Goal: Information Seeking & Learning: Find specific fact

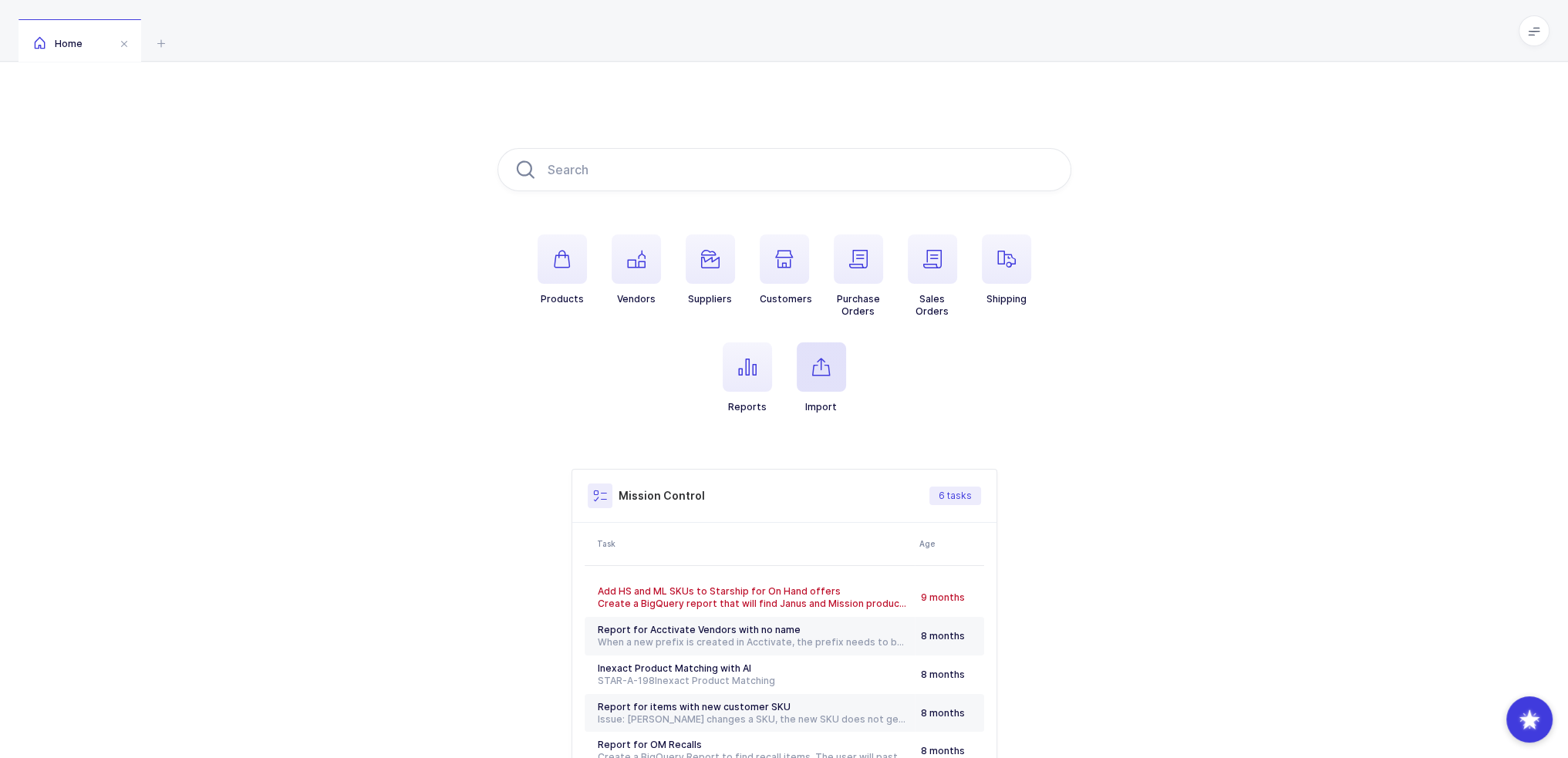
click at [824, 348] on span "button" at bounding box center [821, 366] width 49 height 49
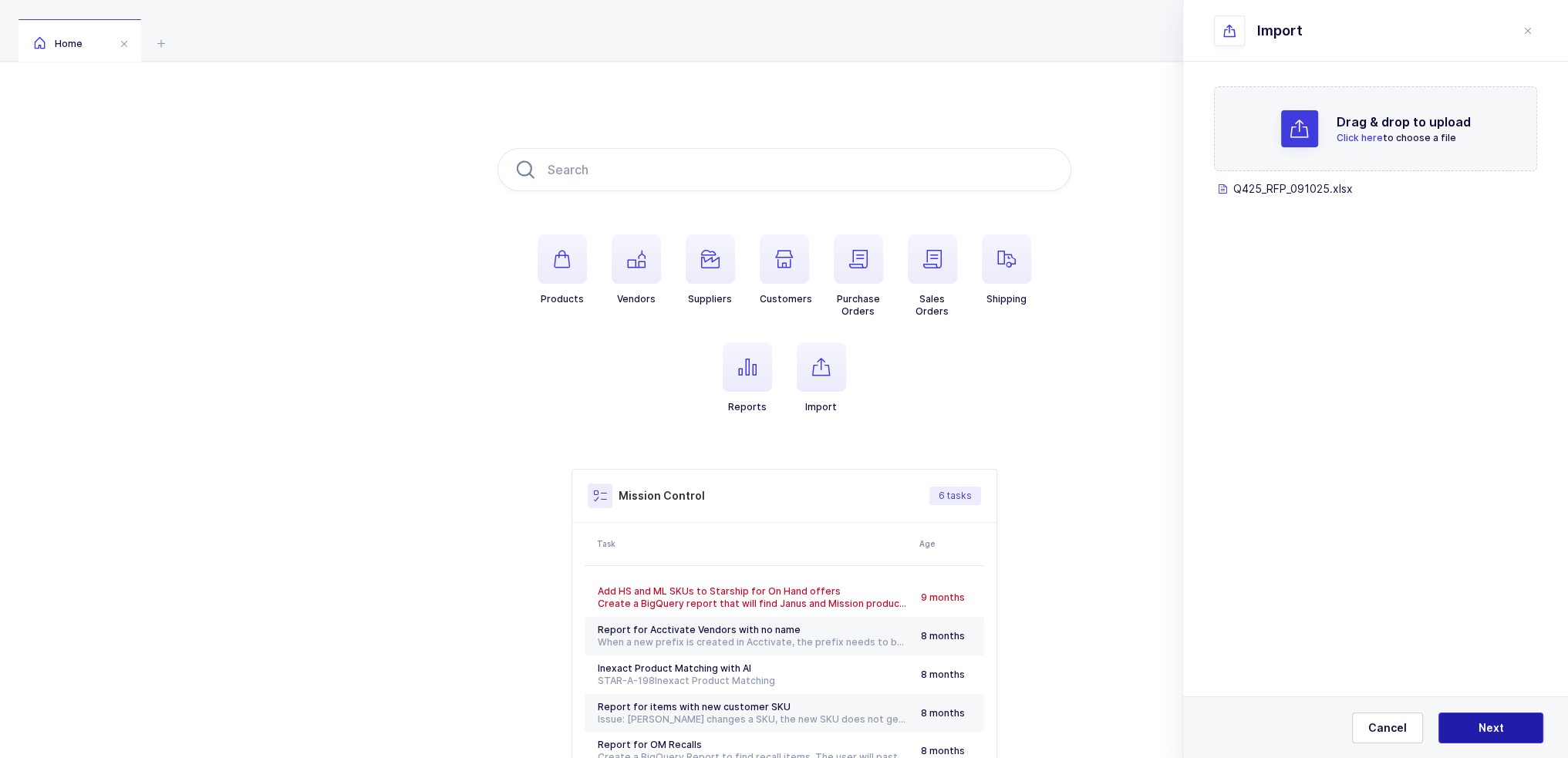
click at [1471, 718] on button "Next" at bounding box center [1491, 727] width 105 height 31
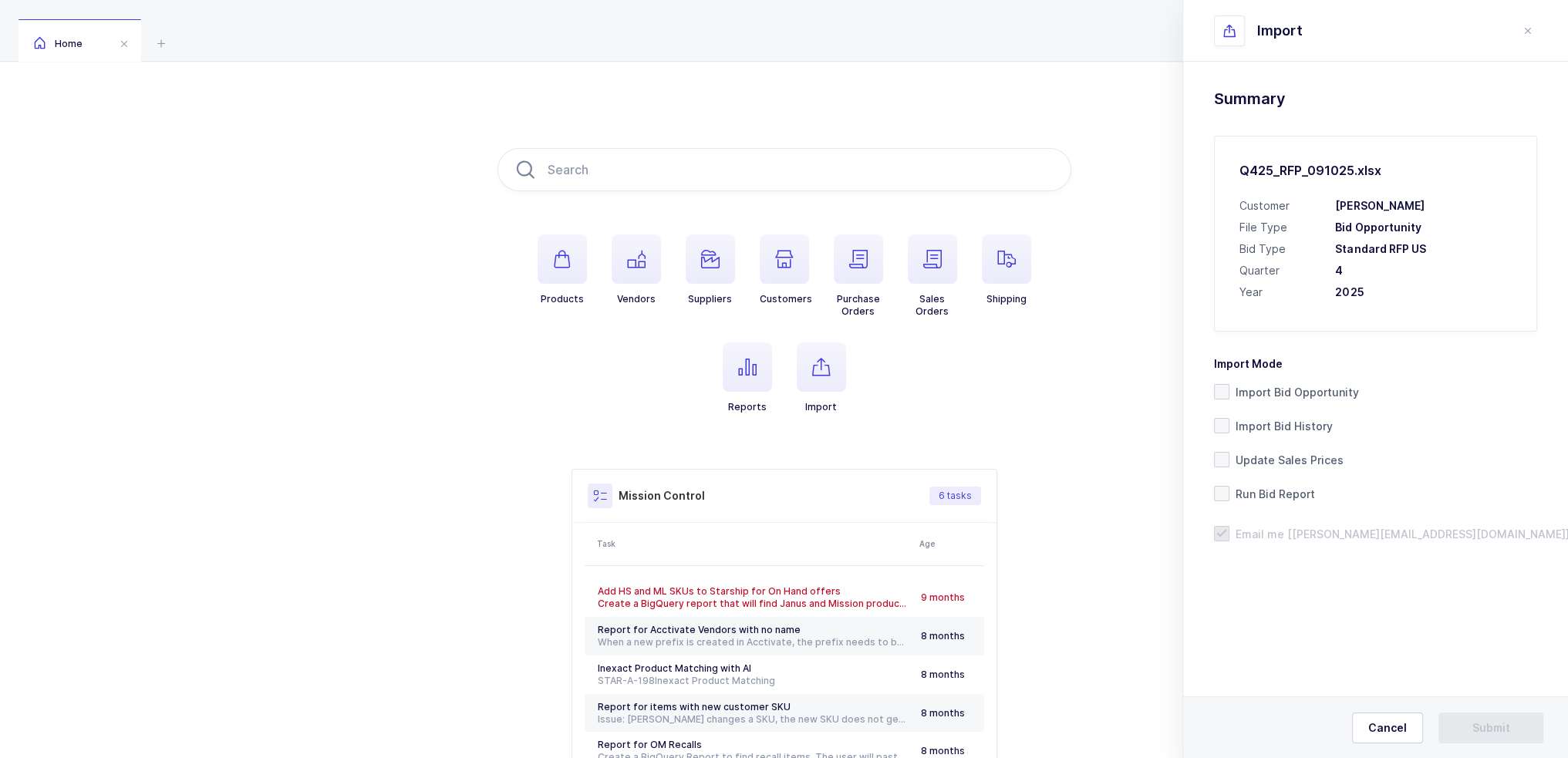
drag, startPoint x: 1389, startPoint y: 293, endPoint x: 1414, endPoint y: 290, distance: 25.2
click at [1414, 290] on h3 "2025" at bounding box center [1424, 292] width 177 height 16
click at [1283, 390] on span "Import Bid Opportunity" at bounding box center [1293, 392] width 129 height 15
click at [1229, 384] on input "Import Bid Opportunity" at bounding box center [1229, 384] width 0 height 0
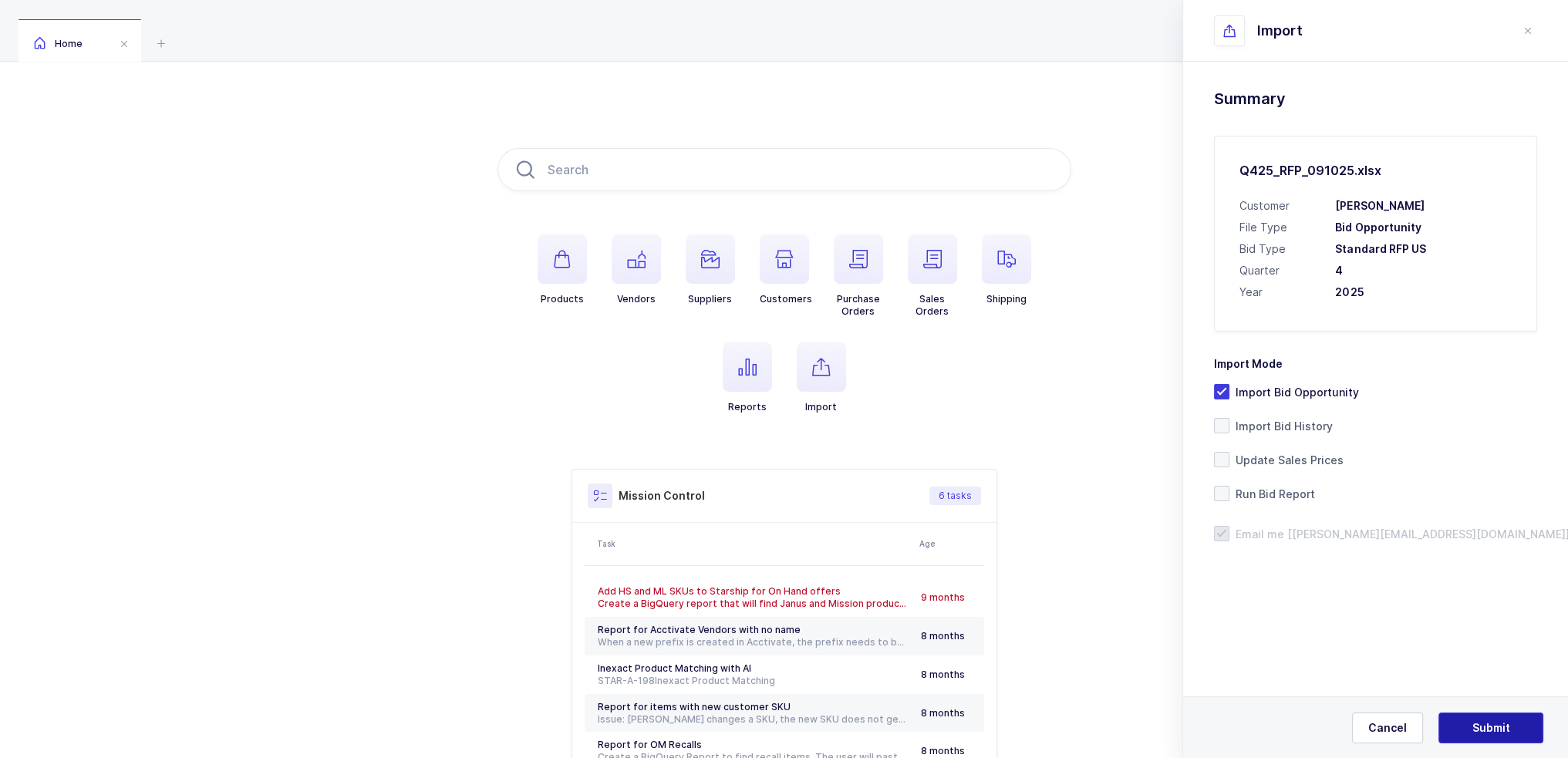
click at [1478, 721] on button "Submit" at bounding box center [1491, 727] width 105 height 31
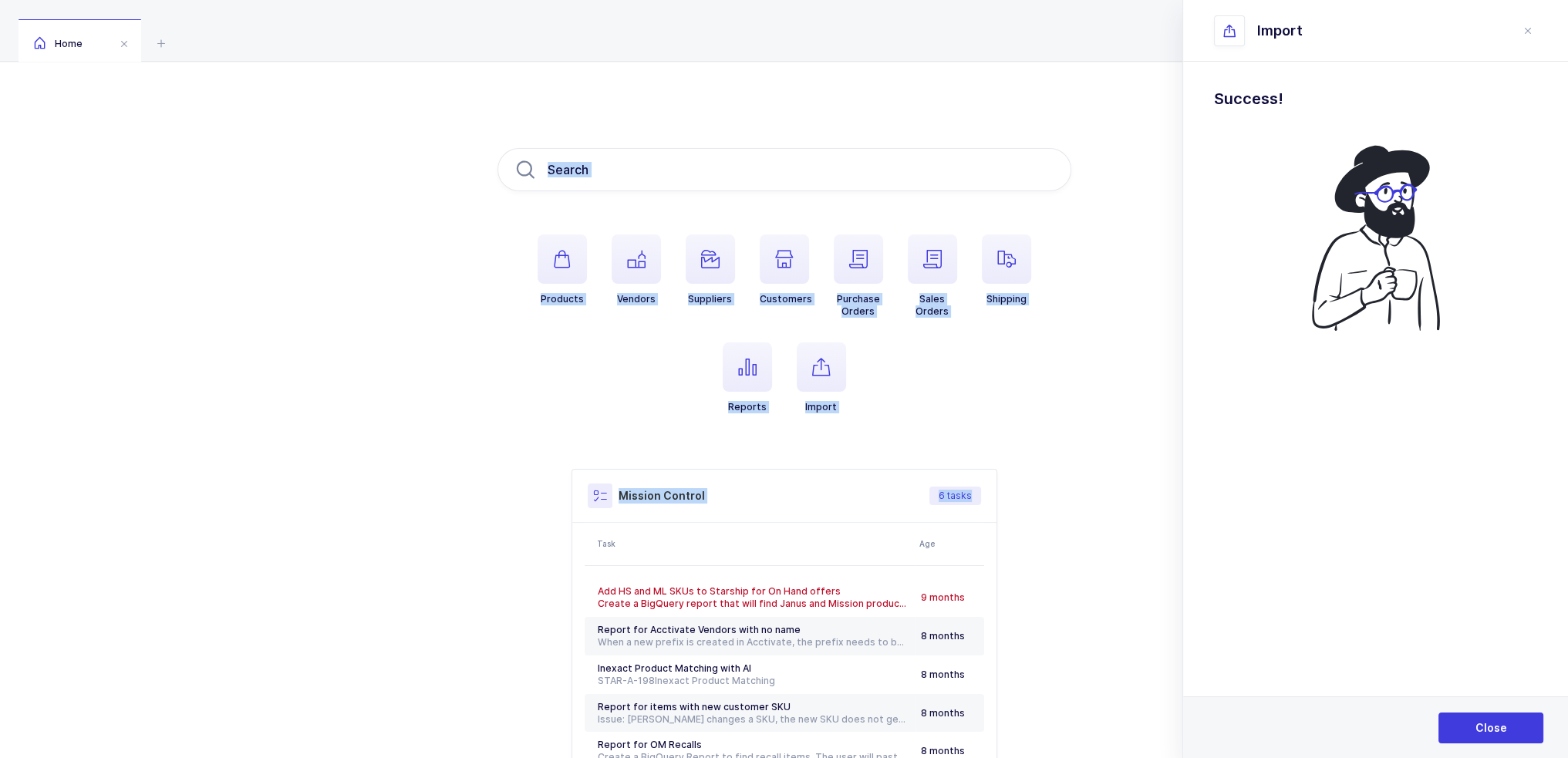
drag, startPoint x: 1042, startPoint y: 63, endPoint x: 1102, endPoint y: 461, distance: 402.5
click at [1102, 461] on div "Products Vendors Suppliers Customers Purchase Orders Sales Orders Shipping Repo…" at bounding box center [784, 485] width 1568 height 846
click at [1529, 728] on button "Close" at bounding box center [1491, 727] width 105 height 31
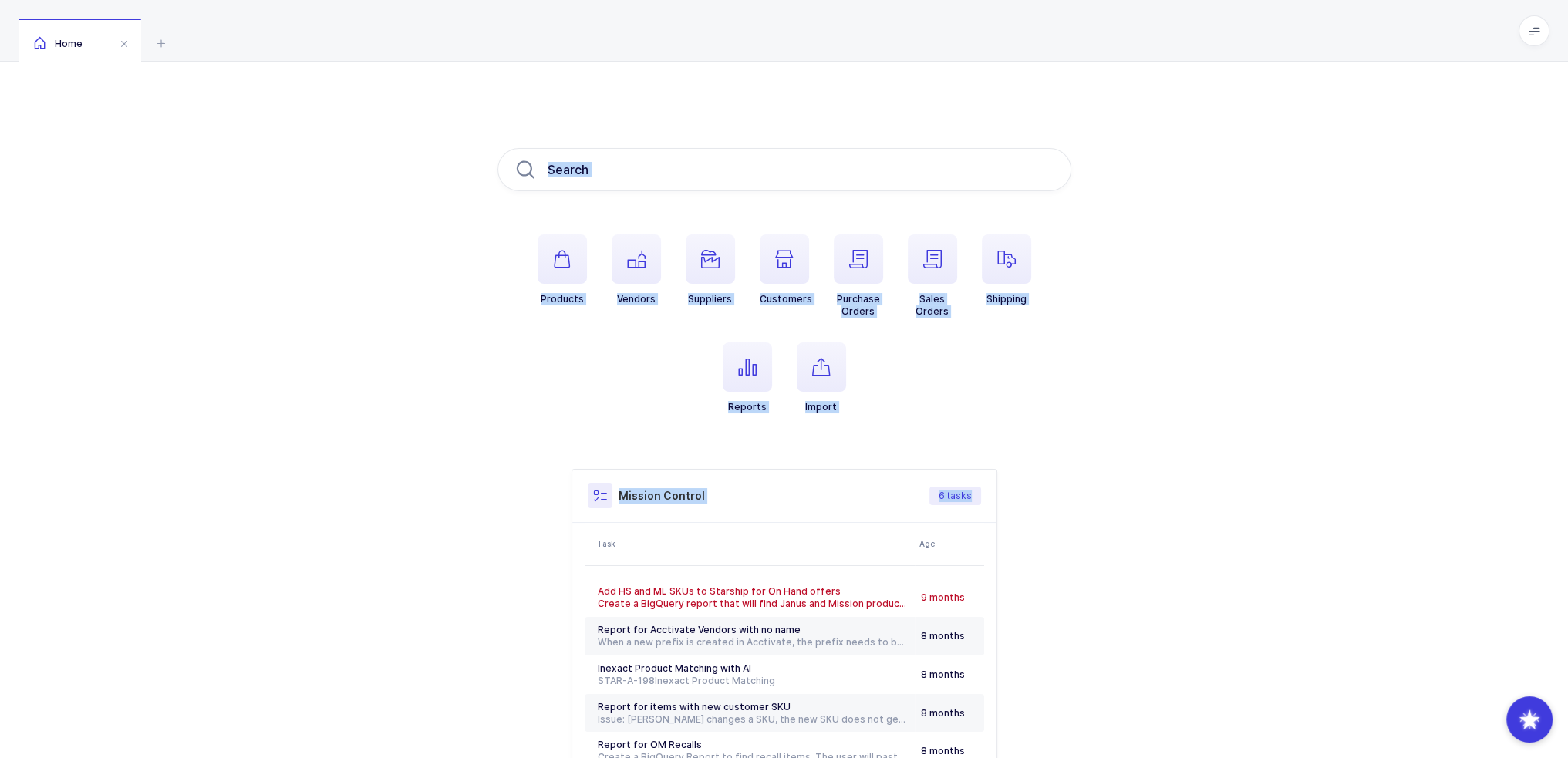
click at [1167, 503] on div "Products Vendors Suppliers Customers Purchase Orders Sales Orders Shipping Repo…" at bounding box center [784, 485] width 1568 height 846
click at [1167, 499] on div "Products Vendors Suppliers Customers Purchase Orders Sales Orders Shipping Repo…" at bounding box center [784, 485] width 1568 height 846
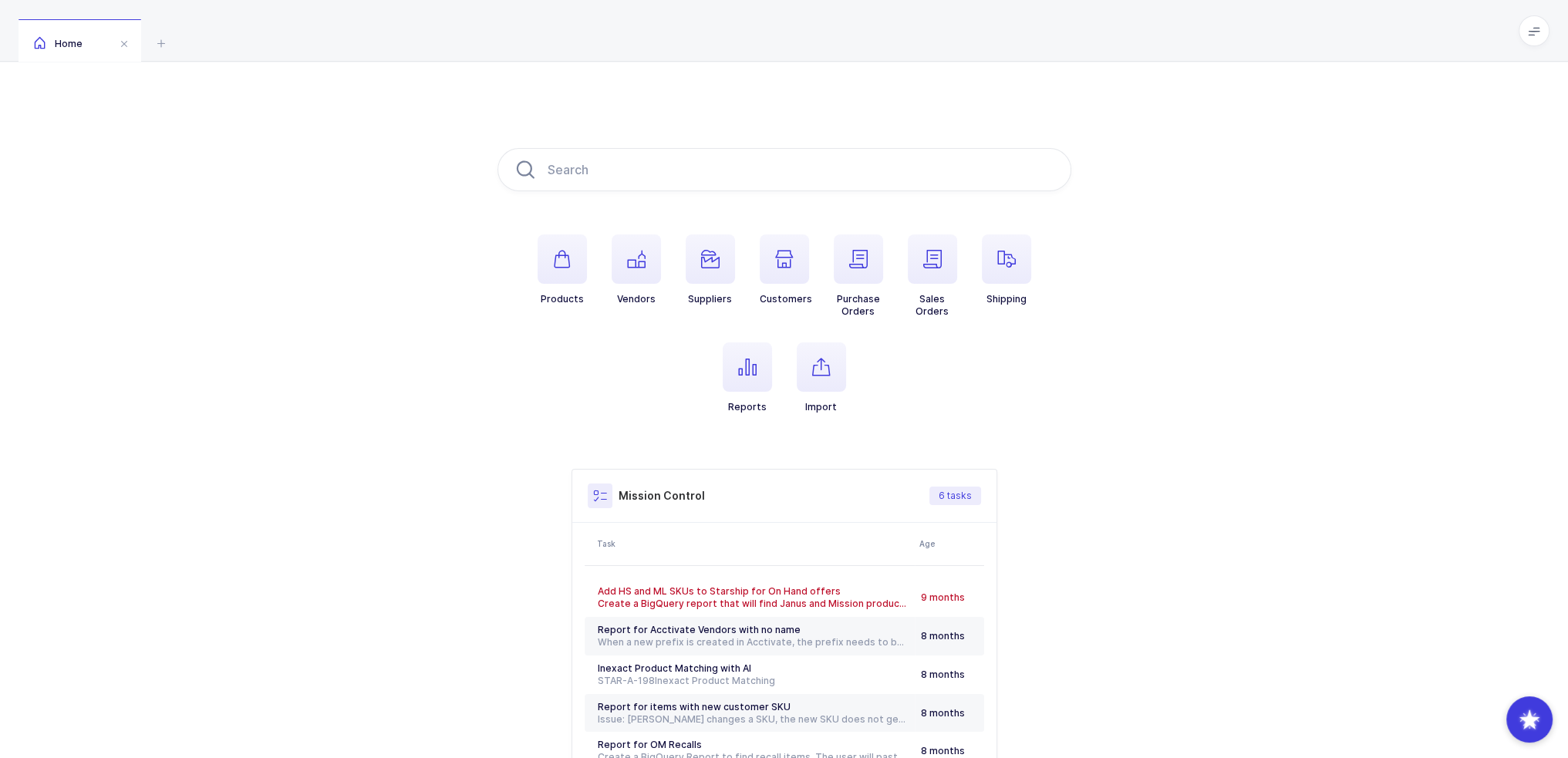
click at [1229, 502] on div "Products Vendors Suppliers Customers Purchase Orders Sales Orders Shipping Repo…" at bounding box center [784, 485] width 1568 height 846
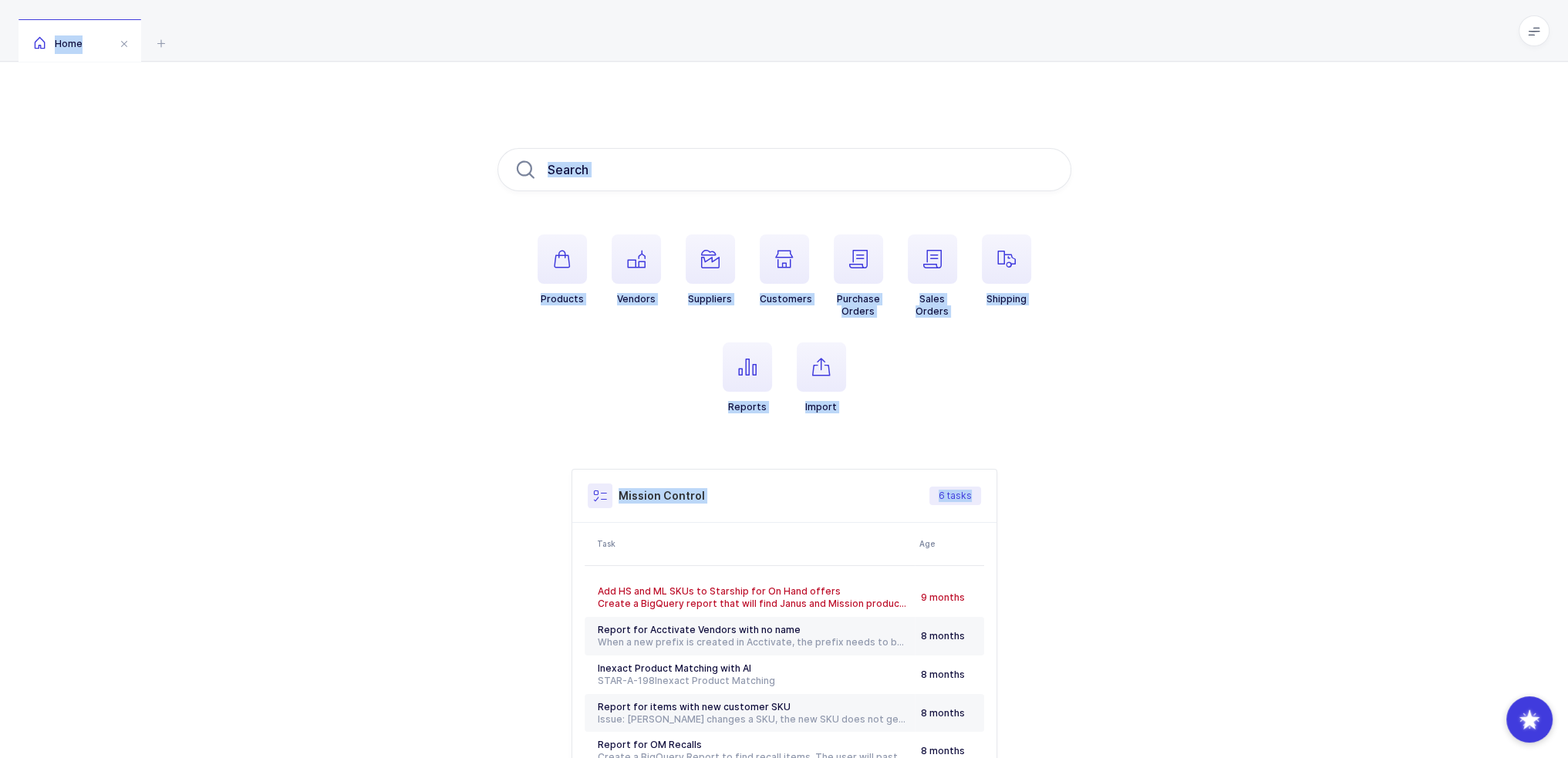
drag, startPoint x: 1177, startPoint y: 412, endPoint x: 1122, endPoint y: 23, distance: 392.9
click at [1122, 23] on div "Home Products Vendors Suppliers Customers Purchase Orders Sales Orders Shipping…" at bounding box center [784, 454] width 1568 height 909
click at [1122, 23] on div "Home" at bounding box center [784, 31] width 1568 height 61
drag, startPoint x: 1122, startPoint y: 23, endPoint x: 1144, endPoint y: 583, distance: 560.4
click at [1144, 583] on div "Home Products Vendors Suppliers Customers Purchase Orders Sales Orders Shipping…" at bounding box center [784, 454] width 1568 height 909
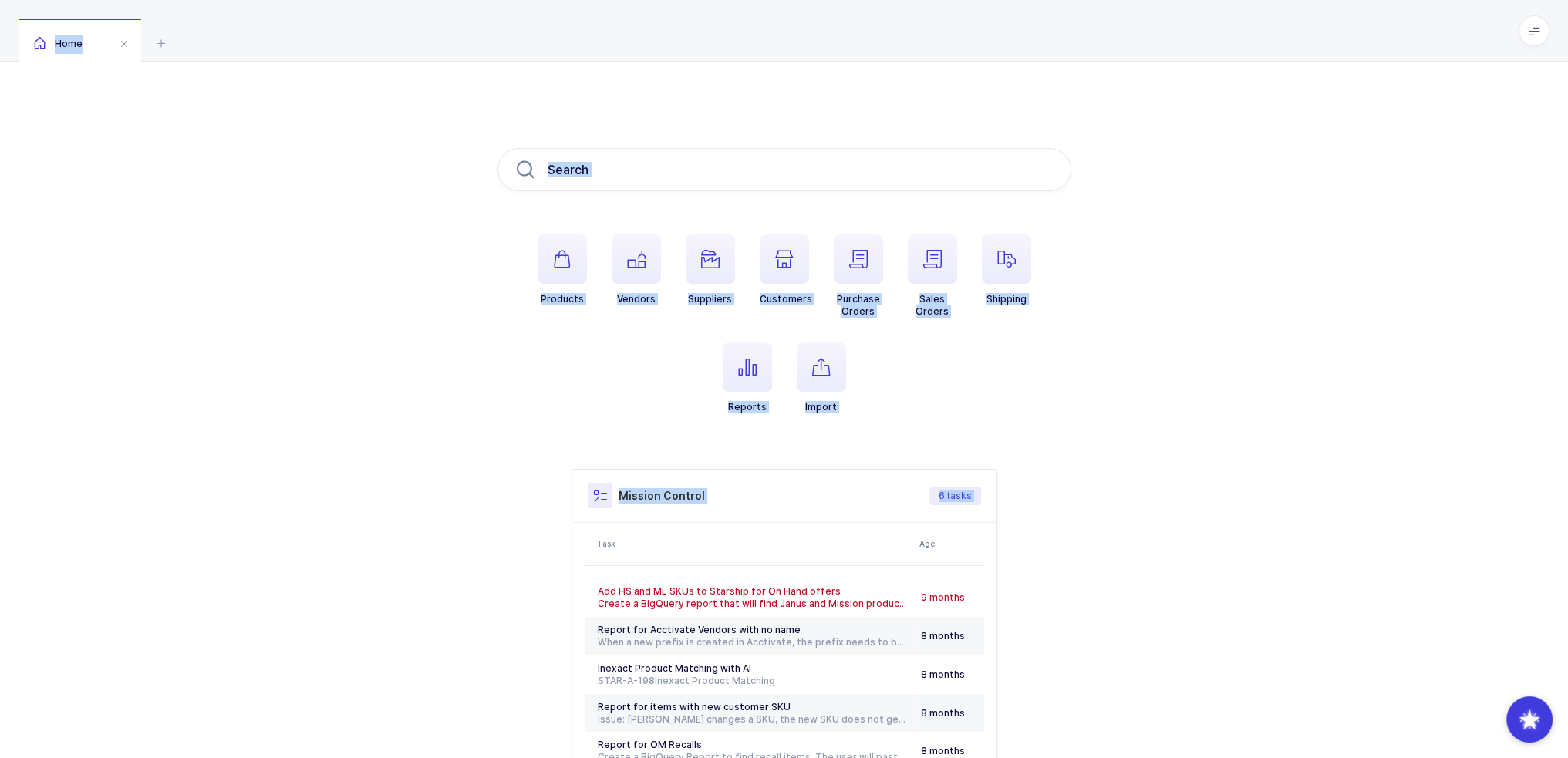
click at [1144, 583] on div "Products Vendors Suppliers Customers Purchase Orders Sales Orders Shipping Repo…" at bounding box center [784, 485] width 1568 height 846
drag, startPoint x: 1144, startPoint y: 624, endPoint x: 1040, endPoint y: 64, distance: 569.6
click at [1040, 64] on div "Products Vendors Suppliers Customers Purchase Orders Sales Orders Shipping Repo…" at bounding box center [784, 485] width 1568 height 846
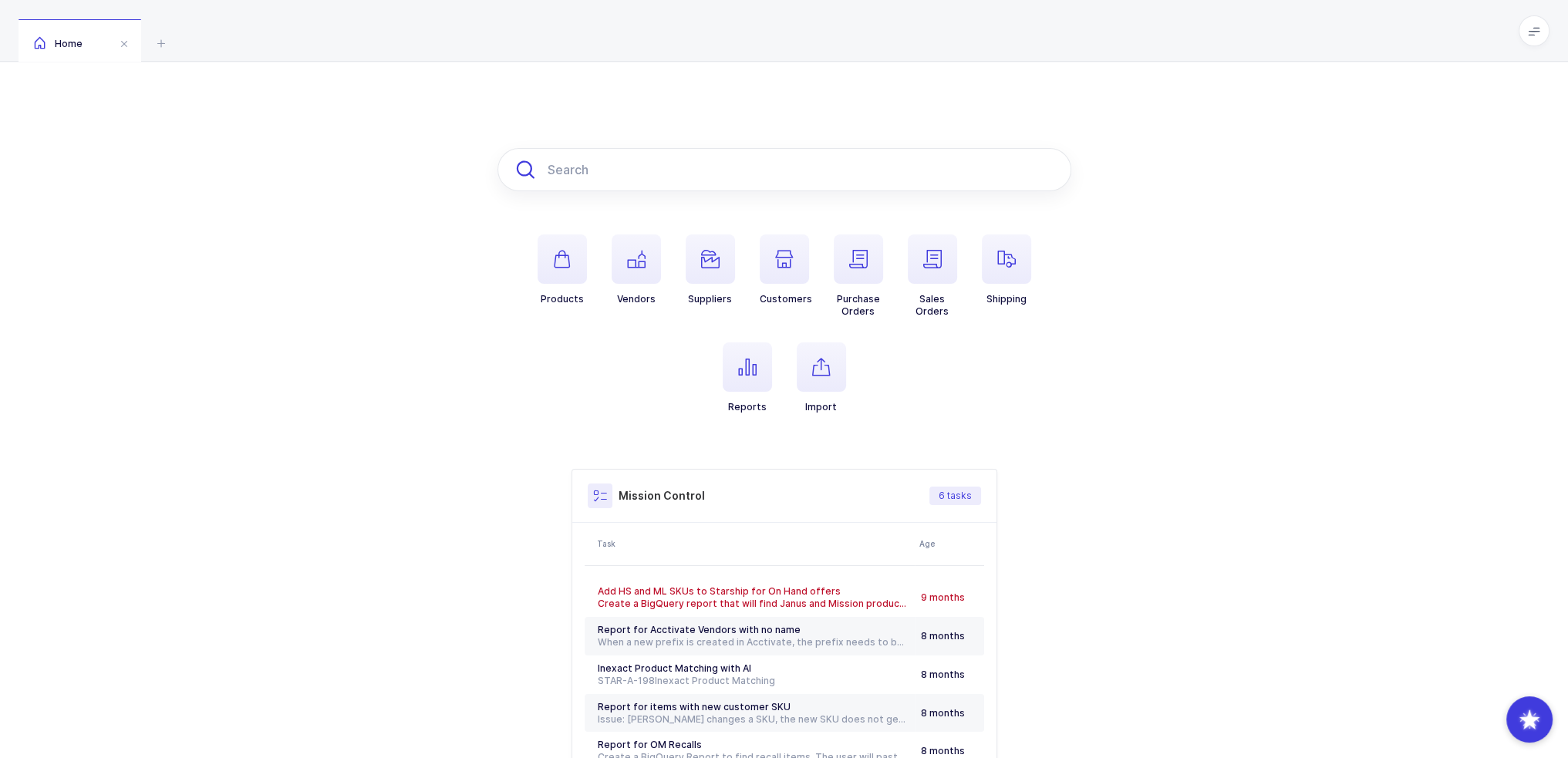
click at [724, 182] on input "text" at bounding box center [784, 169] width 574 height 43
paste input "1258655"
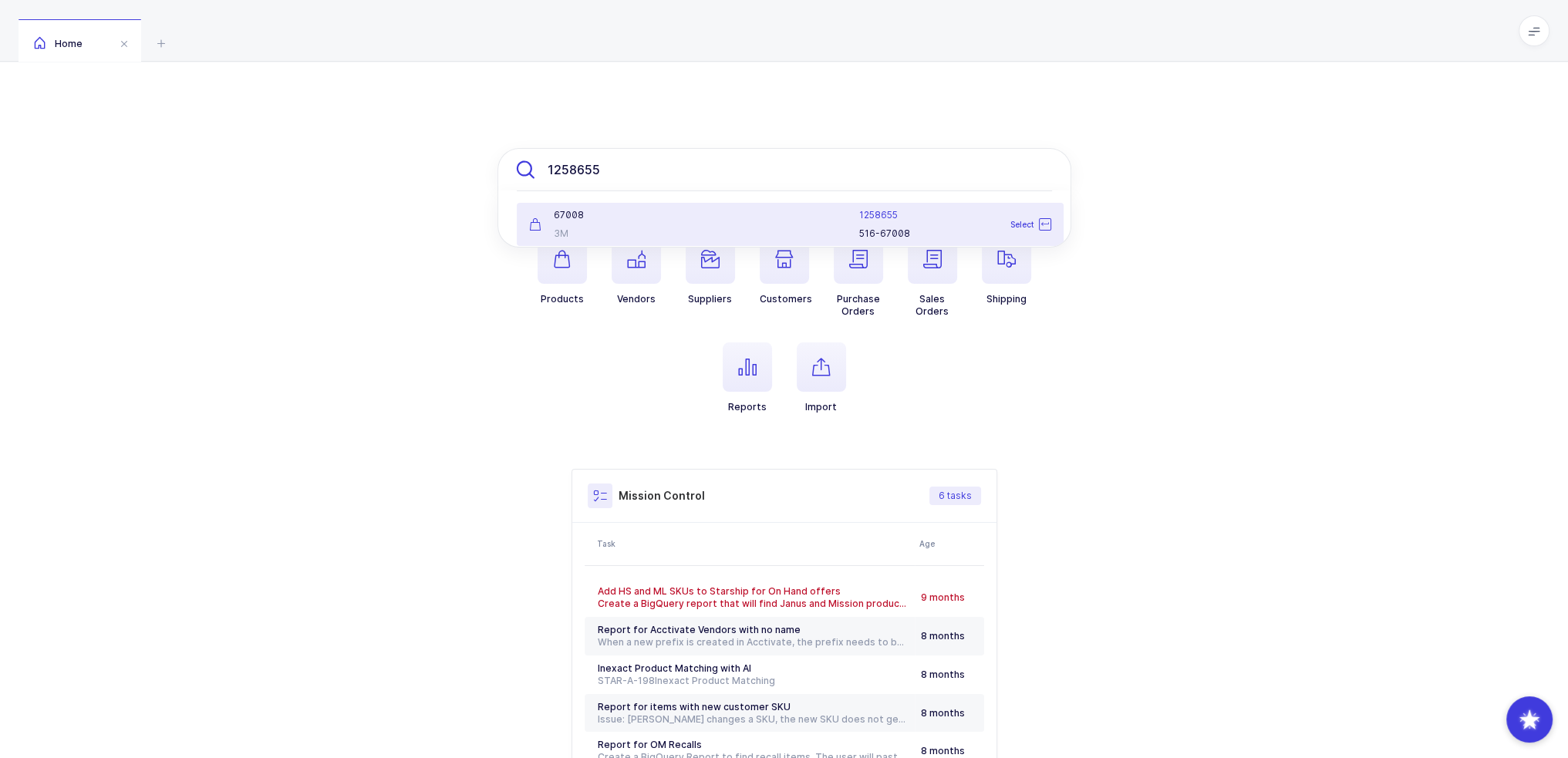
type input "1258655"
click at [697, 228] on div "67008 3M" at bounding box center [610, 224] width 181 height 31
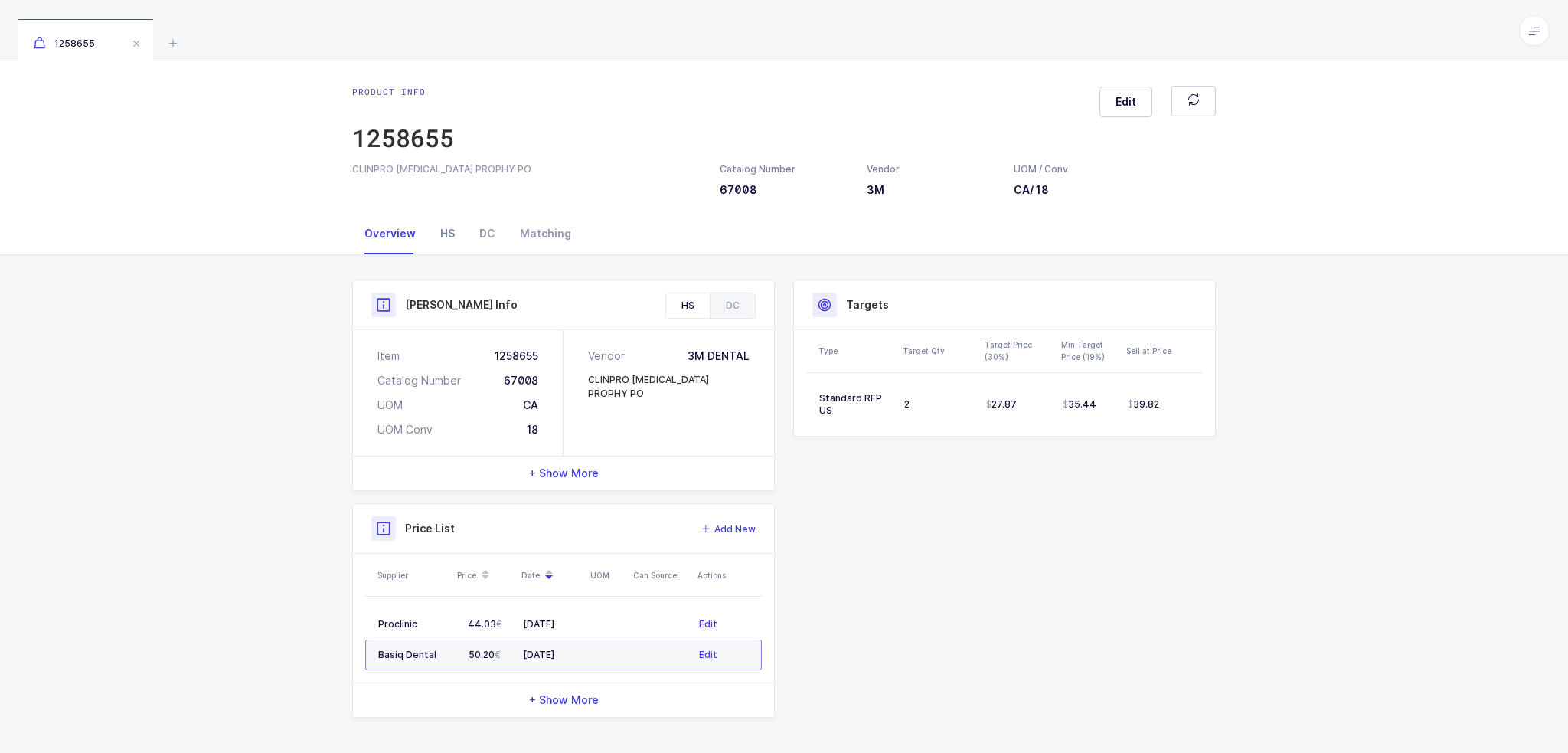
click at [430, 238] on div "HS" at bounding box center [447, 233] width 39 height 42
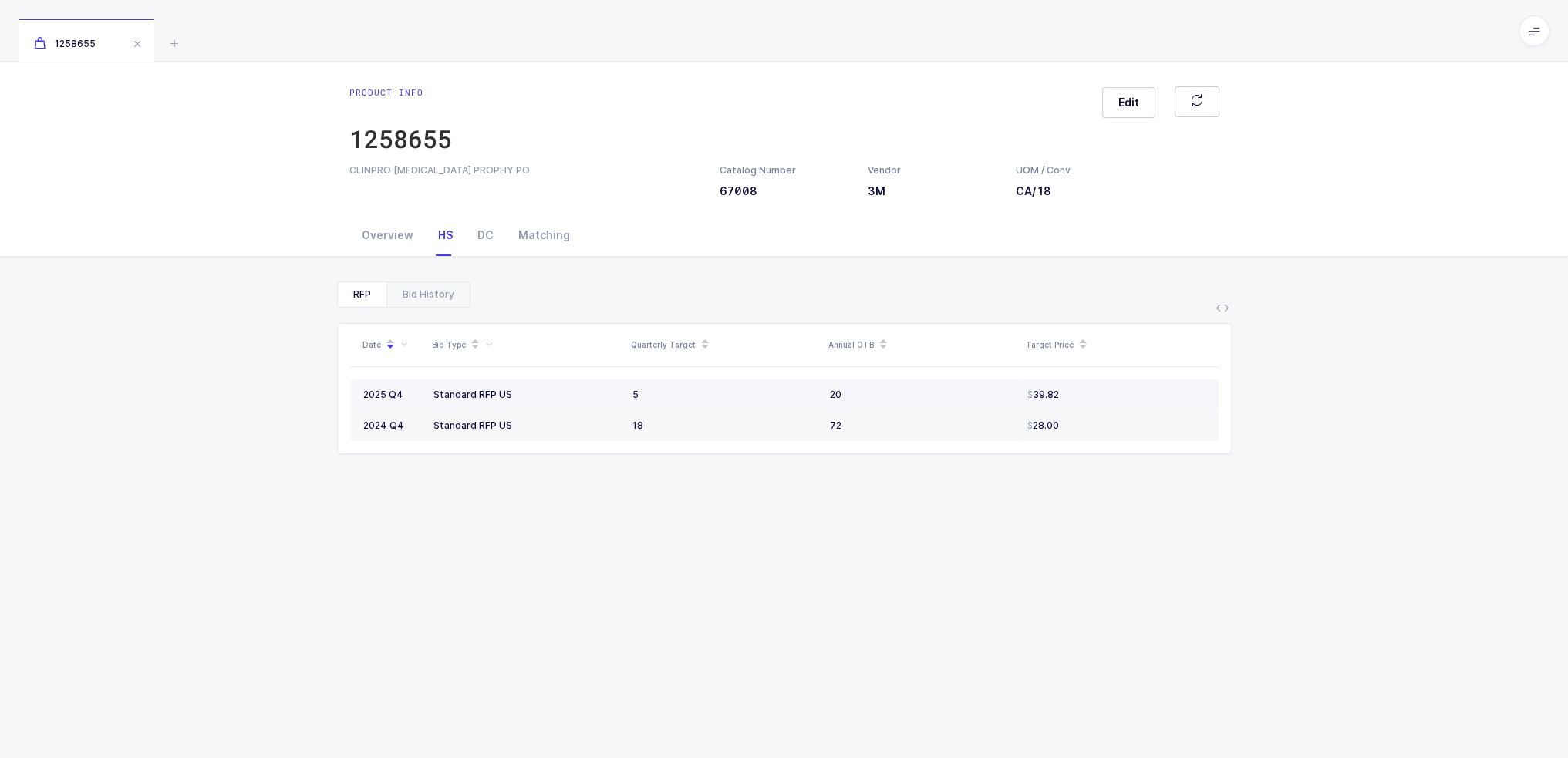
drag, startPoint x: 422, startPoint y: 394, endPoint x: 1091, endPoint y: 394, distance: 669.0
click at [1091, 394] on tr "2025 Q4 Standard RFP US 5 20 39.82" at bounding box center [784, 394] width 868 height 31
click at [1091, 394] on div "39.82" at bounding box center [1117, 394] width 179 height 12
drag, startPoint x: 1107, startPoint y: 394, endPoint x: 377, endPoint y: 396, distance: 730.0
click at [377, 396] on tr "2025 Q4 Standard RFP US 5 20 39.82" at bounding box center [784, 394] width 868 height 31
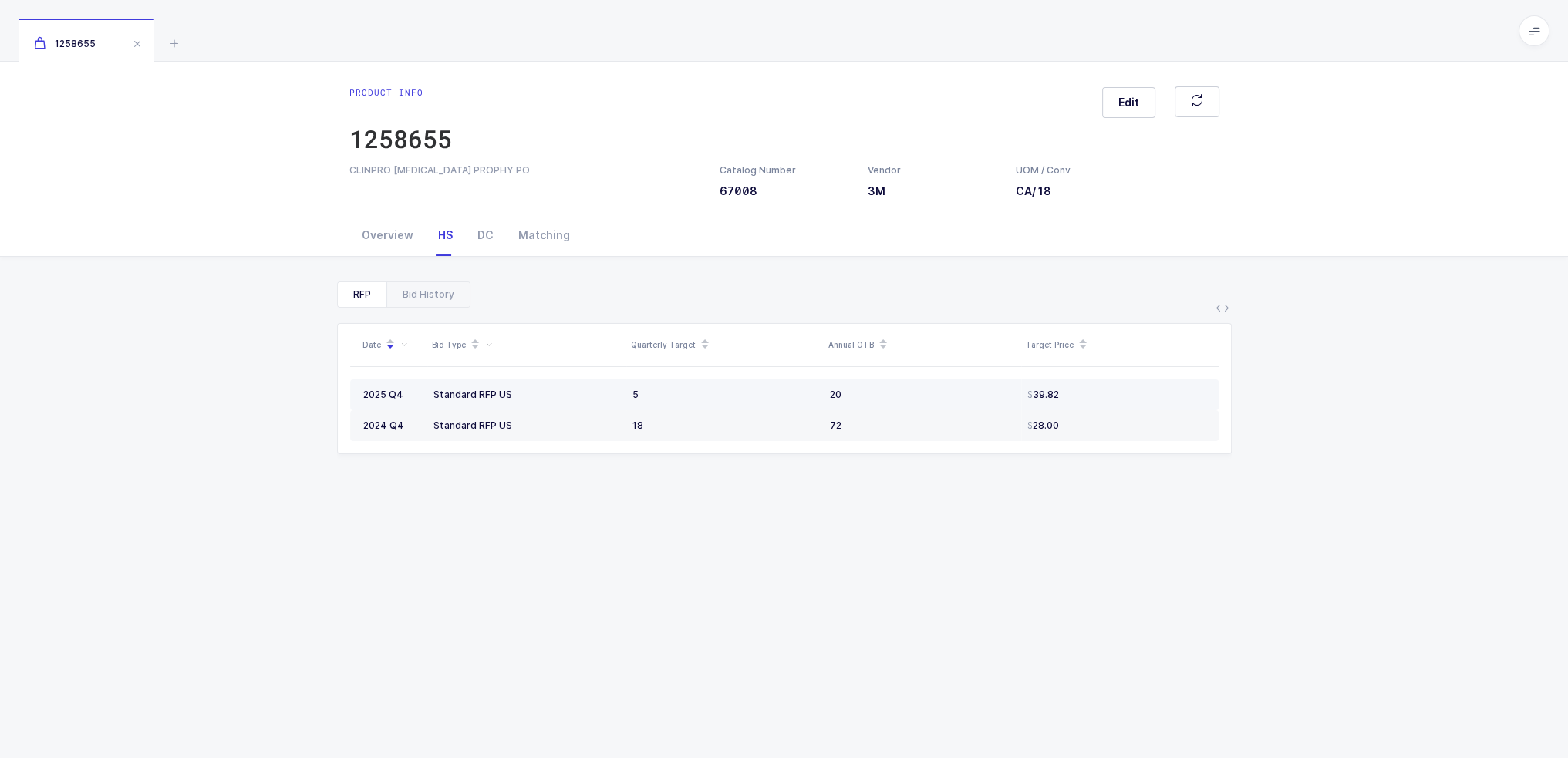
click at [377, 396] on span "2025 Q4" at bounding box center [382, 394] width 40 height 11
click at [422, 279] on div "RFP Bid History Date Bid Type Quarterly Target Annual OTB Target Price 2025 Q4 …" at bounding box center [784, 583] width 1544 height 654
click at [422, 289] on div "Bid History" at bounding box center [428, 294] width 84 height 25
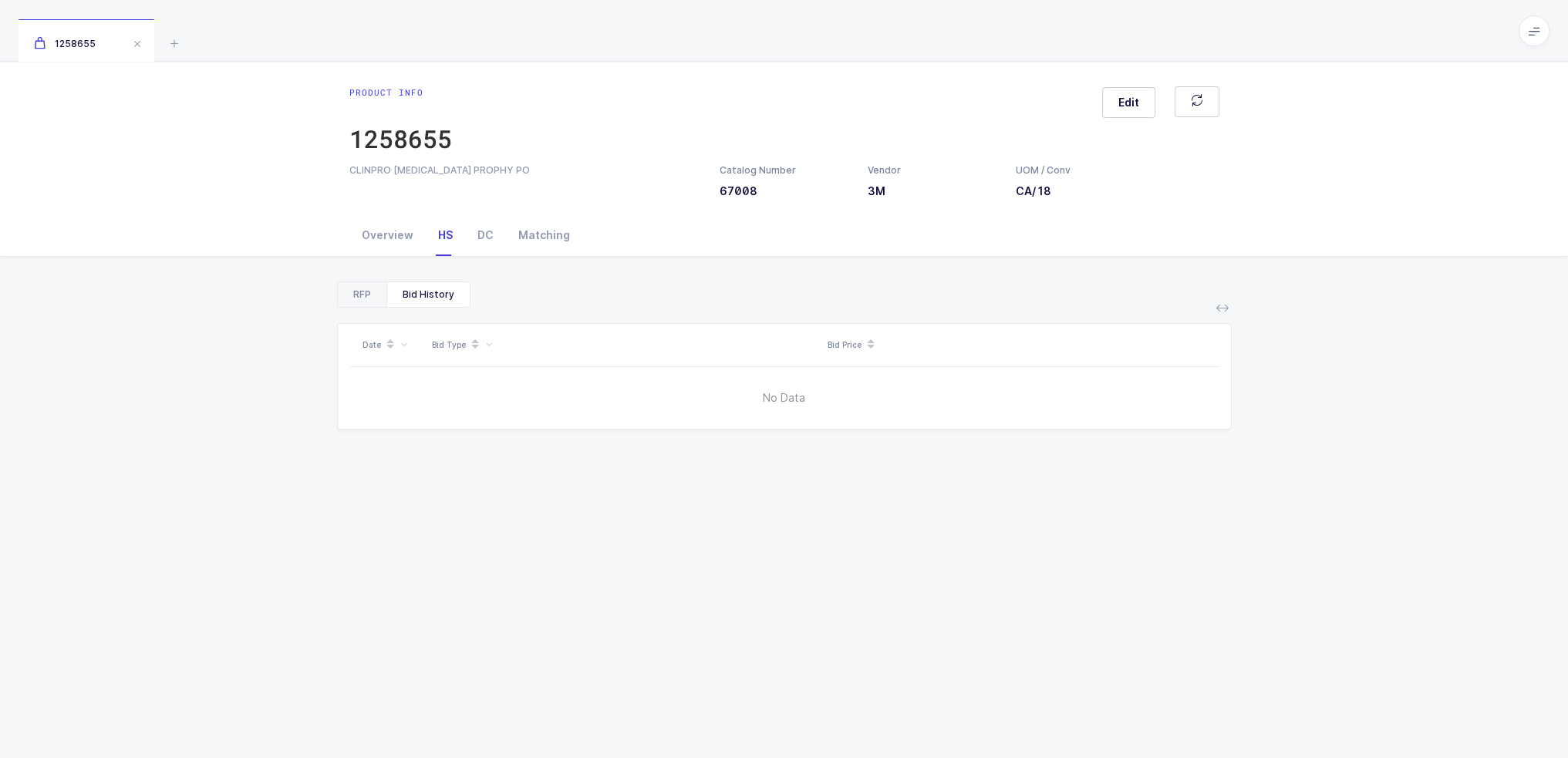
click at [374, 293] on div "RFP" at bounding box center [362, 294] width 48 height 25
click at [478, 228] on div "DC" at bounding box center [486, 234] width 41 height 42
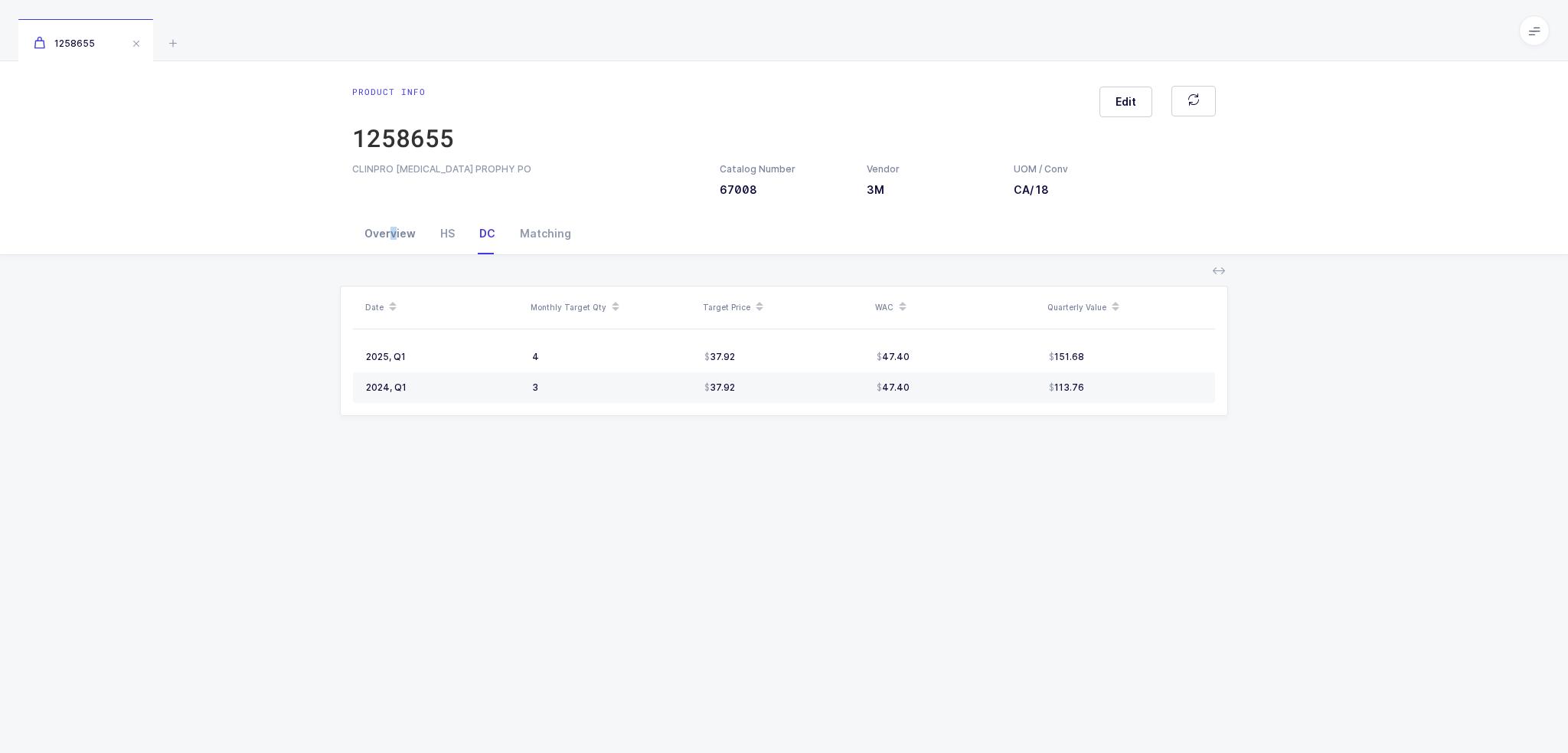
click at [392, 228] on div "Overview" at bounding box center [390, 233] width 76 height 42
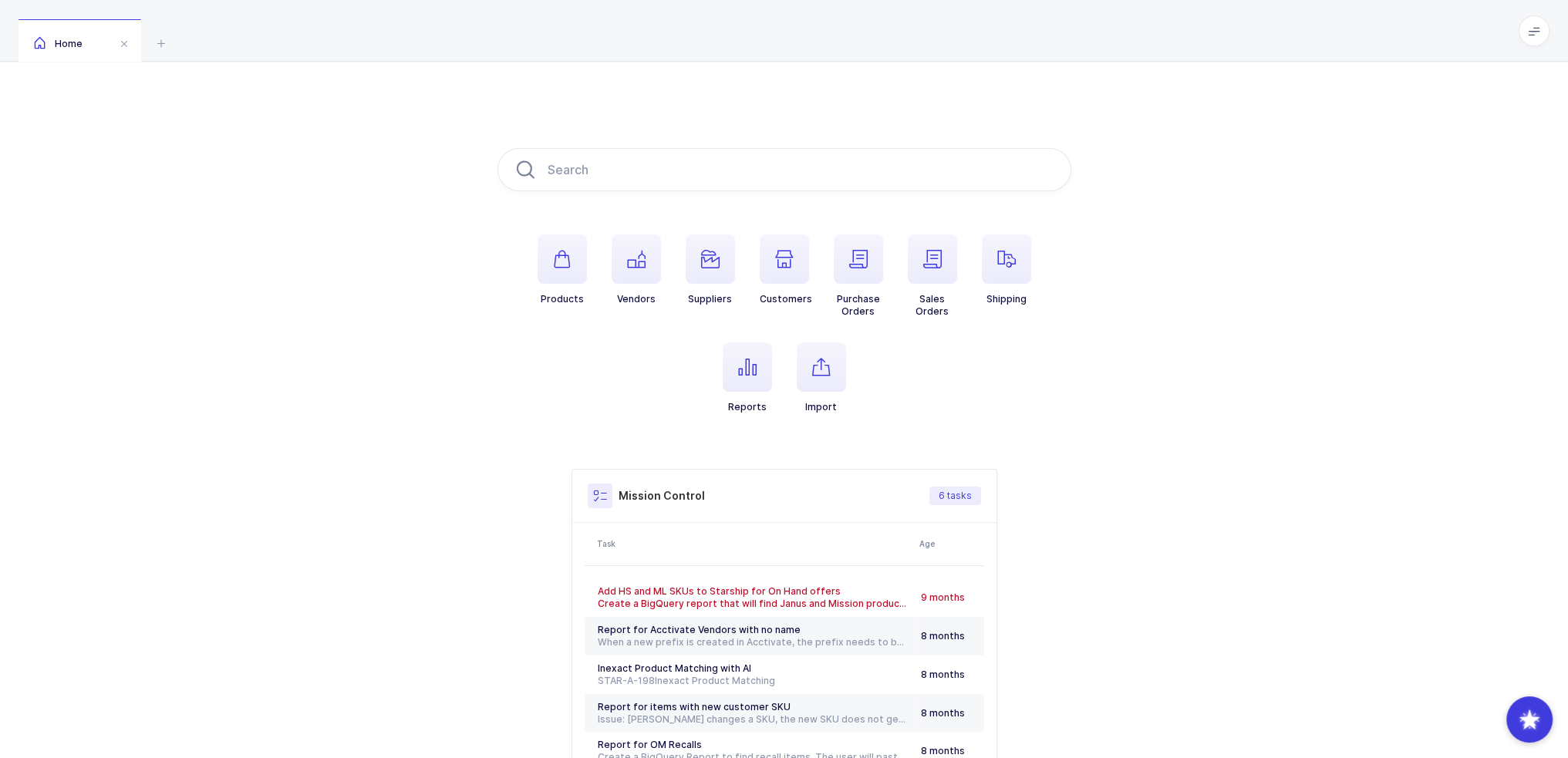
click at [361, 96] on div "Products Vendors Suppliers Customers Purchase Orders Sales Orders Shipping Repo…" at bounding box center [784, 485] width 1568 height 846
type input "7011709"
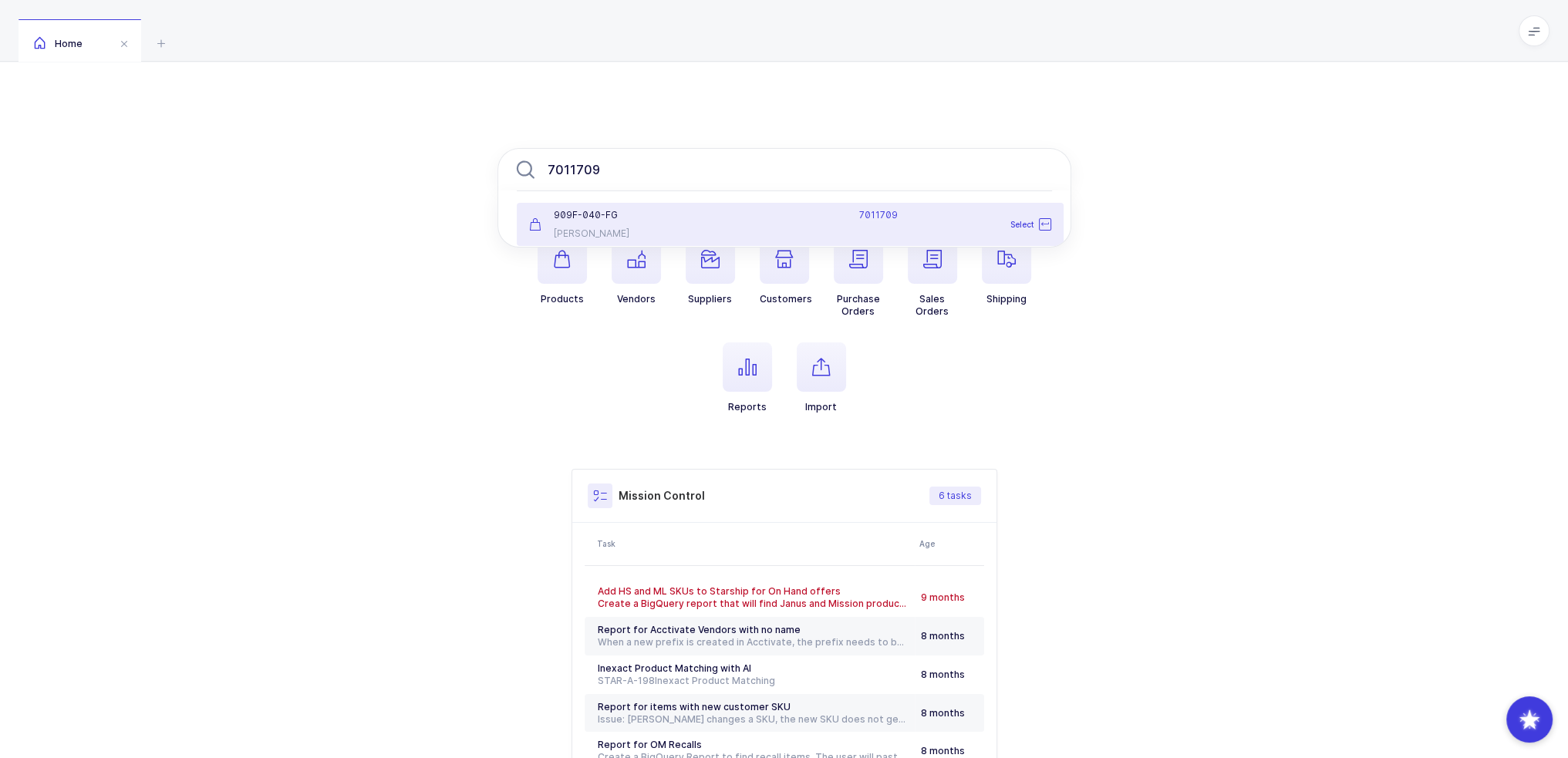
click at [743, 225] on div "7011709" at bounding box center [879, 224] width 360 height 31
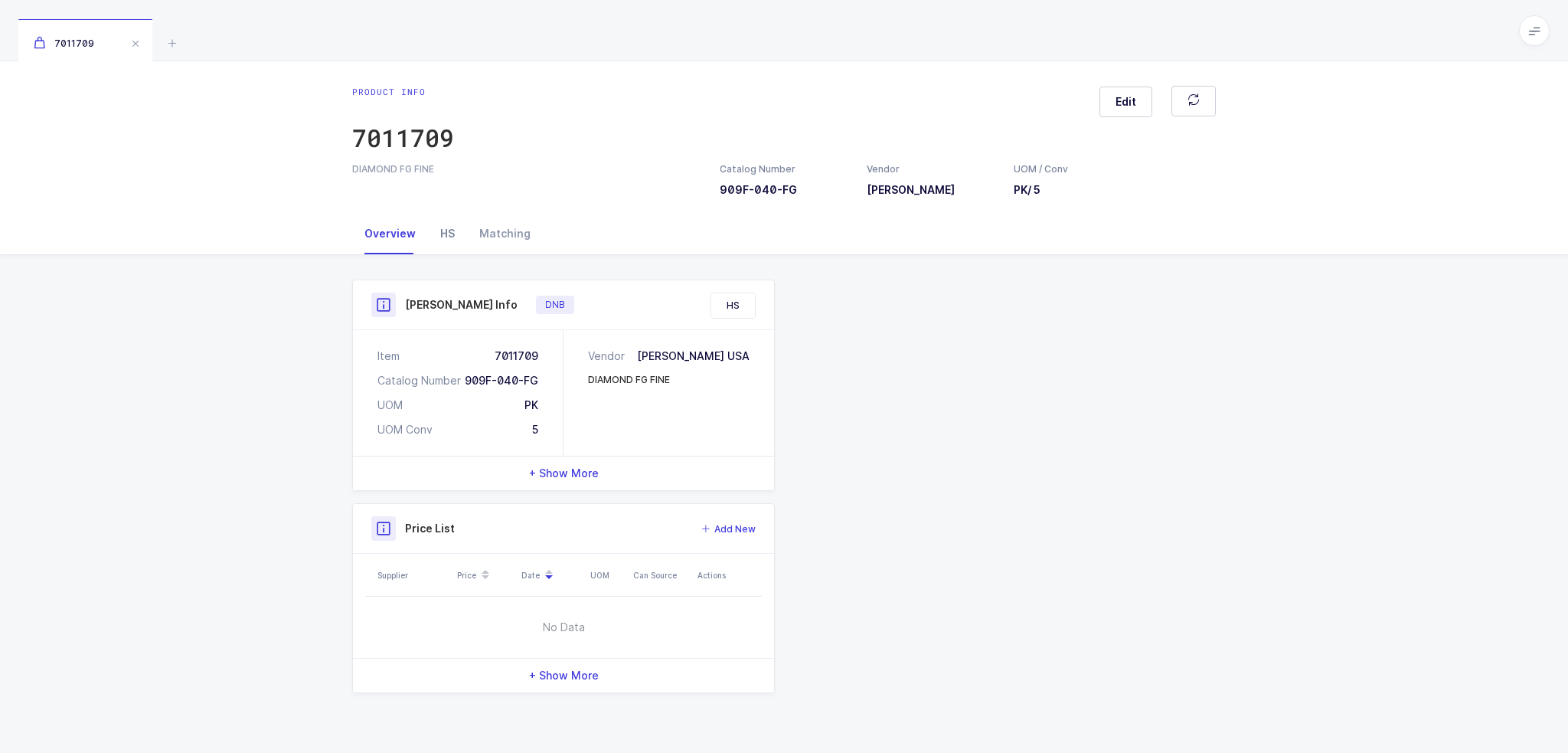
click at [447, 237] on div "HS" at bounding box center [447, 233] width 39 height 42
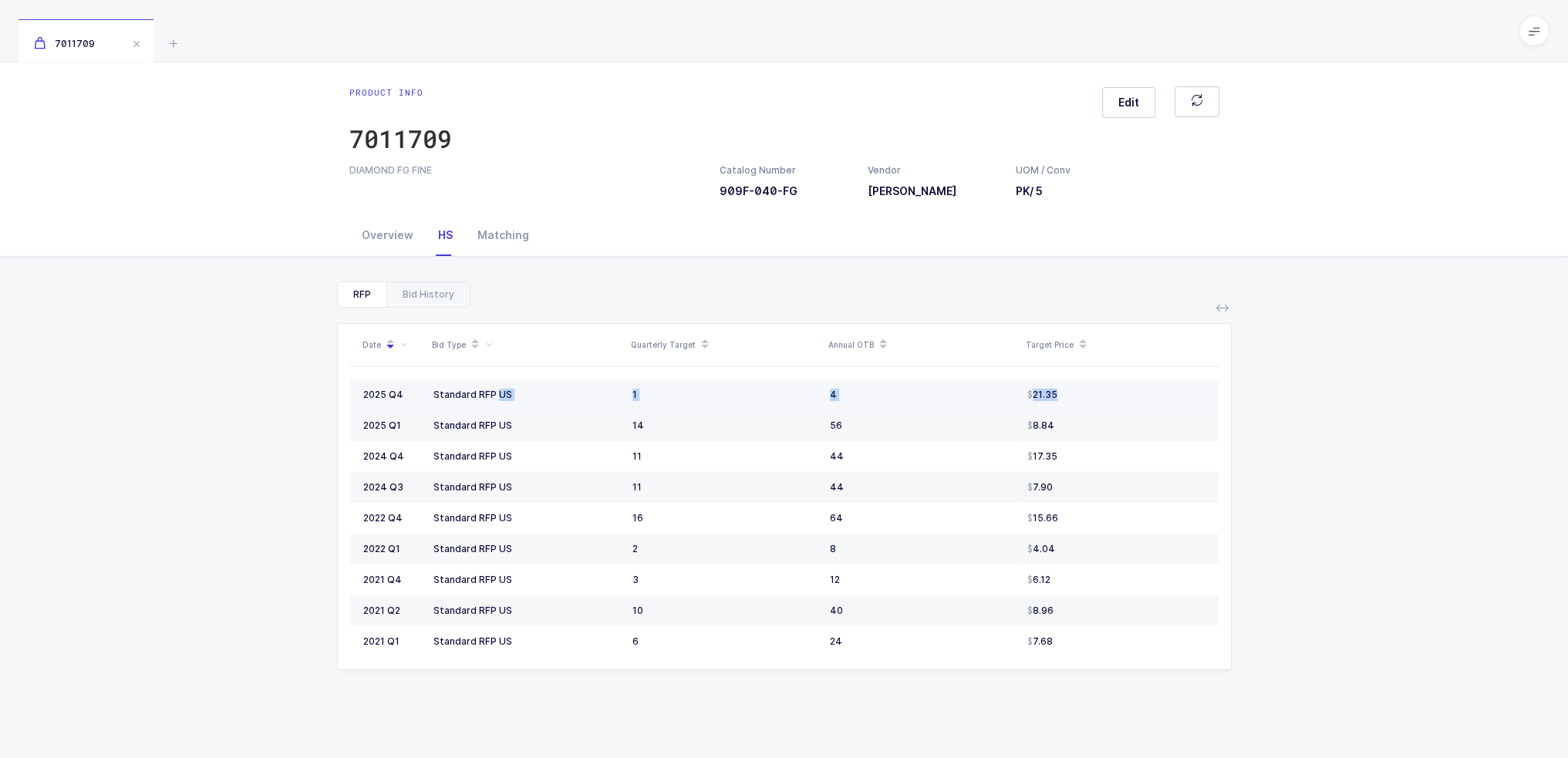
drag, startPoint x: 444, startPoint y: 401, endPoint x: 1120, endPoint y: 399, distance: 676.0
click at [1120, 399] on tr "2025 Q4 Standard RFP US 1 4 21.35" at bounding box center [784, 394] width 868 height 31
click at [1120, 399] on div "21.35" at bounding box center [1117, 394] width 179 height 12
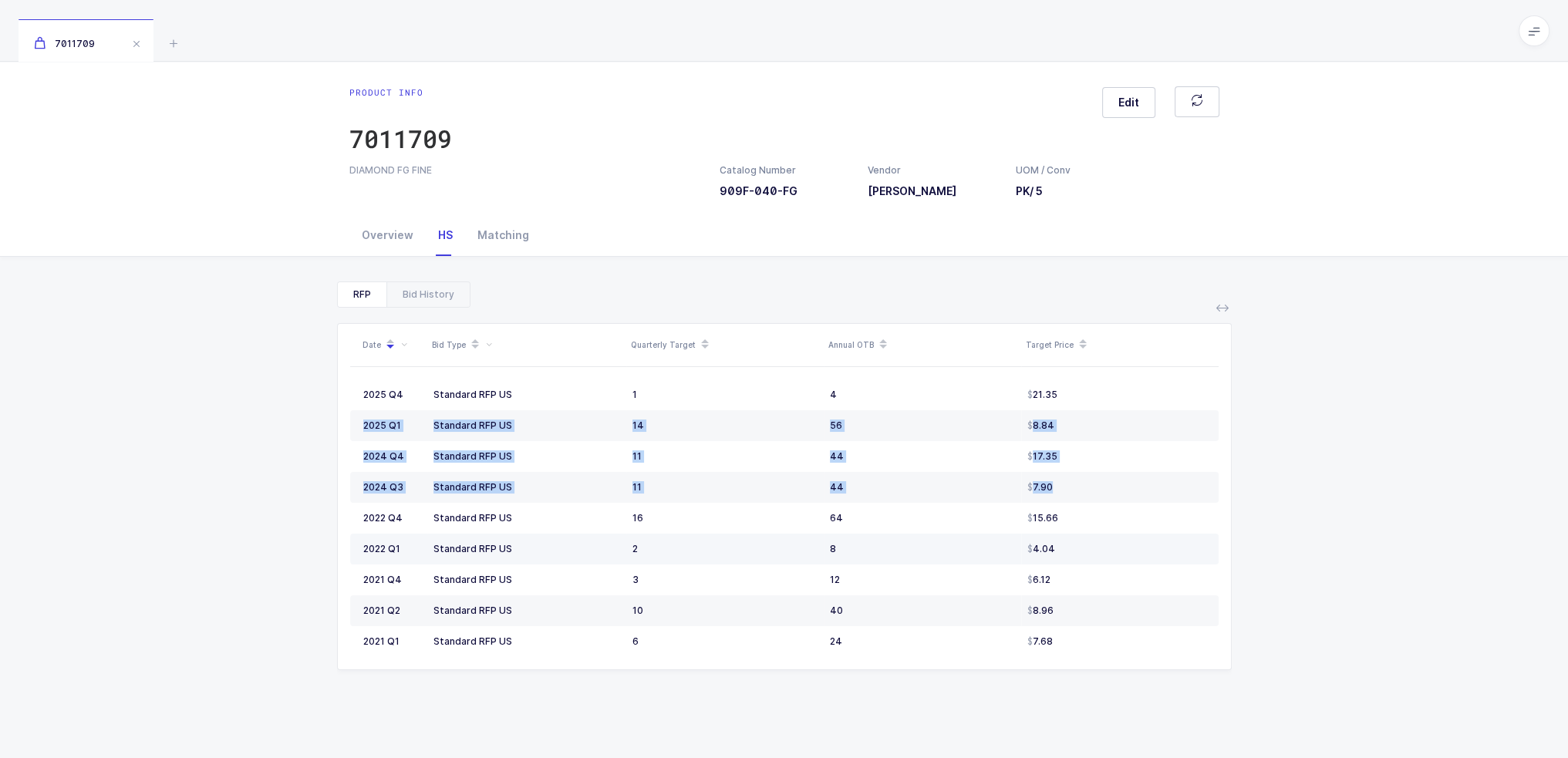
drag, startPoint x: 1132, startPoint y: 394, endPoint x: 1188, endPoint y: 535, distance: 151.7
click at [1197, 518] on tbody "2025 Q4 Standard RFP US 1 4 21.35 2025 Q1 Standard RFP US 14 56 8.84 2024 Q4 St…" at bounding box center [784, 518] width 868 height 277
click at [1175, 558] on td "4.04" at bounding box center [1120, 549] width 197 height 31
click at [173, 33] on icon at bounding box center [174, 43] width 19 height 19
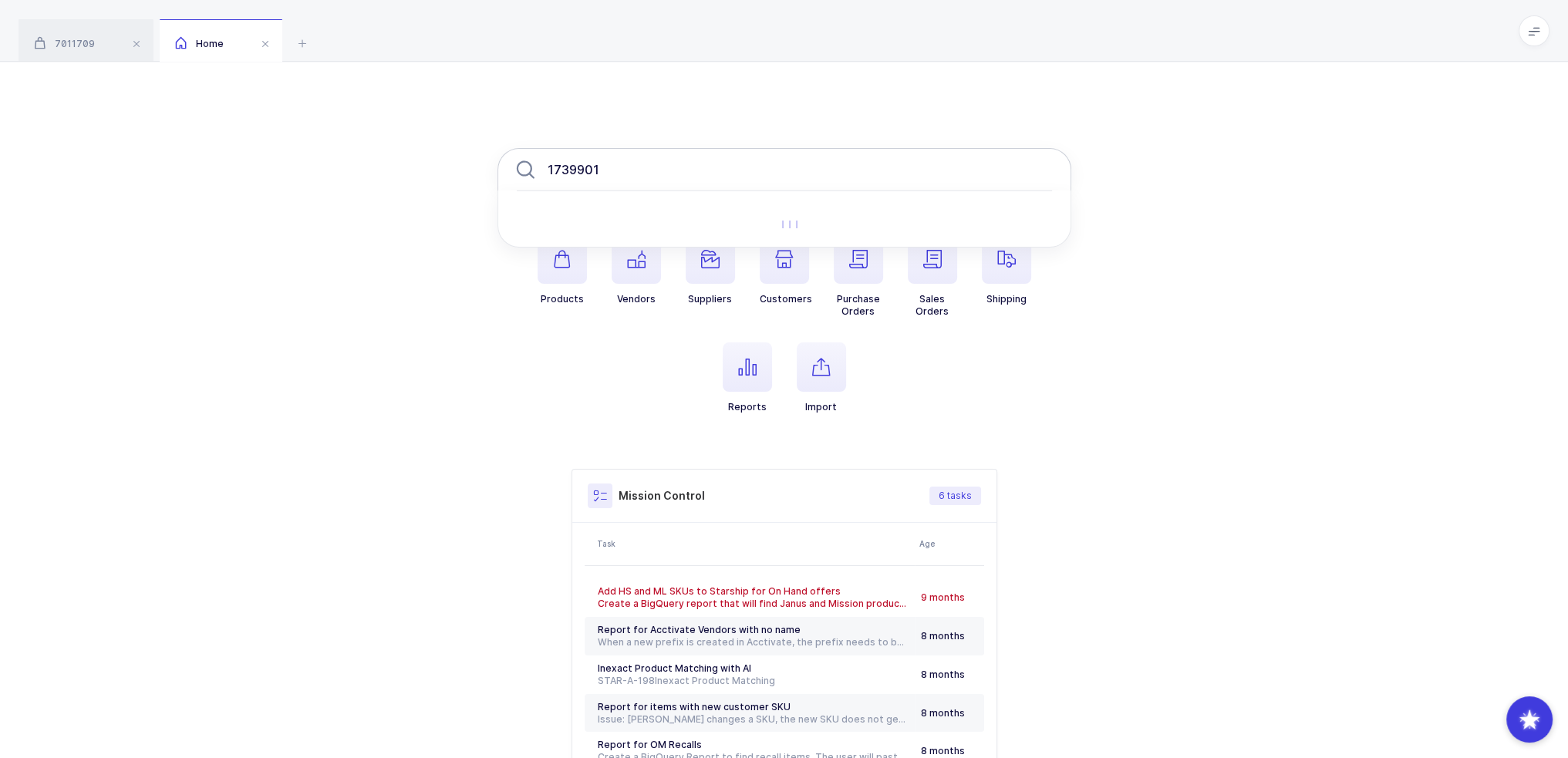
click at [675, 158] on input "1739901" at bounding box center [784, 169] width 574 height 43
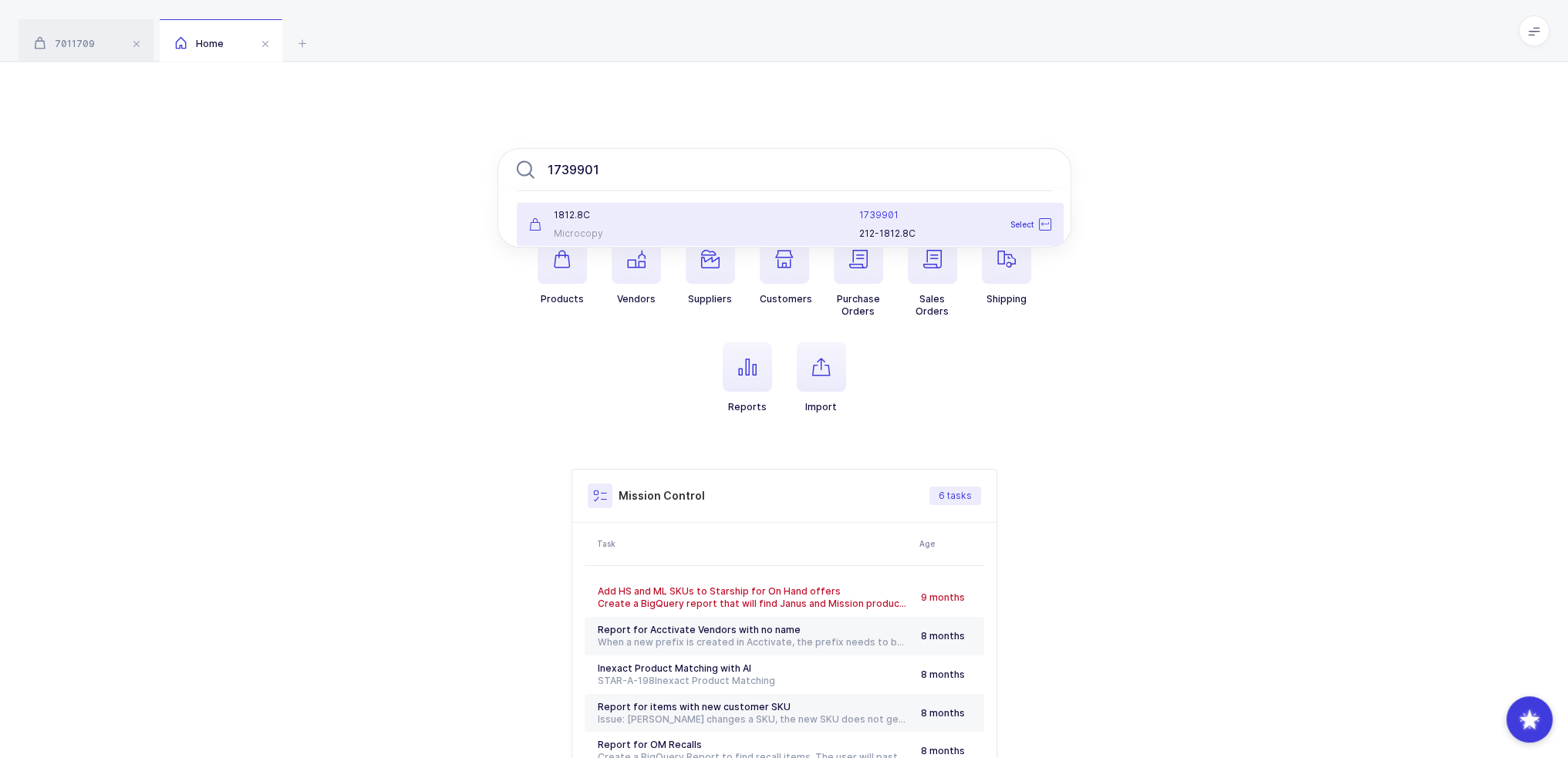
type input "1739901"
click at [743, 222] on div at bounding box center [775, 224] width 151 height 31
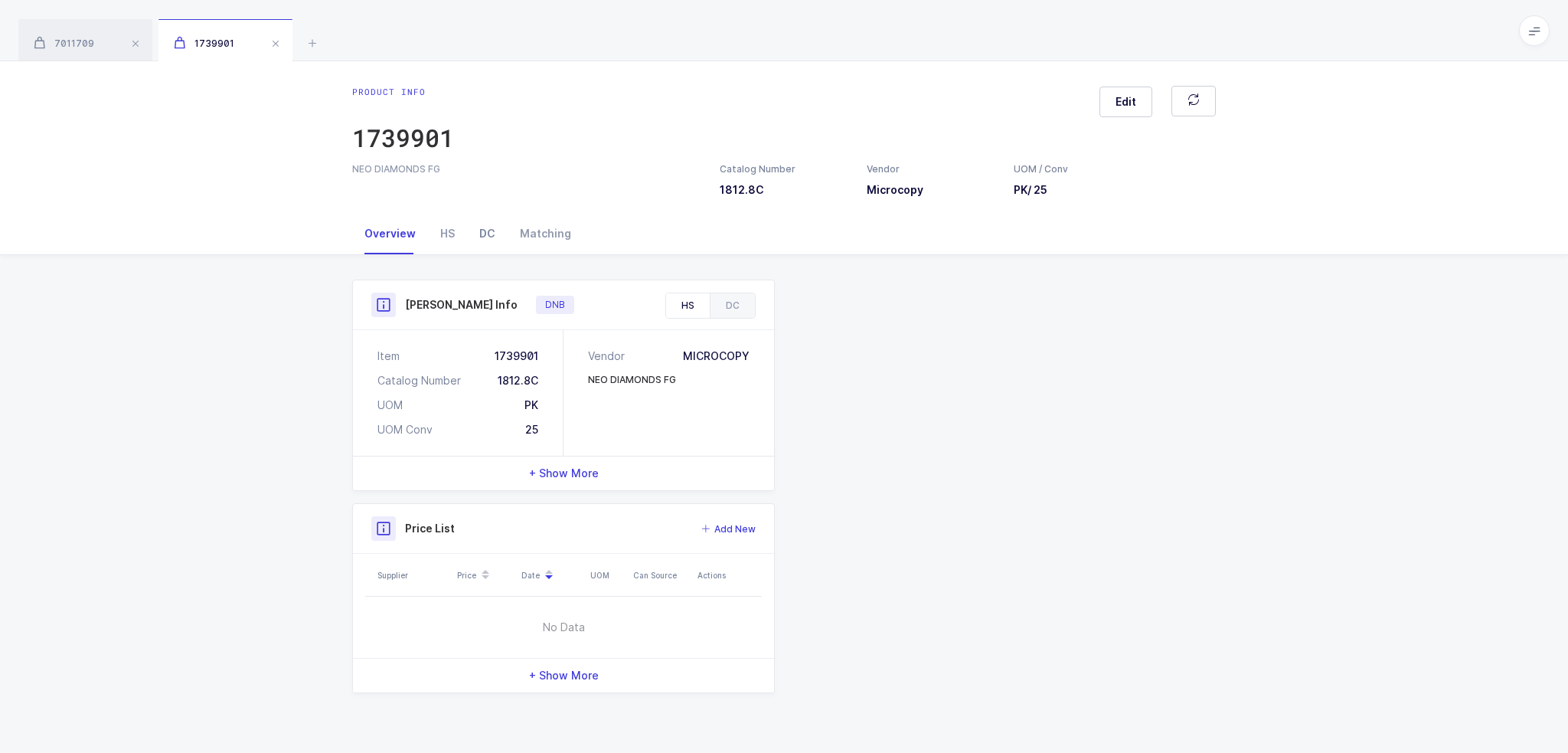
click at [469, 238] on div "DC" at bounding box center [488, 233] width 41 height 42
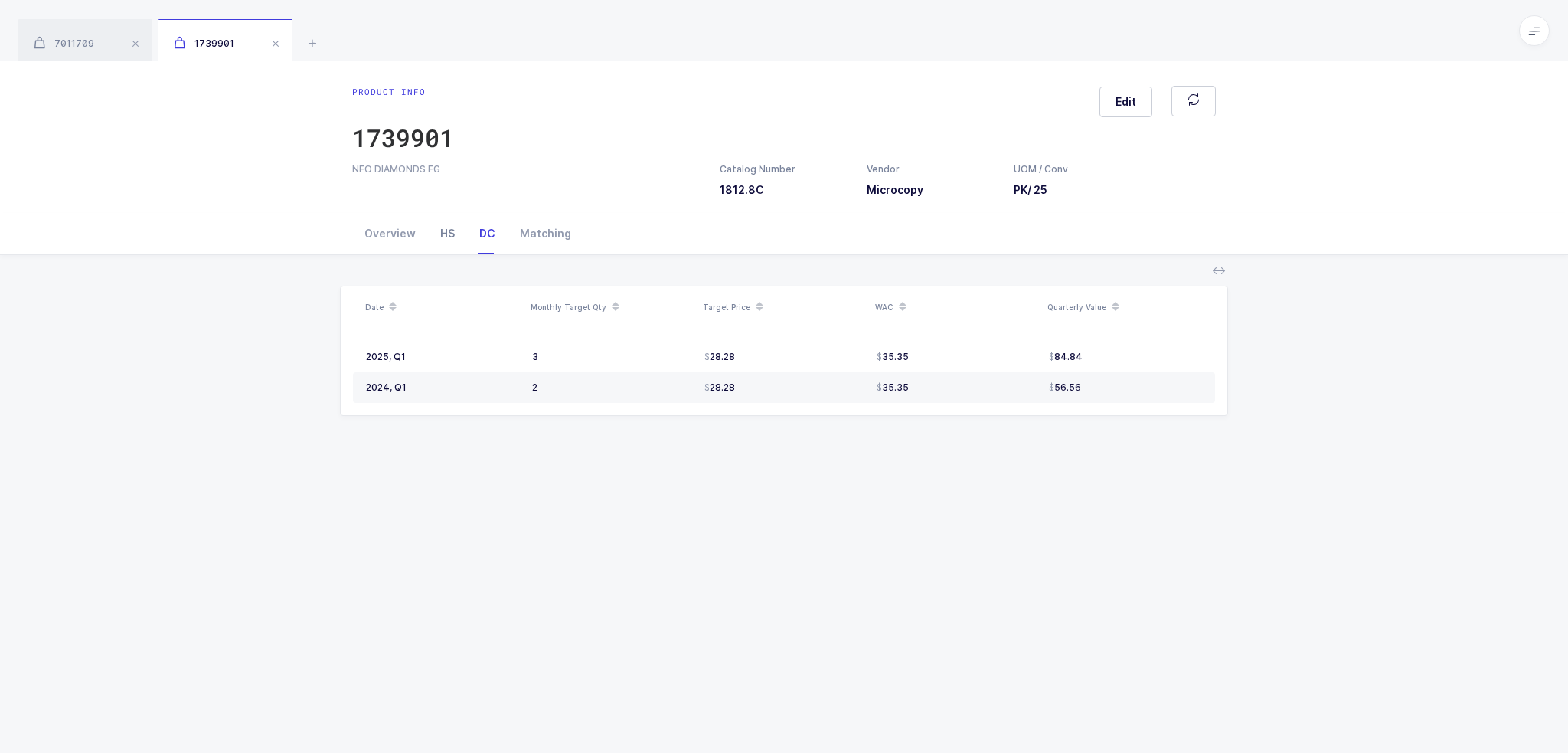
click at [453, 238] on div "HS" at bounding box center [447, 233] width 39 height 42
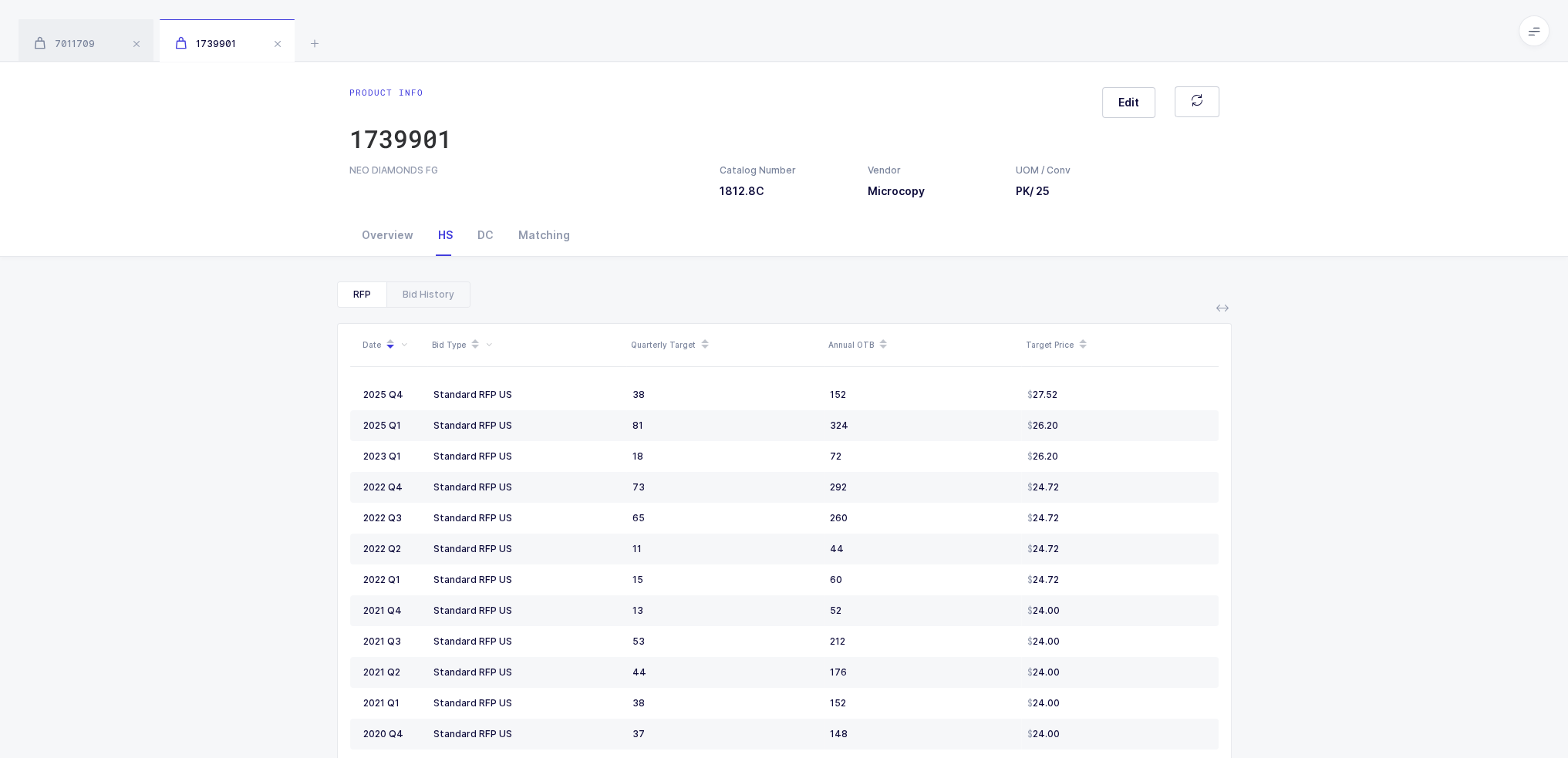
drag, startPoint x: 460, startPoint y: 395, endPoint x: 1238, endPoint y: 397, distance: 778.0
click at [1238, 397] on div "RFP Bid History Date Bid Type Quarterly Target Annual OTB Target Price 2025 Q4 …" at bounding box center [784, 583] width 1544 height 654
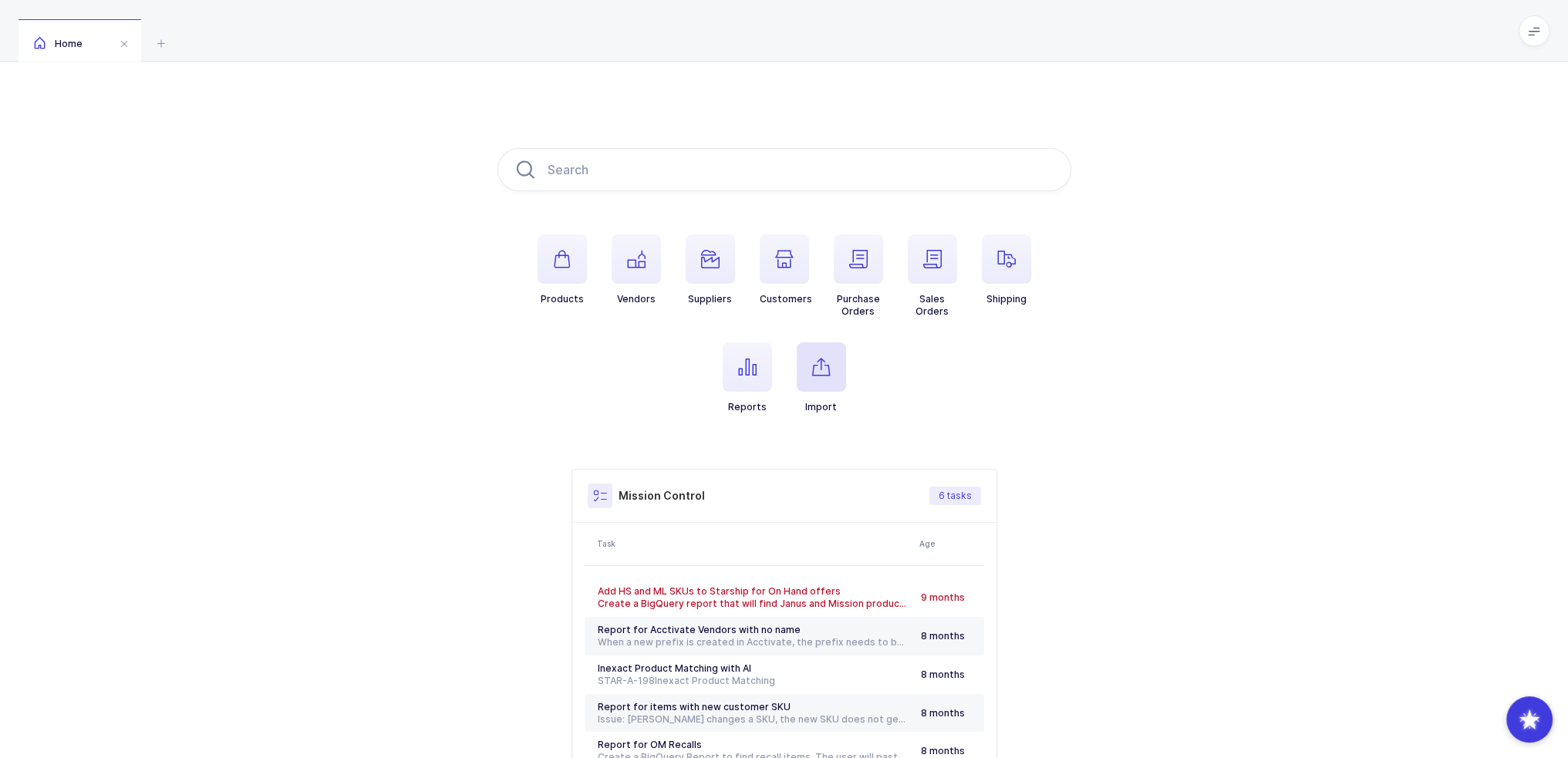
click at [828, 372] on icon "button" at bounding box center [822, 367] width 19 height 19
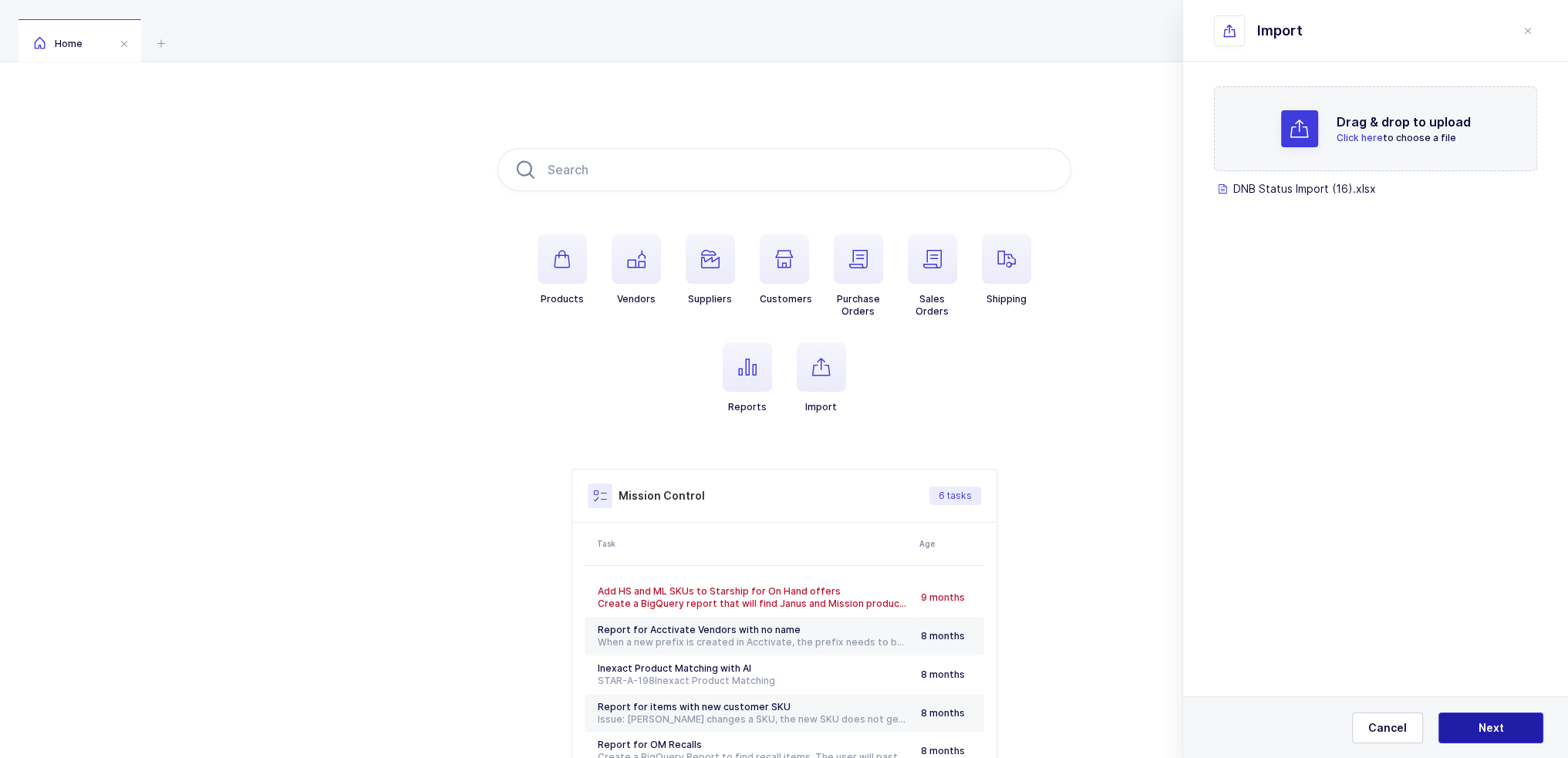
click at [1508, 724] on button "Next" at bounding box center [1491, 727] width 105 height 31
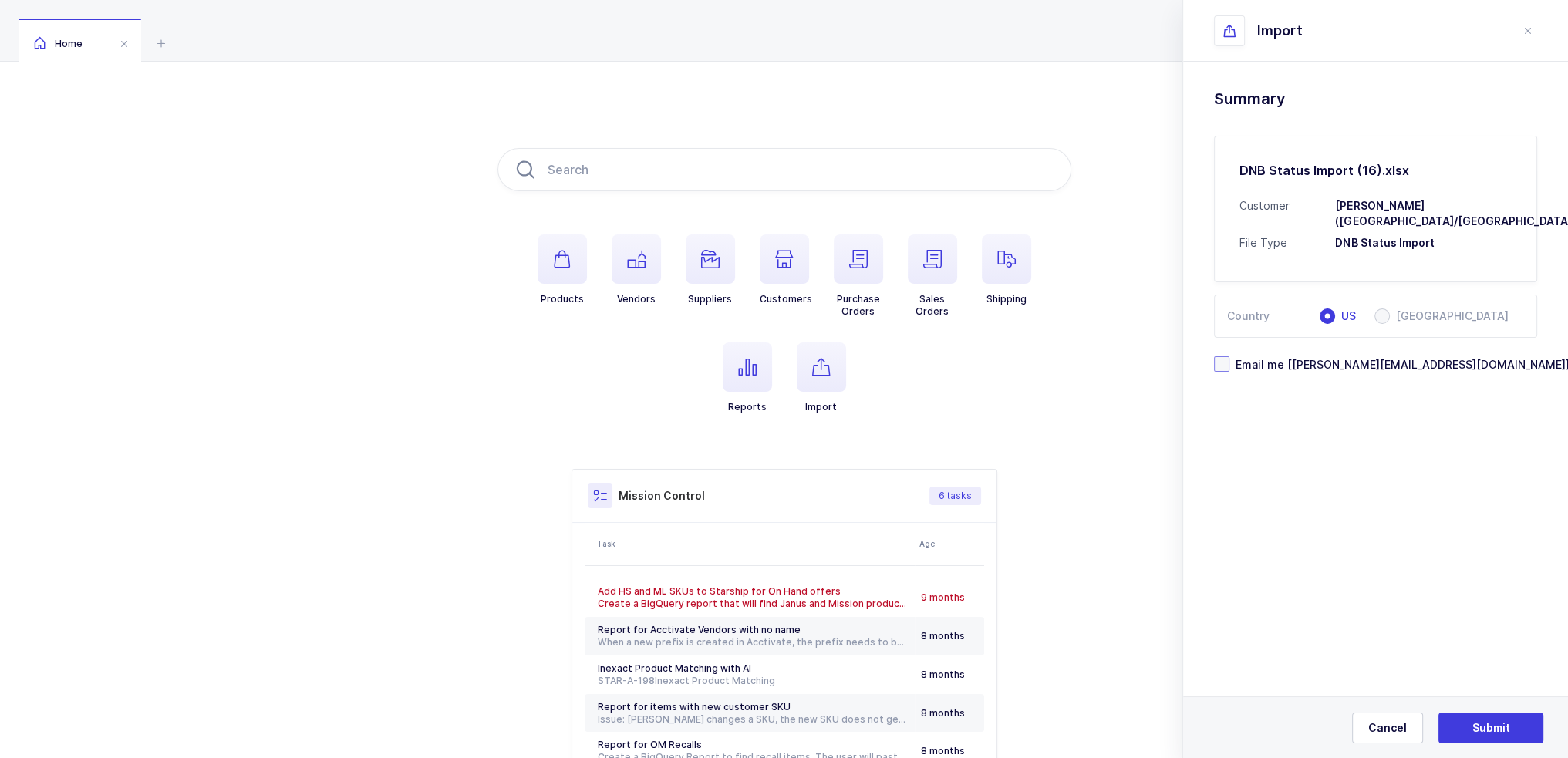
click at [1295, 357] on span "Email me [joey@janustrade.com]" at bounding box center [1400, 365] width 341 height 15
click at [1229, 356] on input "Email me [joey@janustrade.com]" at bounding box center [1229, 356] width 0 height 0
click at [1492, 716] on button "Submit" at bounding box center [1491, 727] width 105 height 31
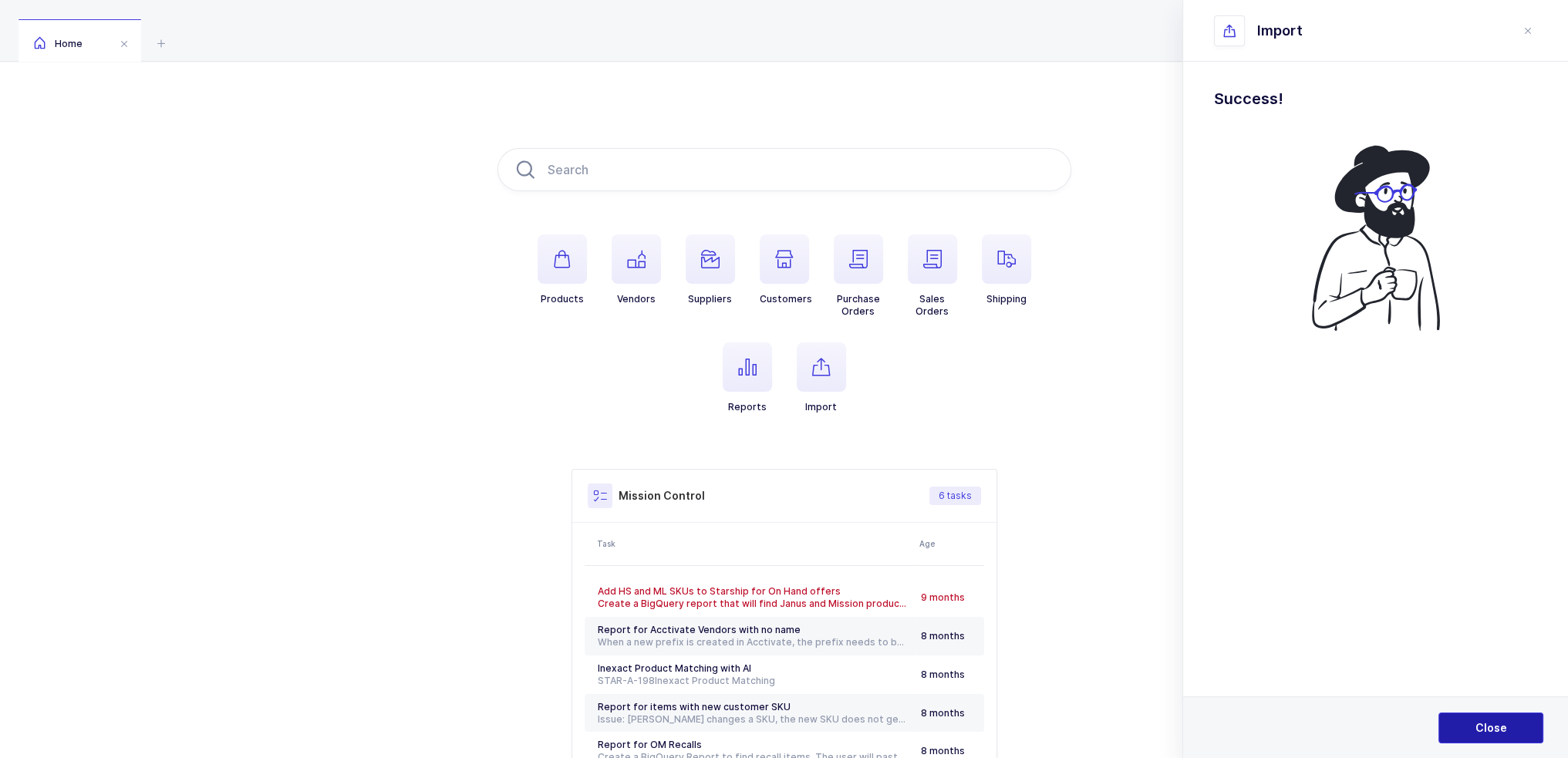
click at [1494, 726] on span "Close" at bounding box center [1492, 727] width 32 height 16
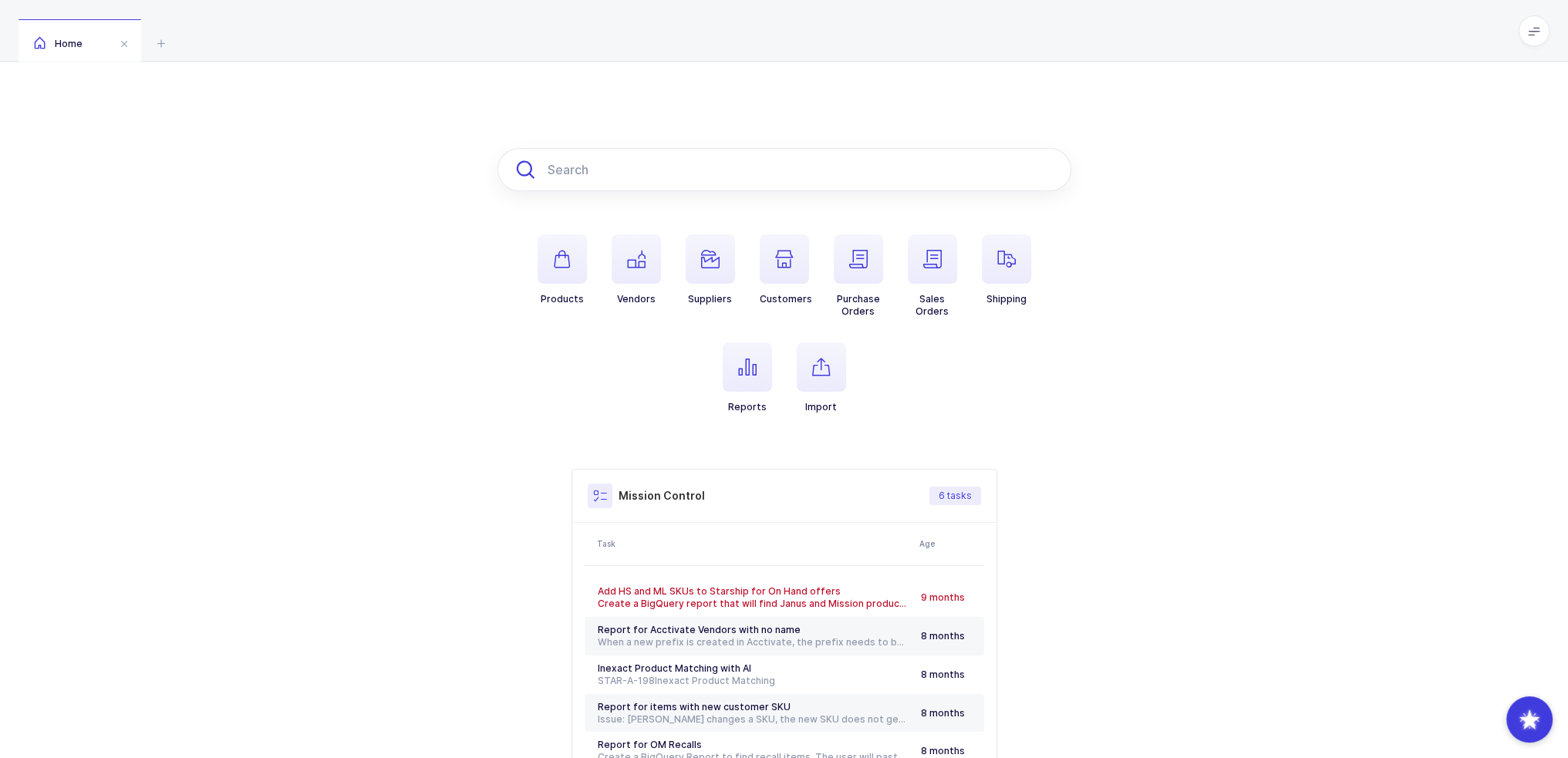
click at [747, 179] on input "text" at bounding box center [784, 169] width 574 height 43
paste input "2221120"
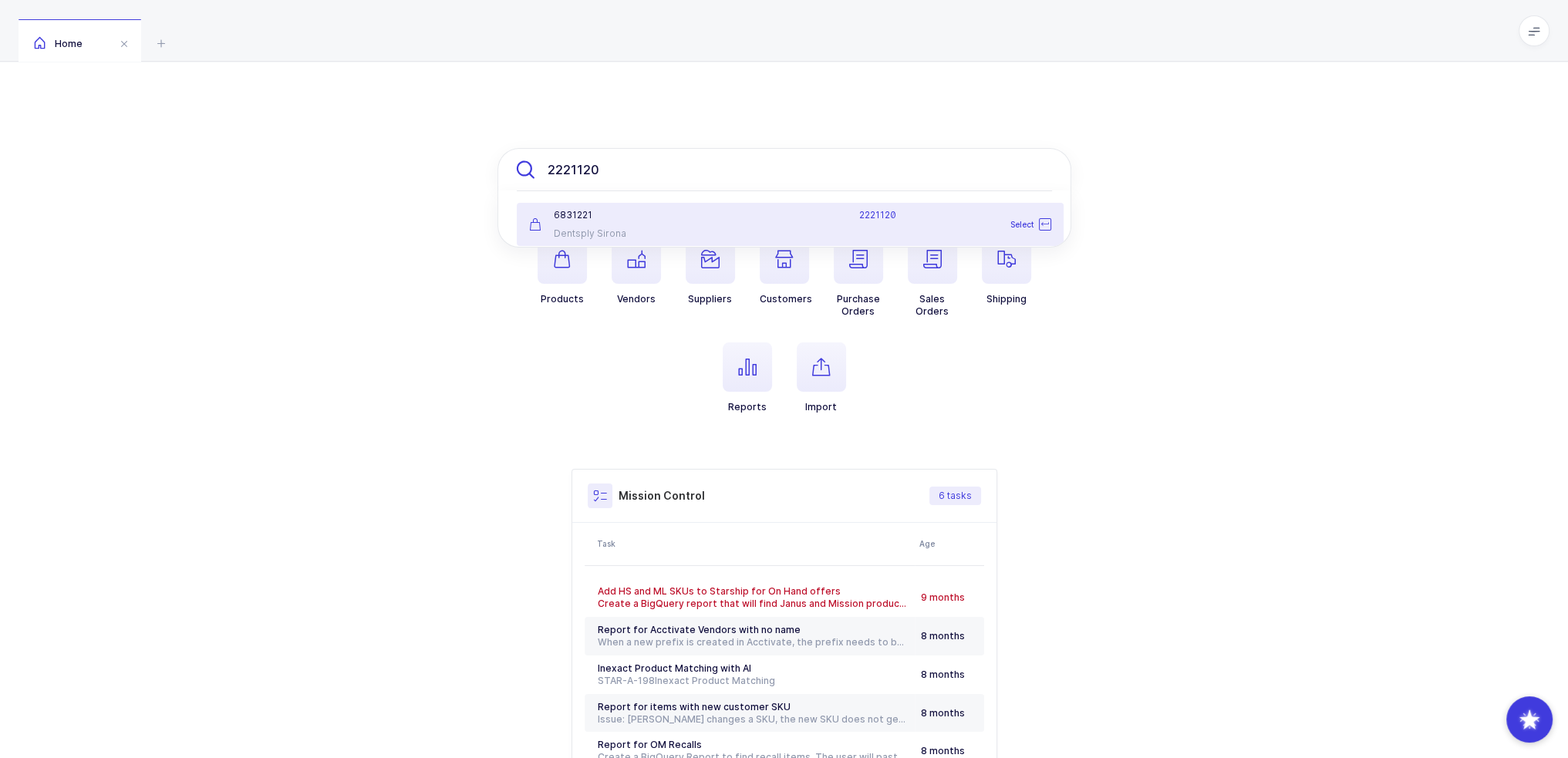
type input "2221120"
click at [727, 224] on div "2221120" at bounding box center [879, 224] width 360 height 31
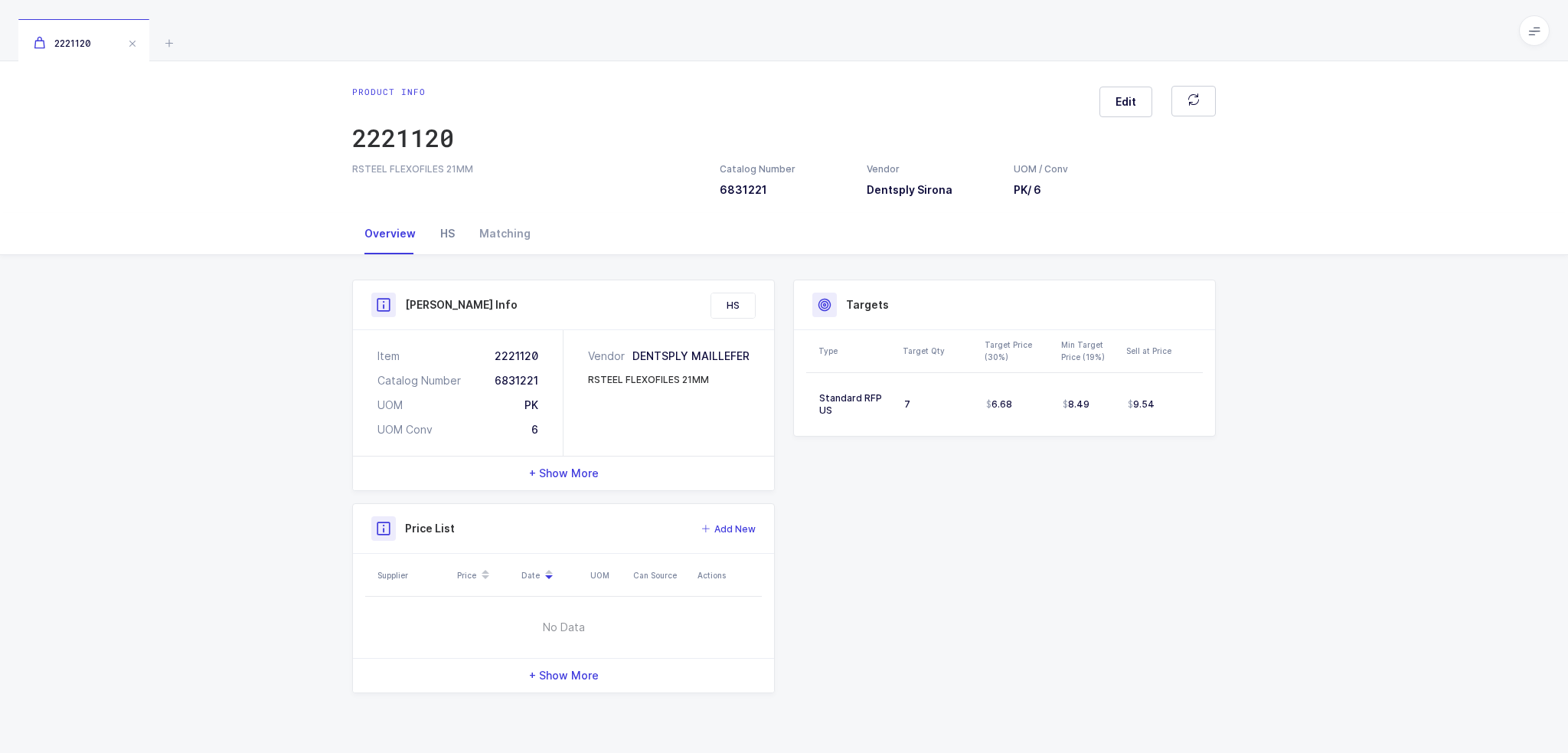
click at [450, 225] on div "HS" at bounding box center [447, 233] width 39 height 42
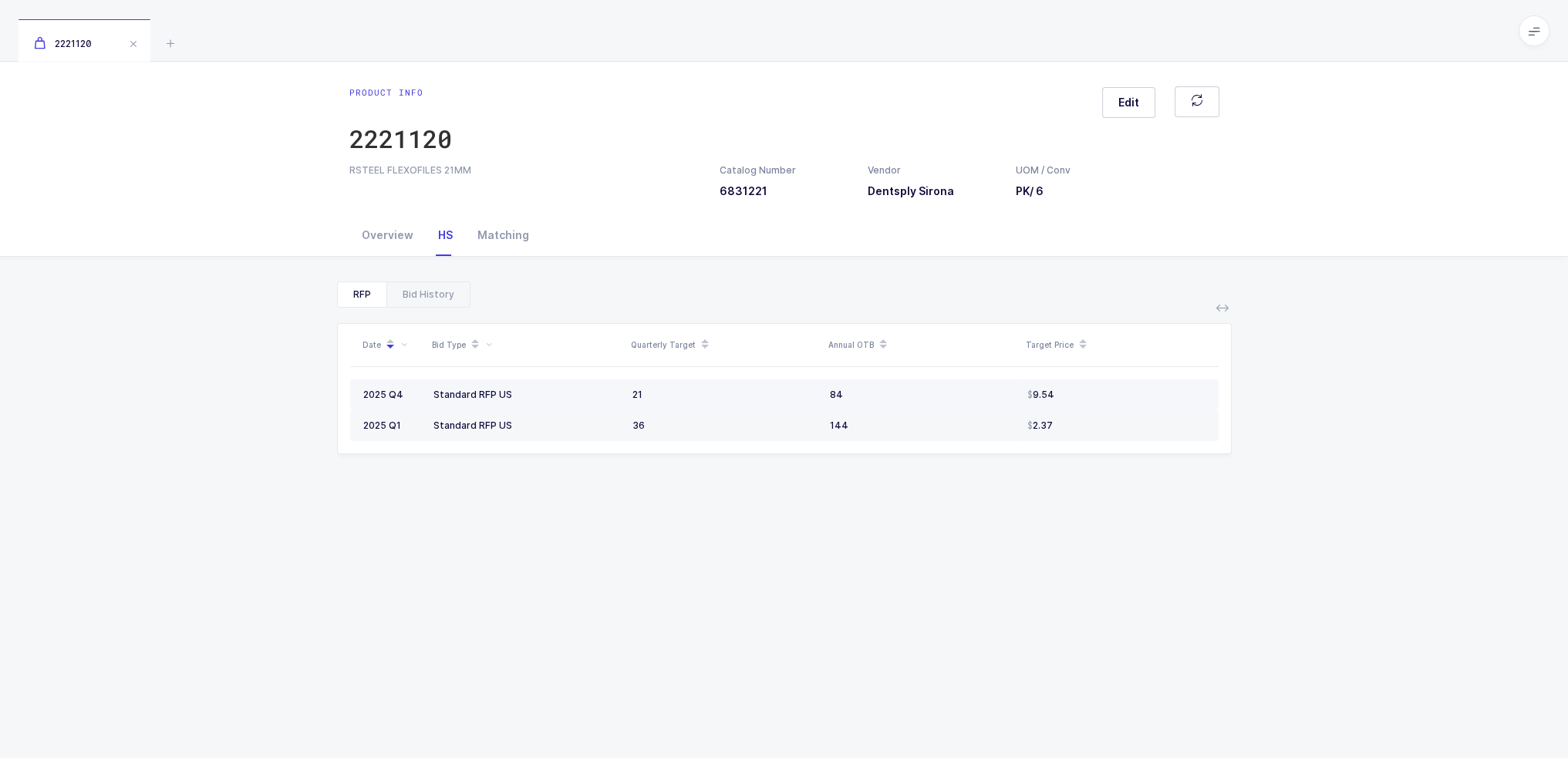
drag, startPoint x: 537, startPoint y: 381, endPoint x: 1116, endPoint y: 381, distance: 579.0
click at [1116, 381] on tr "2025 Q4 Standard RFP US 21 84 9.54" at bounding box center [784, 394] width 868 height 31
click at [1121, 390] on div "9.54" at bounding box center [1117, 394] width 179 height 12
drag, startPoint x: 1124, startPoint y: 391, endPoint x: 1117, endPoint y: 283, distance: 108.2
click at [1117, 283] on div "RFP Bid History Date Bid Type Quarterly Target Annual OTB Target Price 2025 Q4 …" at bounding box center [784, 578] width 895 height 592
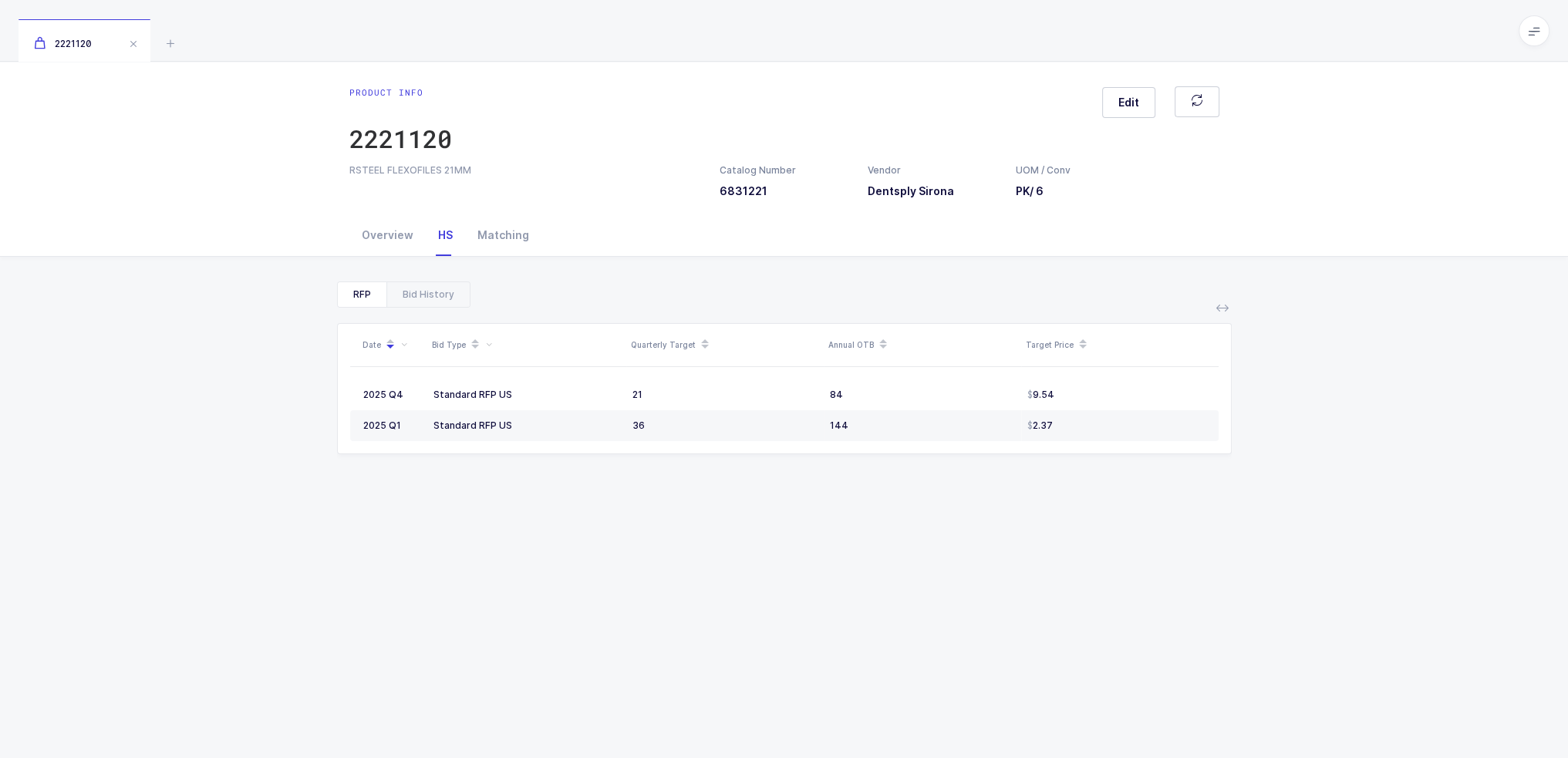
click at [1117, 283] on div "RFP Bid History" at bounding box center [784, 295] width 895 height 26
drag, startPoint x: 1117, startPoint y: 269, endPoint x: 1117, endPoint y: 382, distance: 113.0
click at [1117, 382] on div "RFP Bid History Date Bid Type Quarterly Target Annual OTB Target Price 2025 Q4 …" at bounding box center [784, 583] width 1544 height 654
click at [1117, 389] on div "9.54" at bounding box center [1117, 394] width 179 height 12
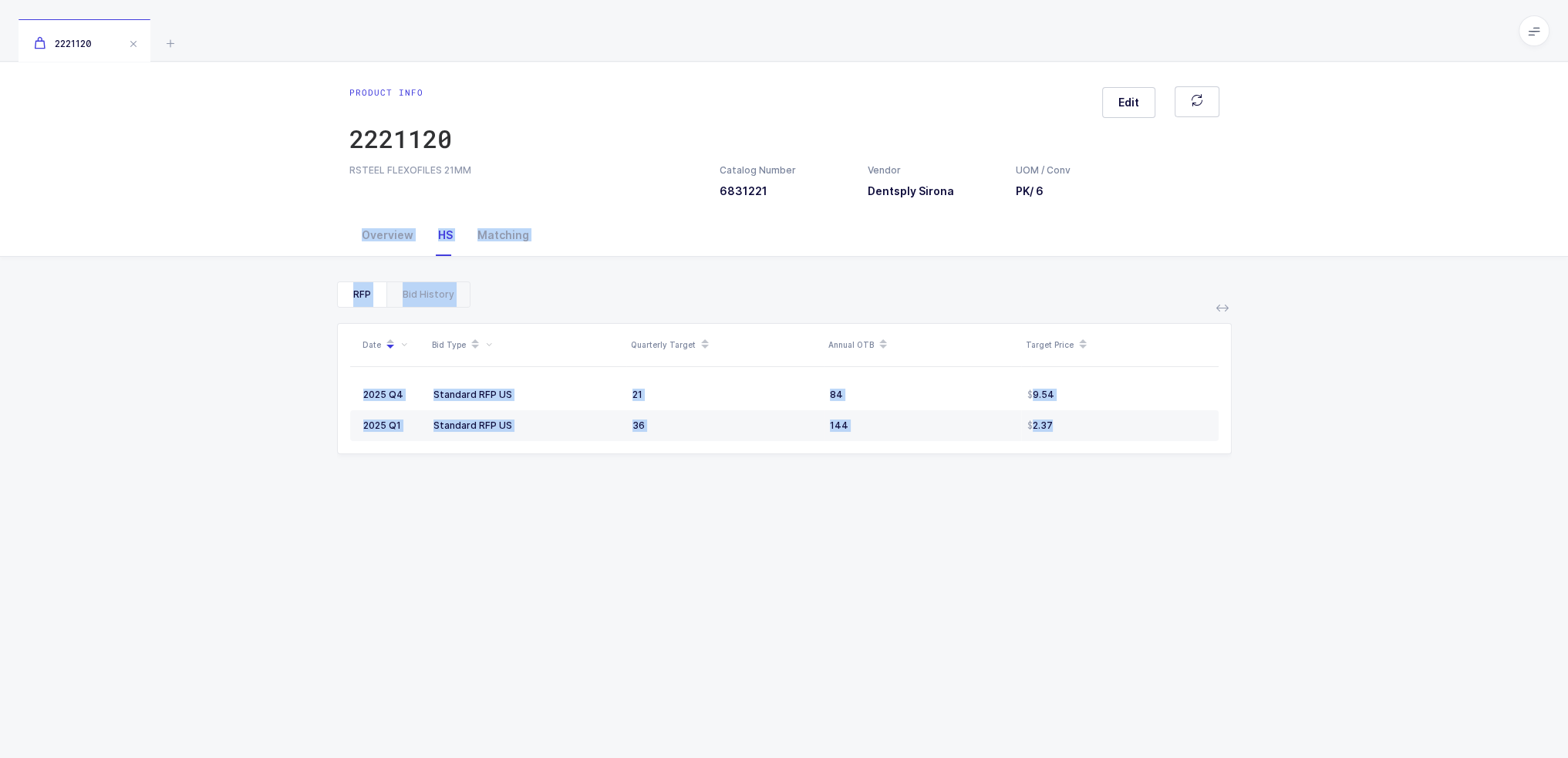
drag, startPoint x: 1107, startPoint y: 419, endPoint x: 1093, endPoint y: 234, distance: 185.5
click at [1093, 234] on div "Overview HS Matching Product Info Catalog Number 6831221 Vendor Dentsply Sirona…" at bounding box center [784, 562] width 1568 height 697
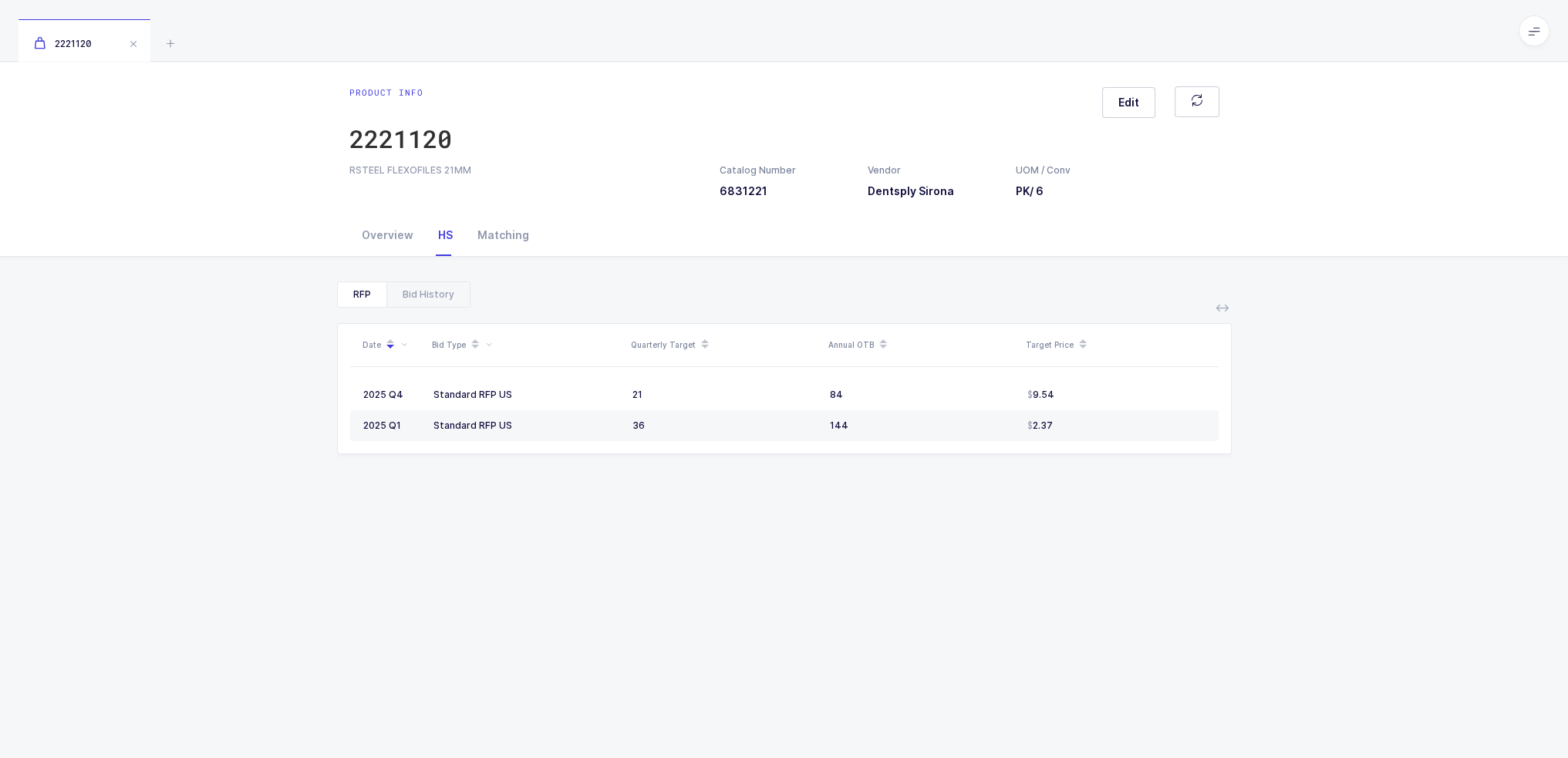
click at [1093, 234] on div "Overview HS Matching" at bounding box center [784, 234] width 870 height 42
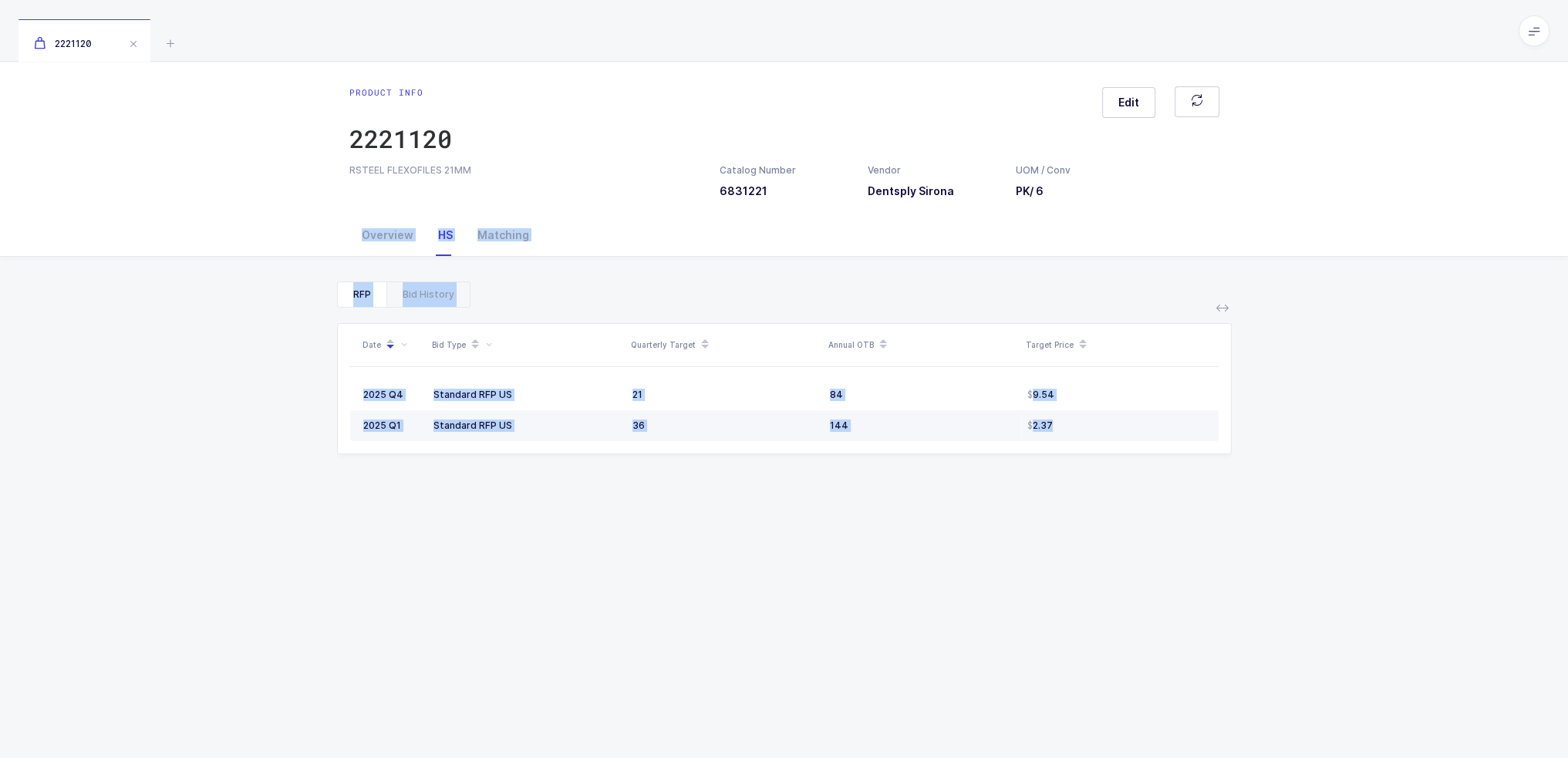
drag, startPoint x: 1093, startPoint y: 240, endPoint x: 1093, endPoint y: 410, distance: 170.0
click at [1093, 410] on div "Overview HS Matching Product Info Catalog Number 6831221 Vendor Dentsply Sirona…" at bounding box center [784, 562] width 1568 height 697
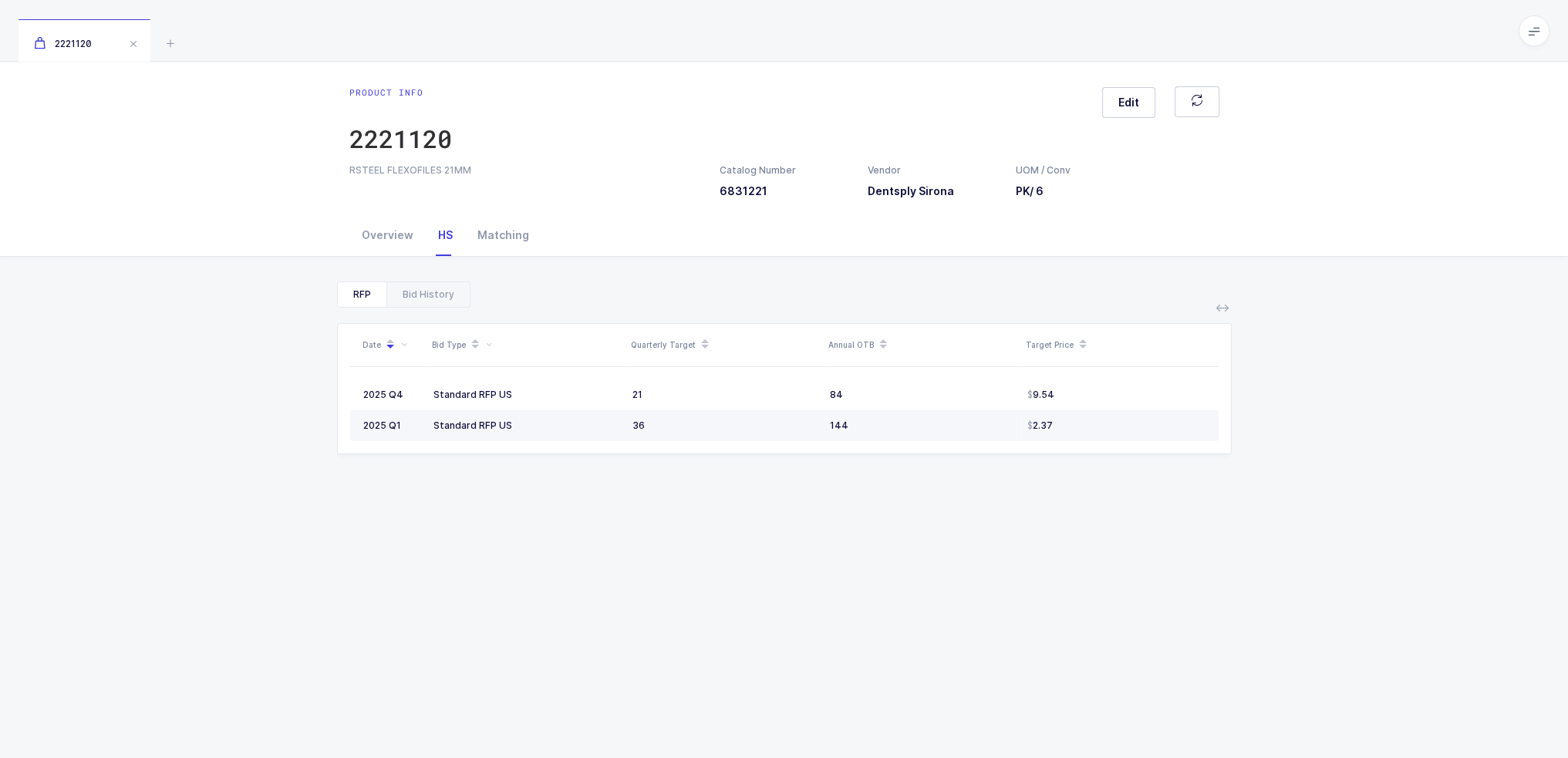
click at [1093, 410] on td "2.37" at bounding box center [1120, 425] width 197 height 31
click at [395, 235] on div "Overview" at bounding box center [388, 234] width 76 height 42
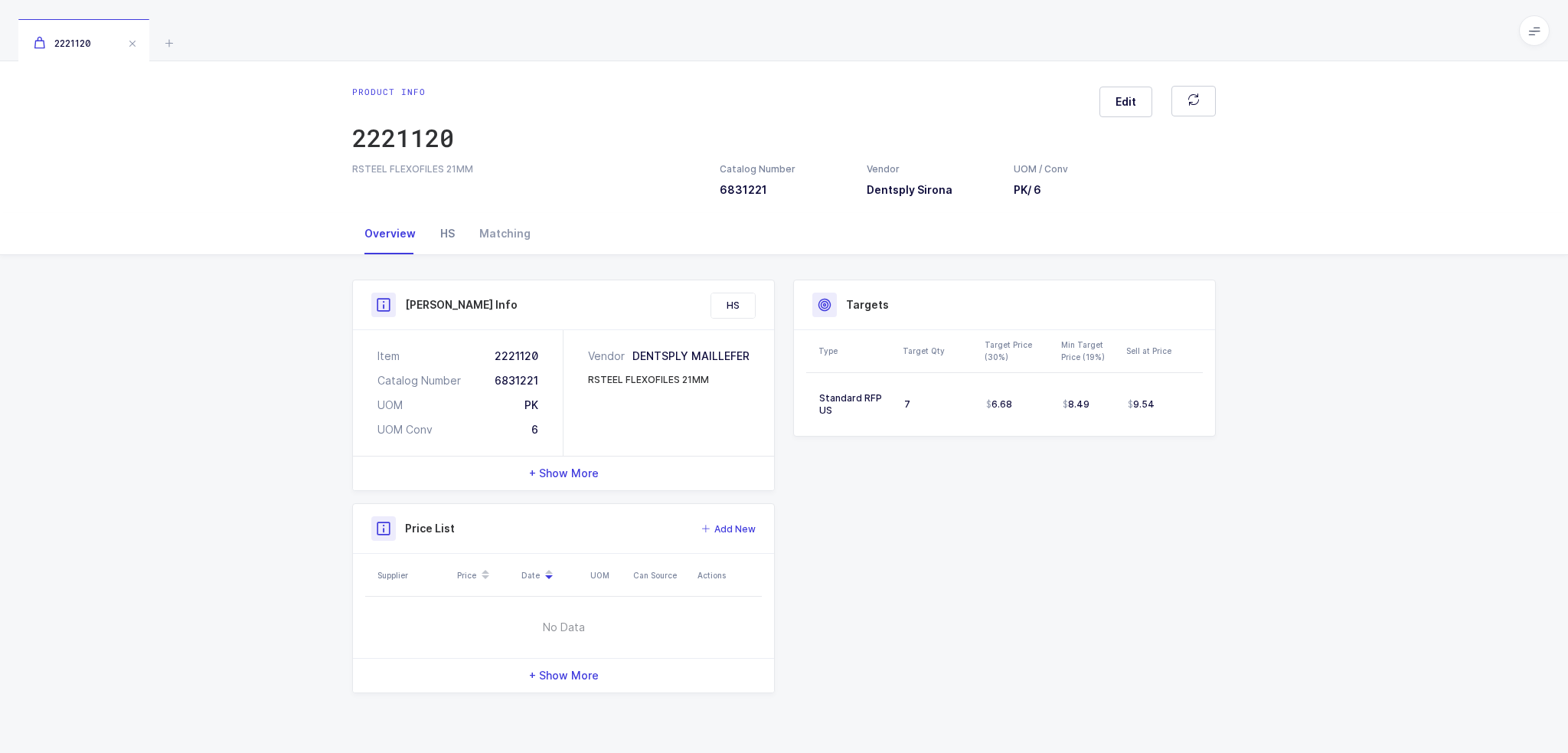
click at [437, 231] on div "HS" at bounding box center [447, 233] width 39 height 42
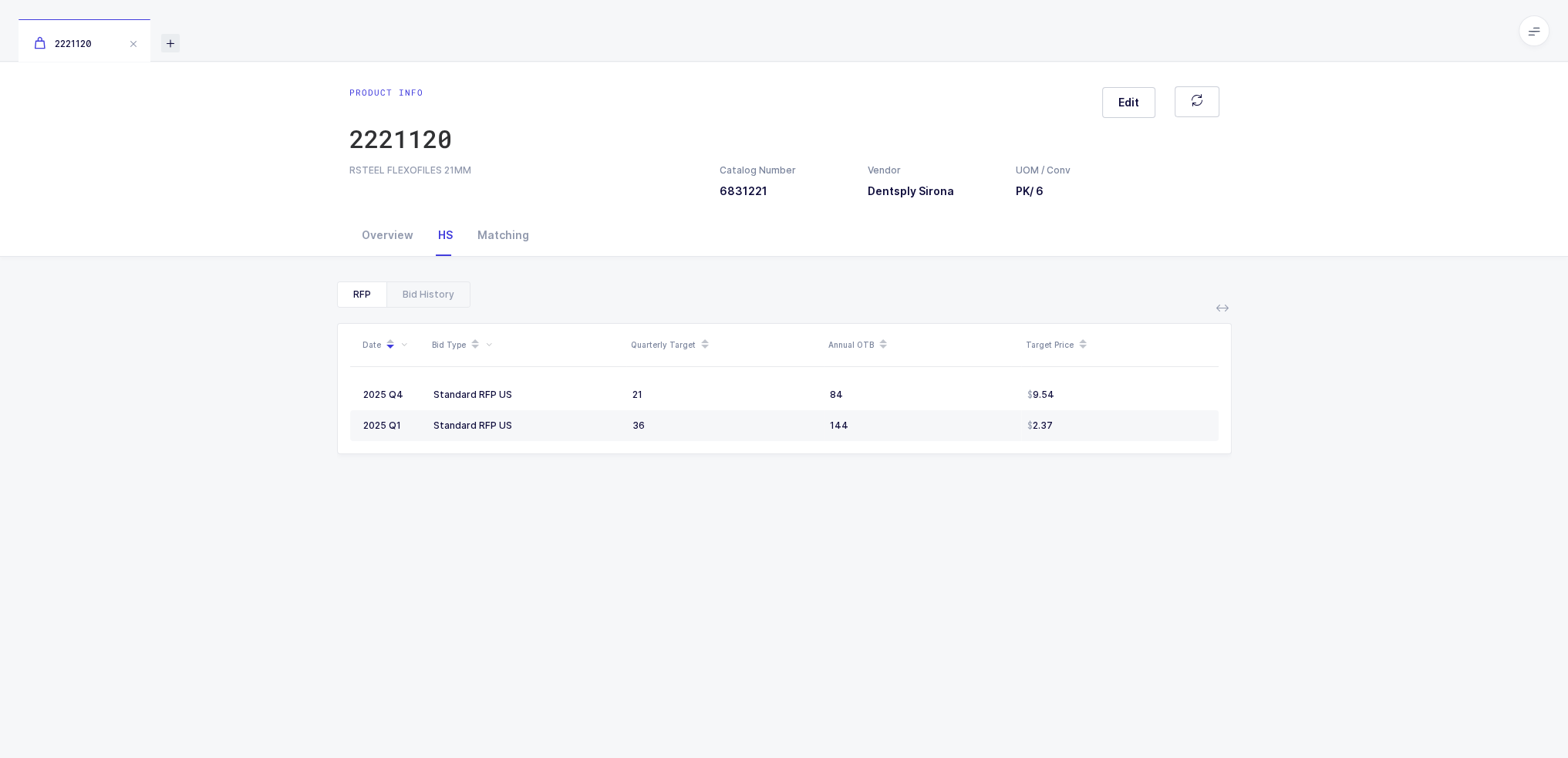
click at [180, 40] on icon at bounding box center [170, 43] width 19 height 19
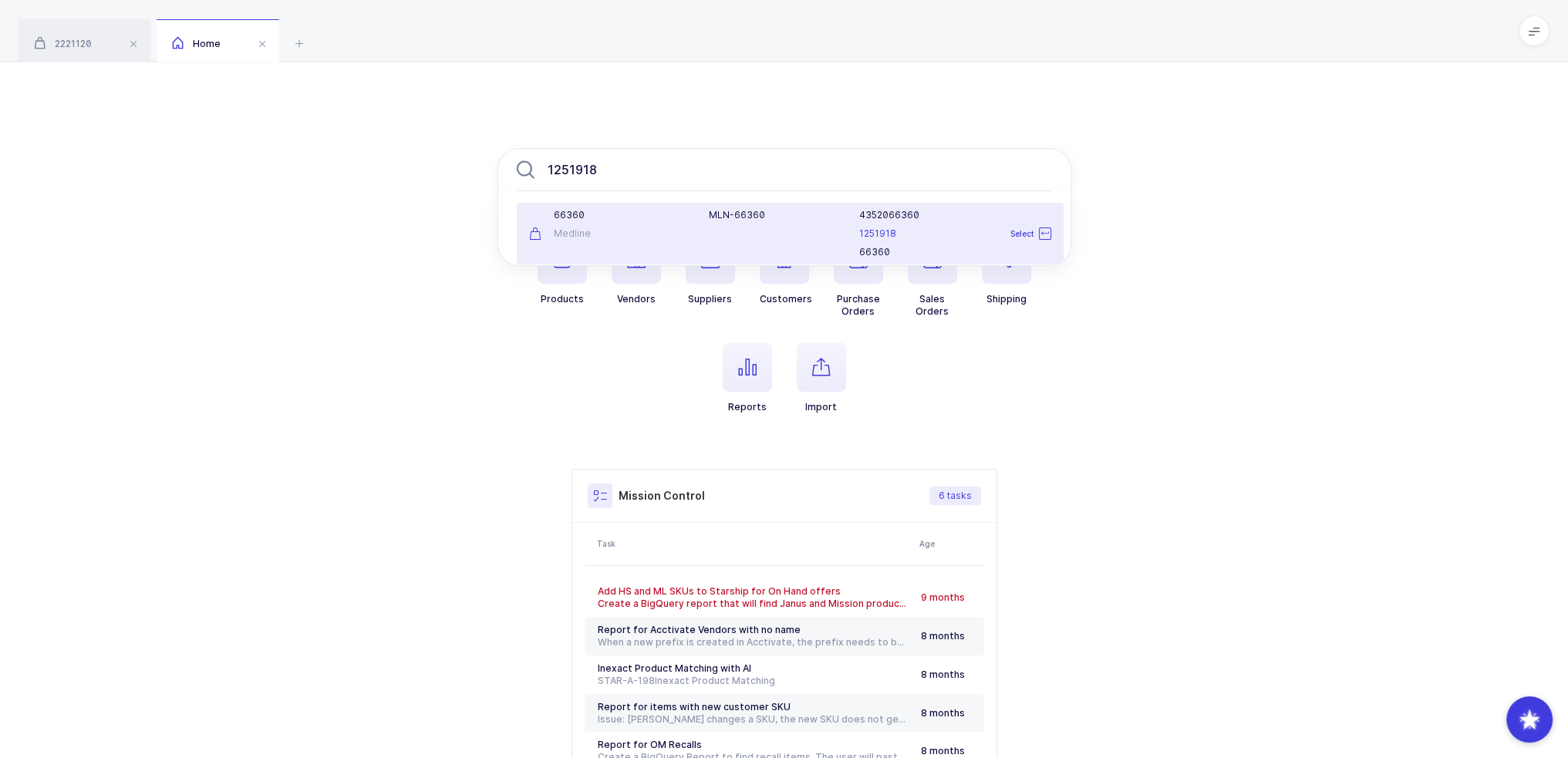
type input "1251918"
click at [650, 216] on div "66360" at bounding box center [610, 215] width 162 height 12
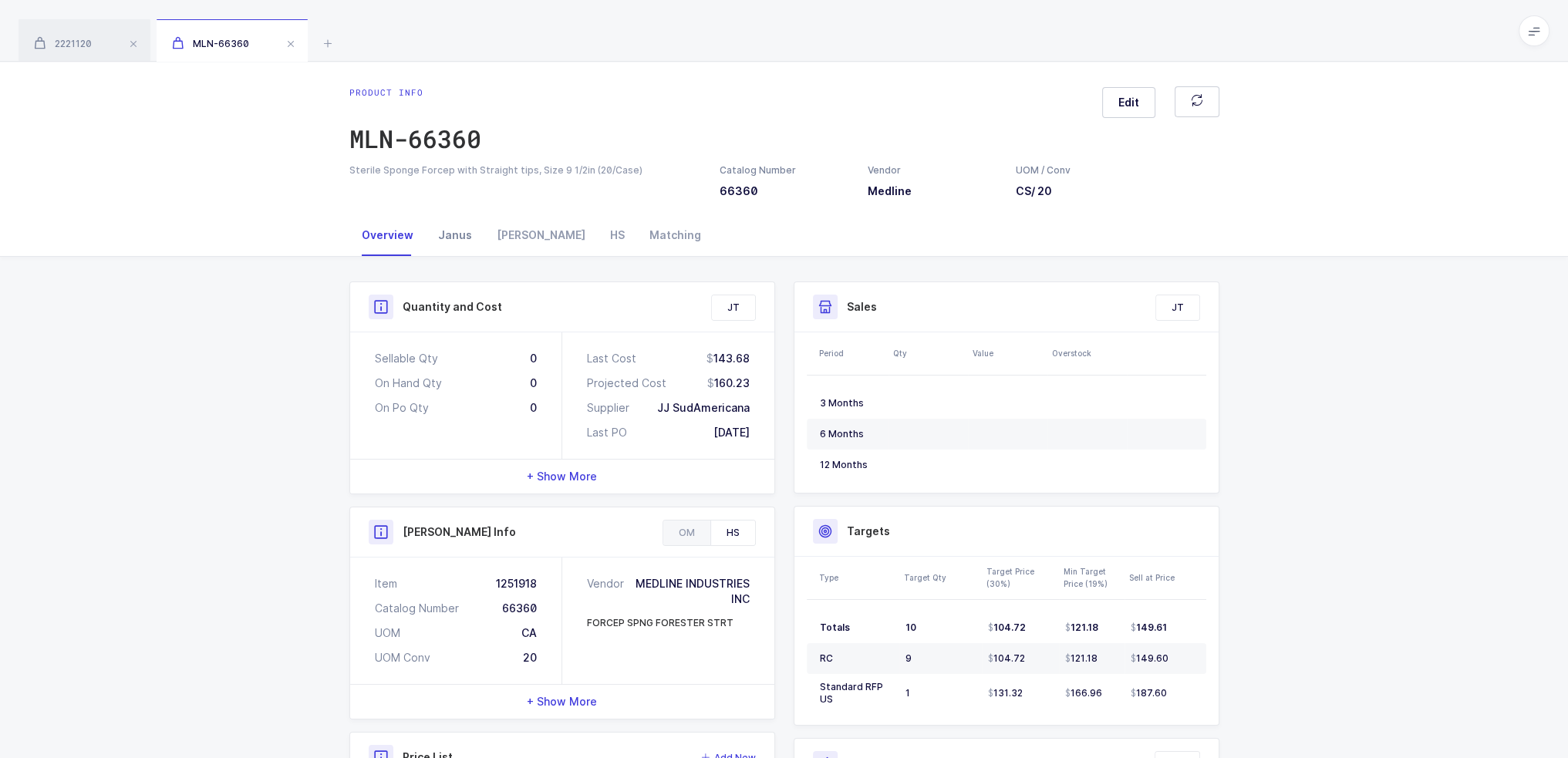
click at [449, 233] on div "Janus" at bounding box center [455, 234] width 59 height 42
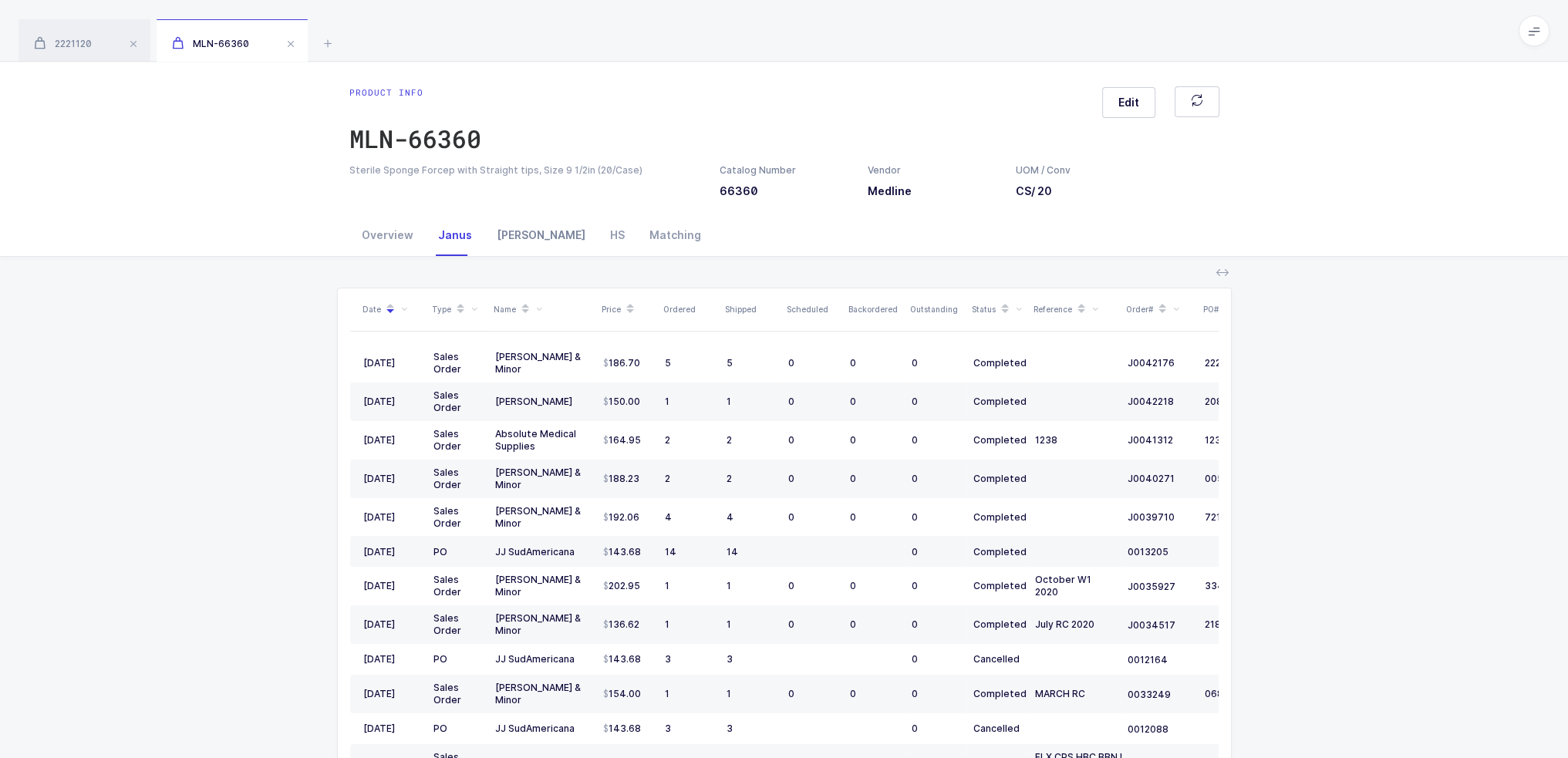
click at [503, 233] on div "Owens" at bounding box center [542, 234] width 114 height 42
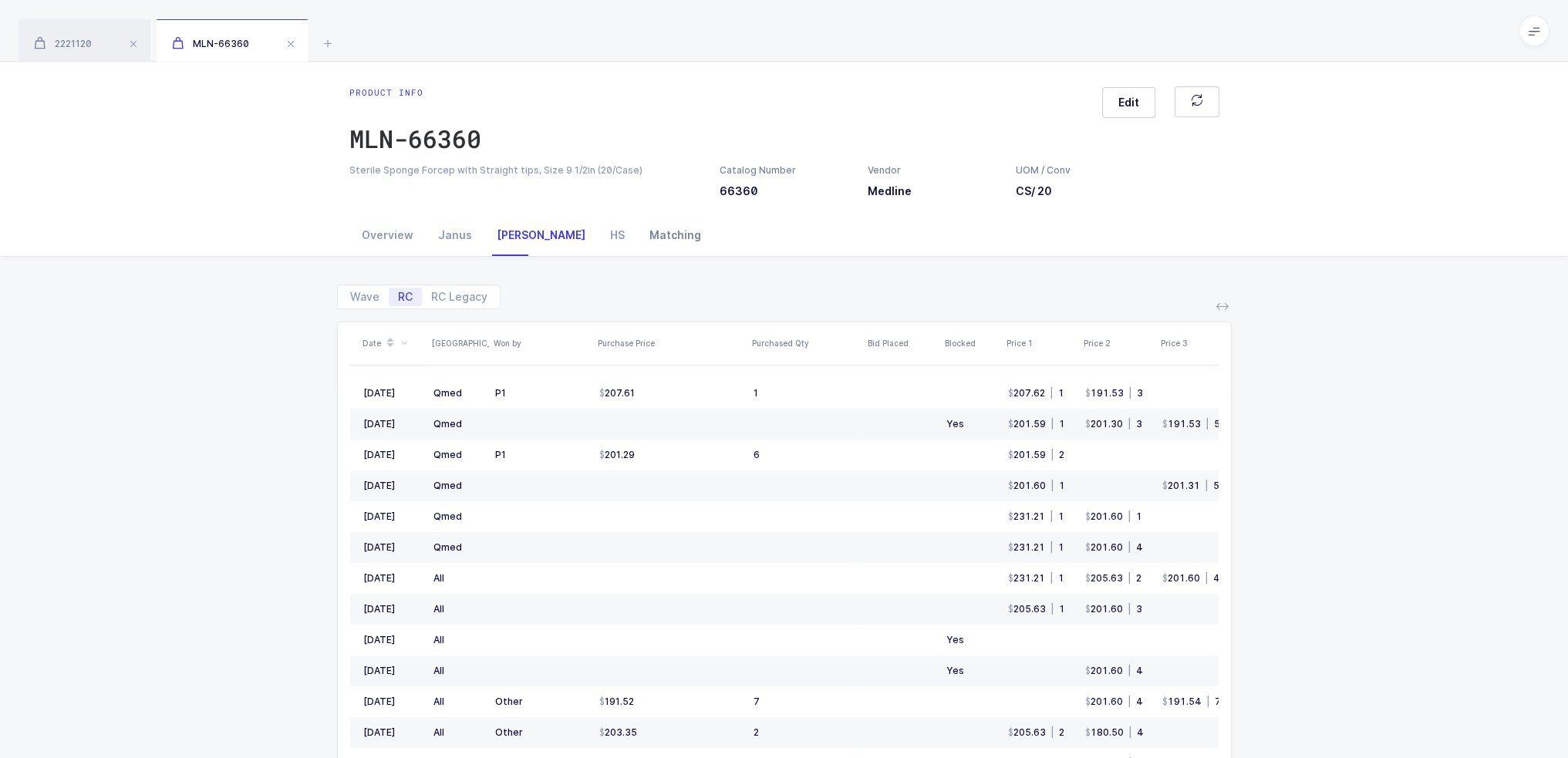
click at [637, 233] on div "Matching" at bounding box center [676, 234] width 76 height 42
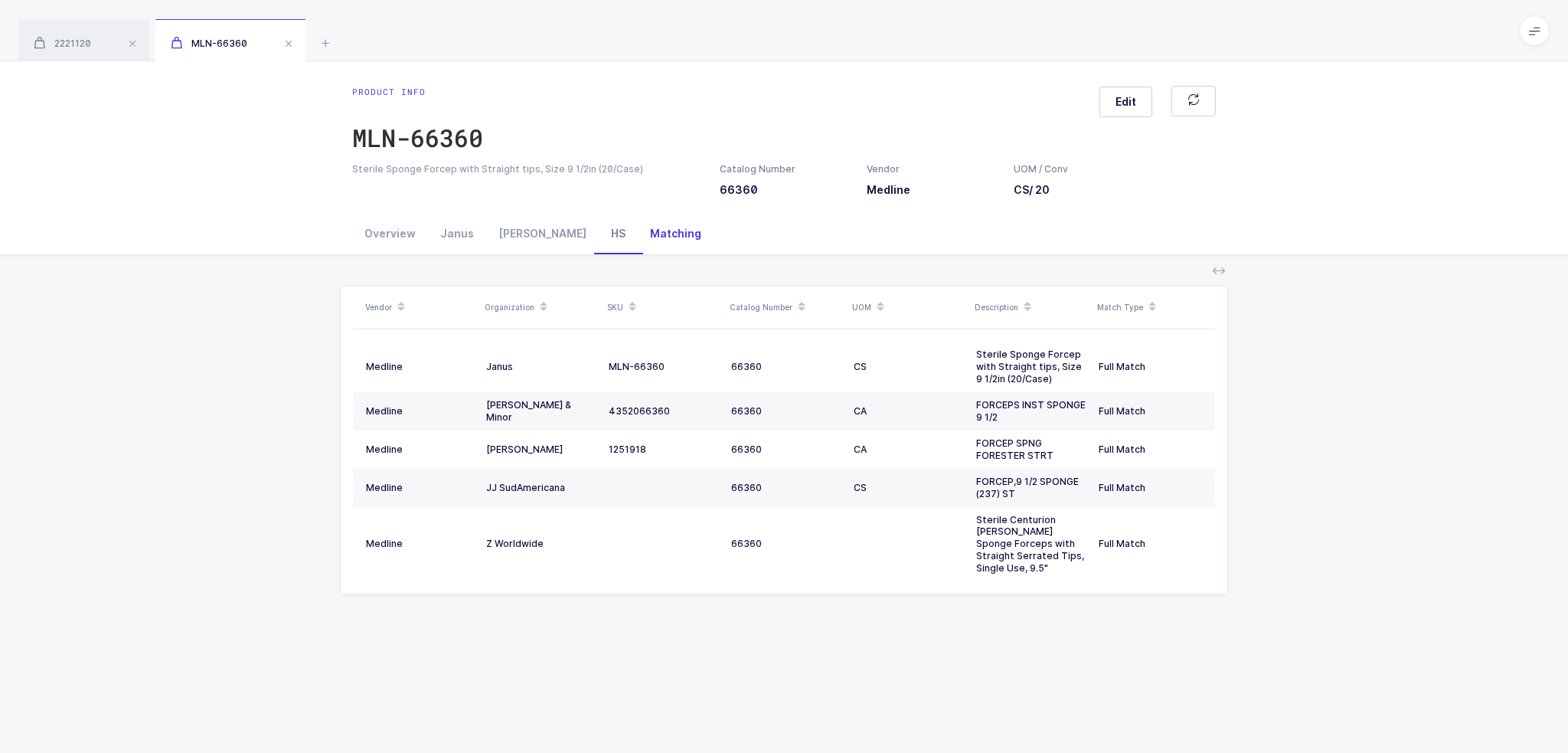
click at [598, 232] on div "HS" at bounding box center [618, 233] width 39 height 42
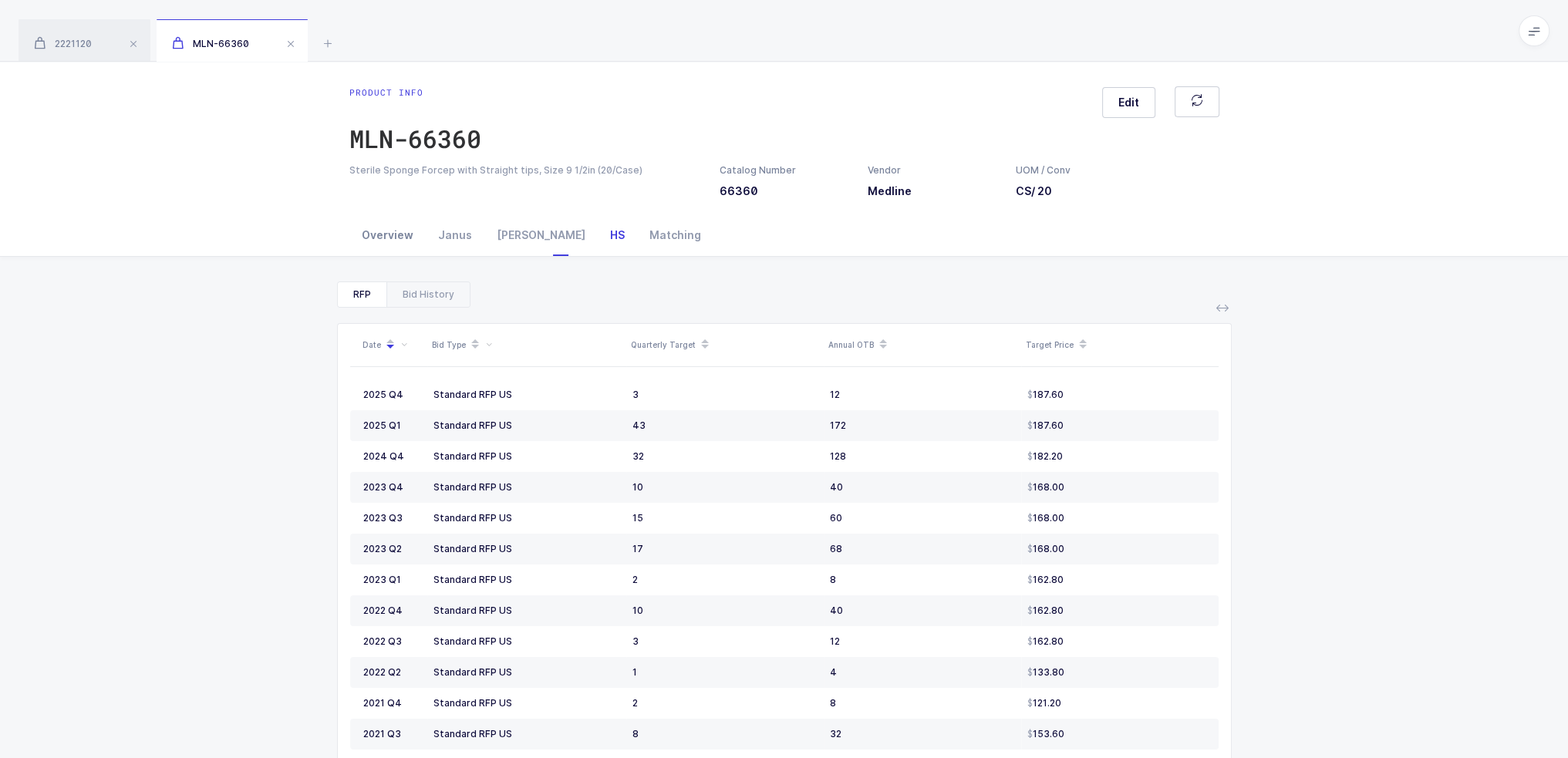
click at [375, 230] on div "Overview" at bounding box center [388, 234] width 76 height 42
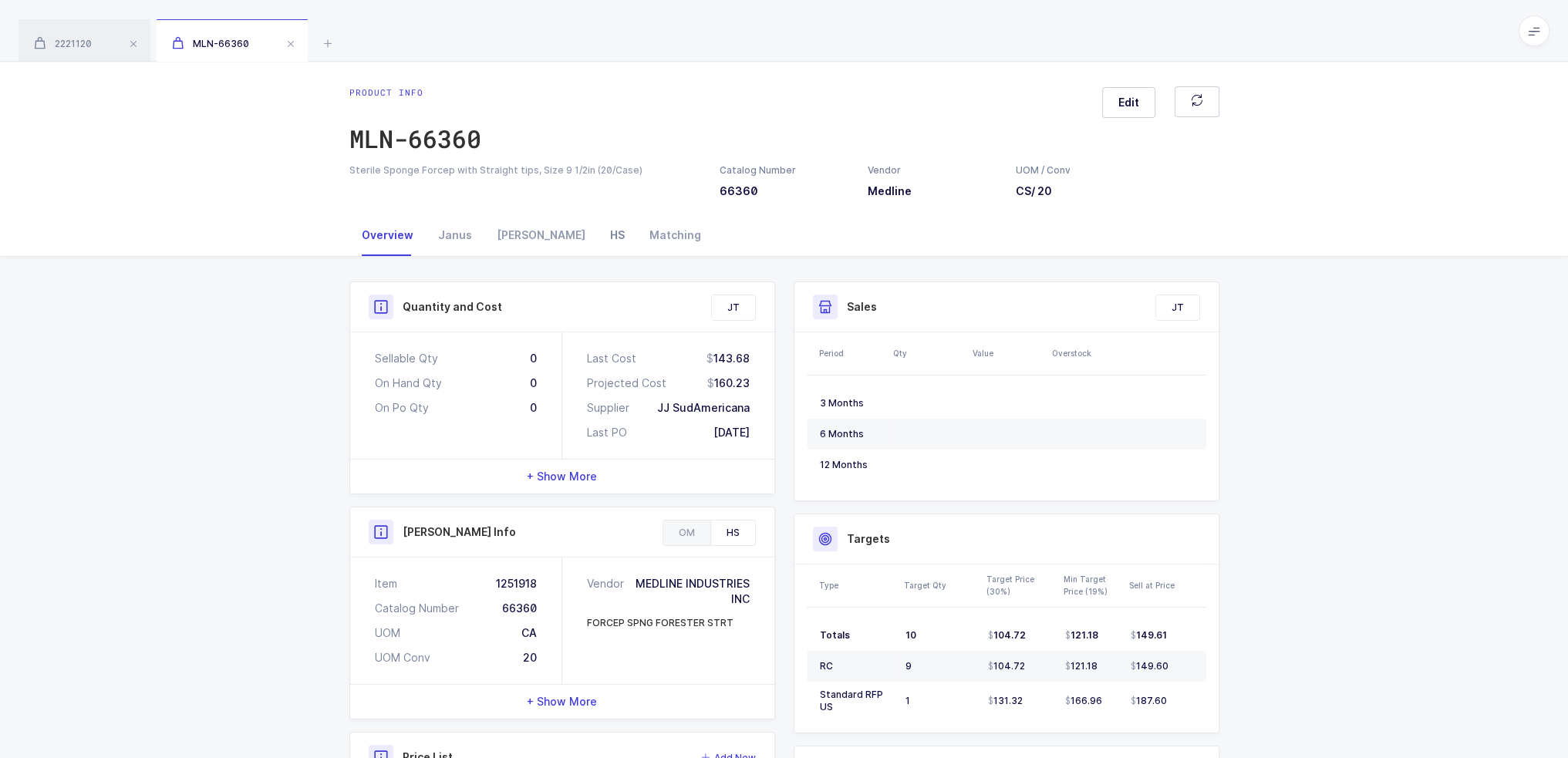
click at [598, 240] on div "HS" at bounding box center [618, 234] width 39 height 42
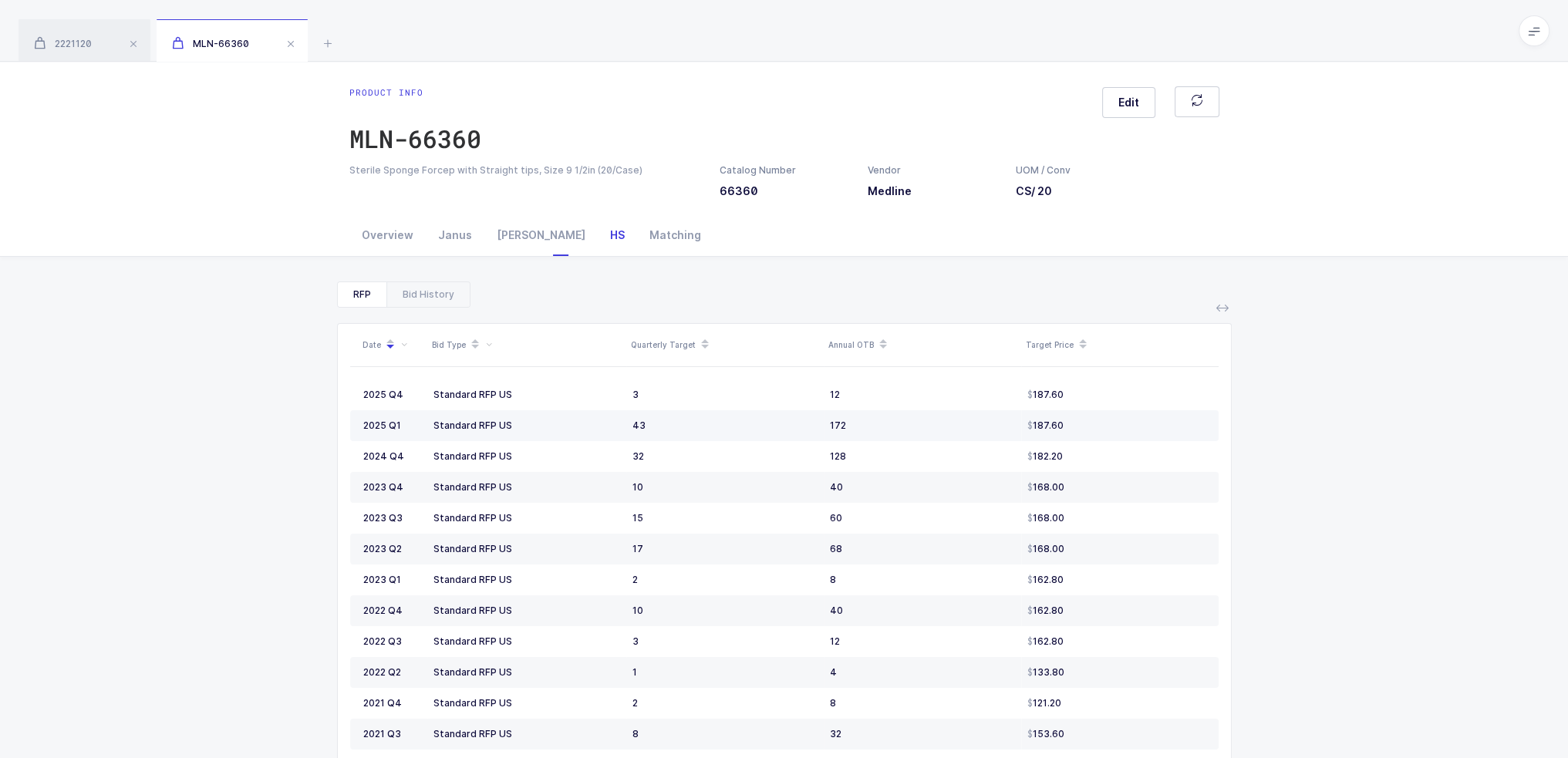
drag, startPoint x: 856, startPoint y: 385, endPoint x: 1106, endPoint y: 410, distance: 251.2
click at [1106, 410] on tbody "2025 Q4 Standard RFP US 3 12 187.60 2025 Q1 Standard RFP US 43 172 187.60 2024 …" at bounding box center [784, 610] width 868 height 462
click at [1106, 410] on td "187.60" at bounding box center [1120, 425] width 197 height 31
drag, startPoint x: 1127, startPoint y: 485, endPoint x: 1130, endPoint y: 531, distance: 46.1
click at [1130, 531] on tbody "2025 Q4 Standard RFP US 3 12 187.60 2025 Q1 Standard RFP US 43 172 187.60 2024 …" at bounding box center [784, 610] width 868 height 462
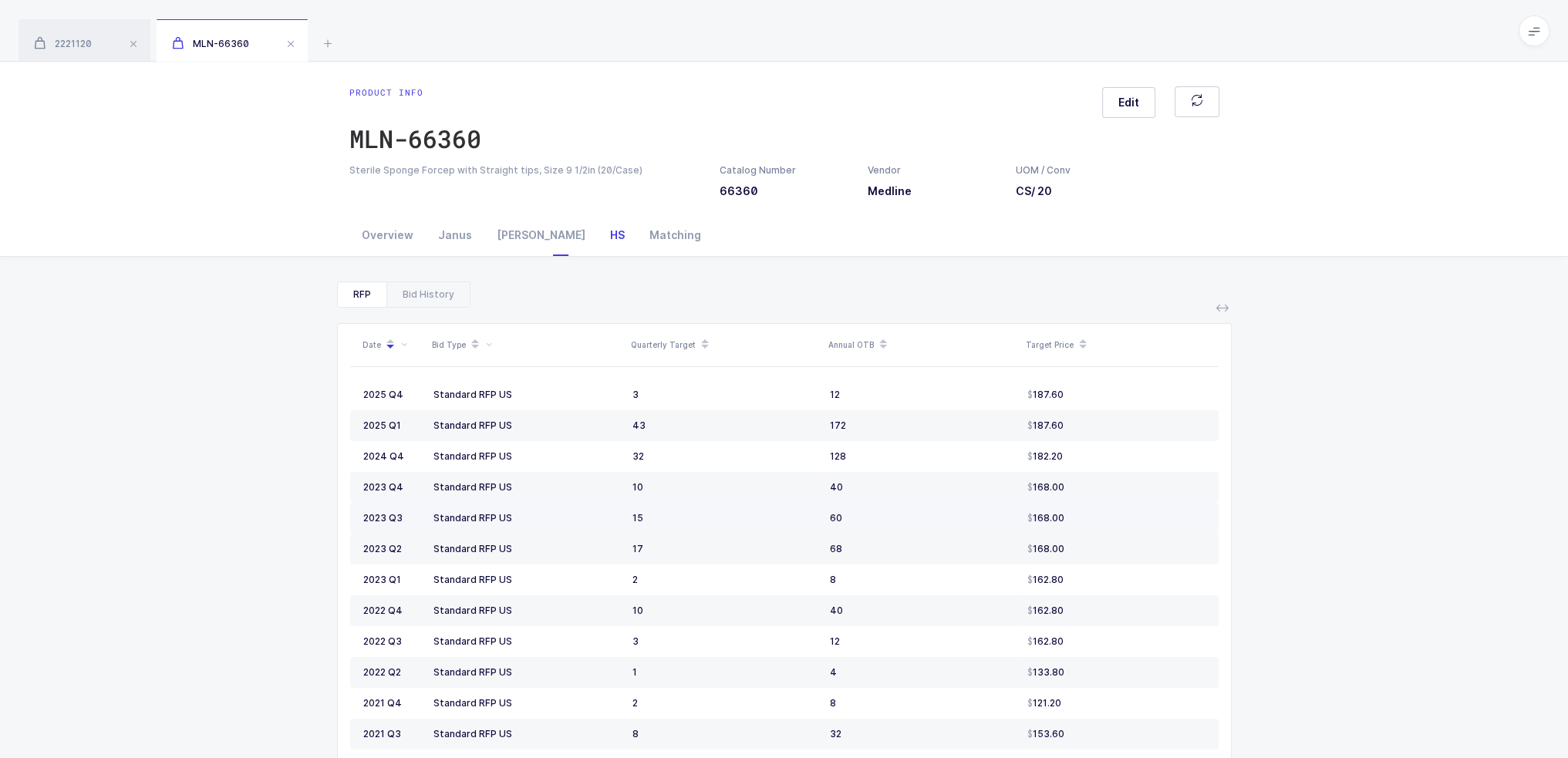
click at [1130, 531] on td "168.00" at bounding box center [1120, 518] width 197 height 31
click at [331, 39] on icon at bounding box center [328, 43] width 19 height 19
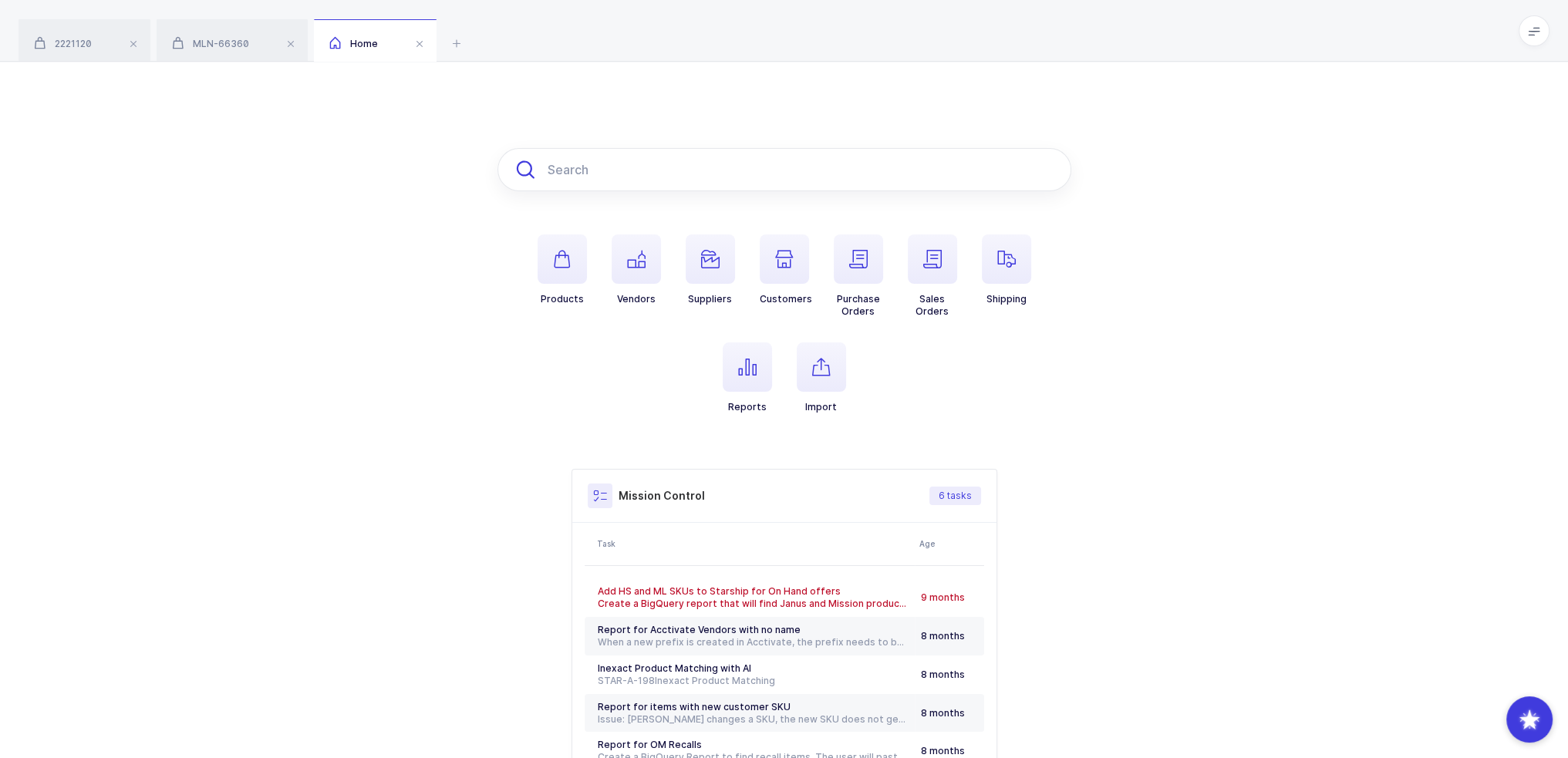
click at [657, 179] on input "text" at bounding box center [784, 169] width 574 height 43
paste input "1731251"
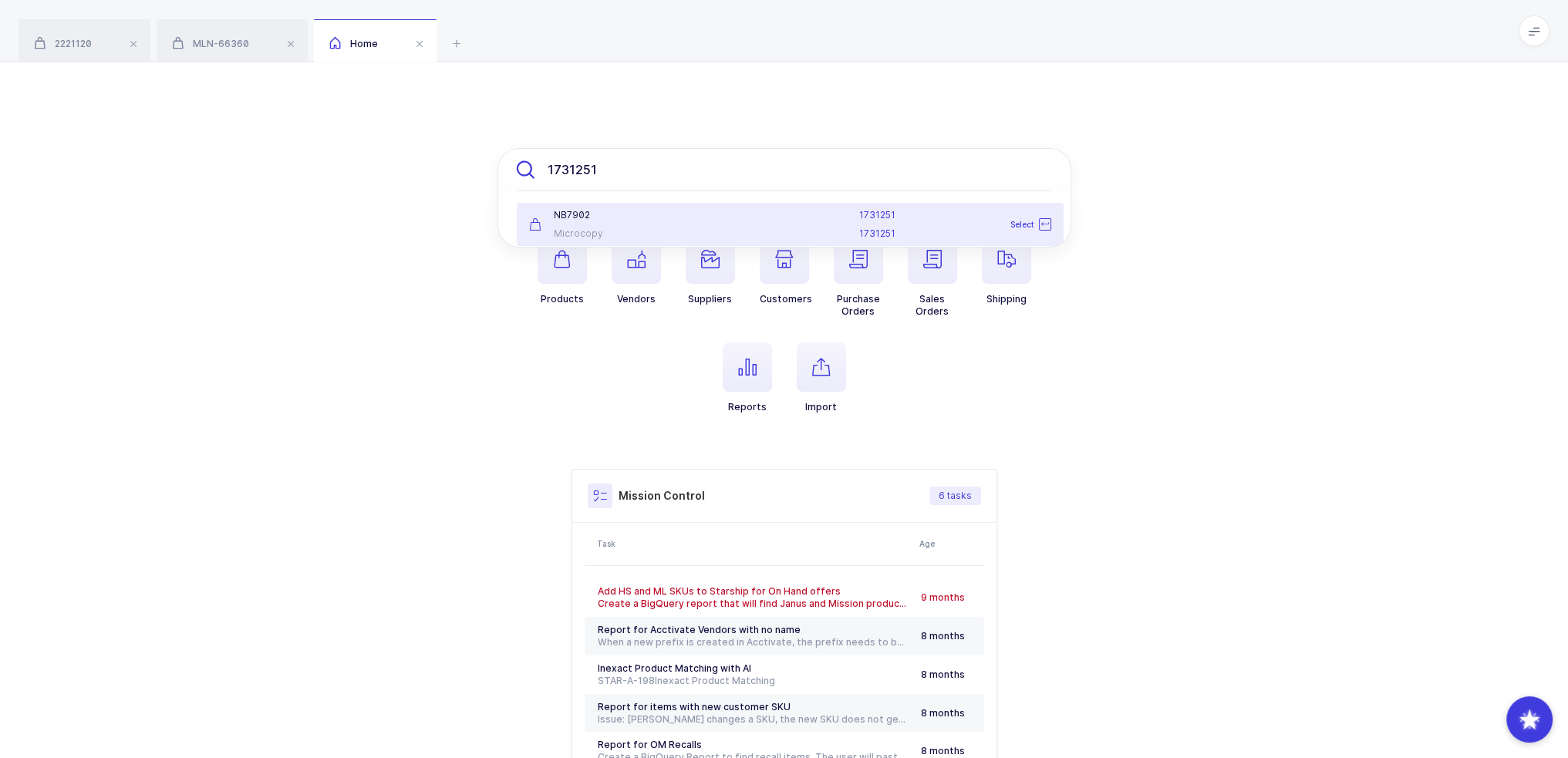
type input "1731251"
click at [690, 217] on div "NB7902" at bounding box center [610, 215] width 162 height 12
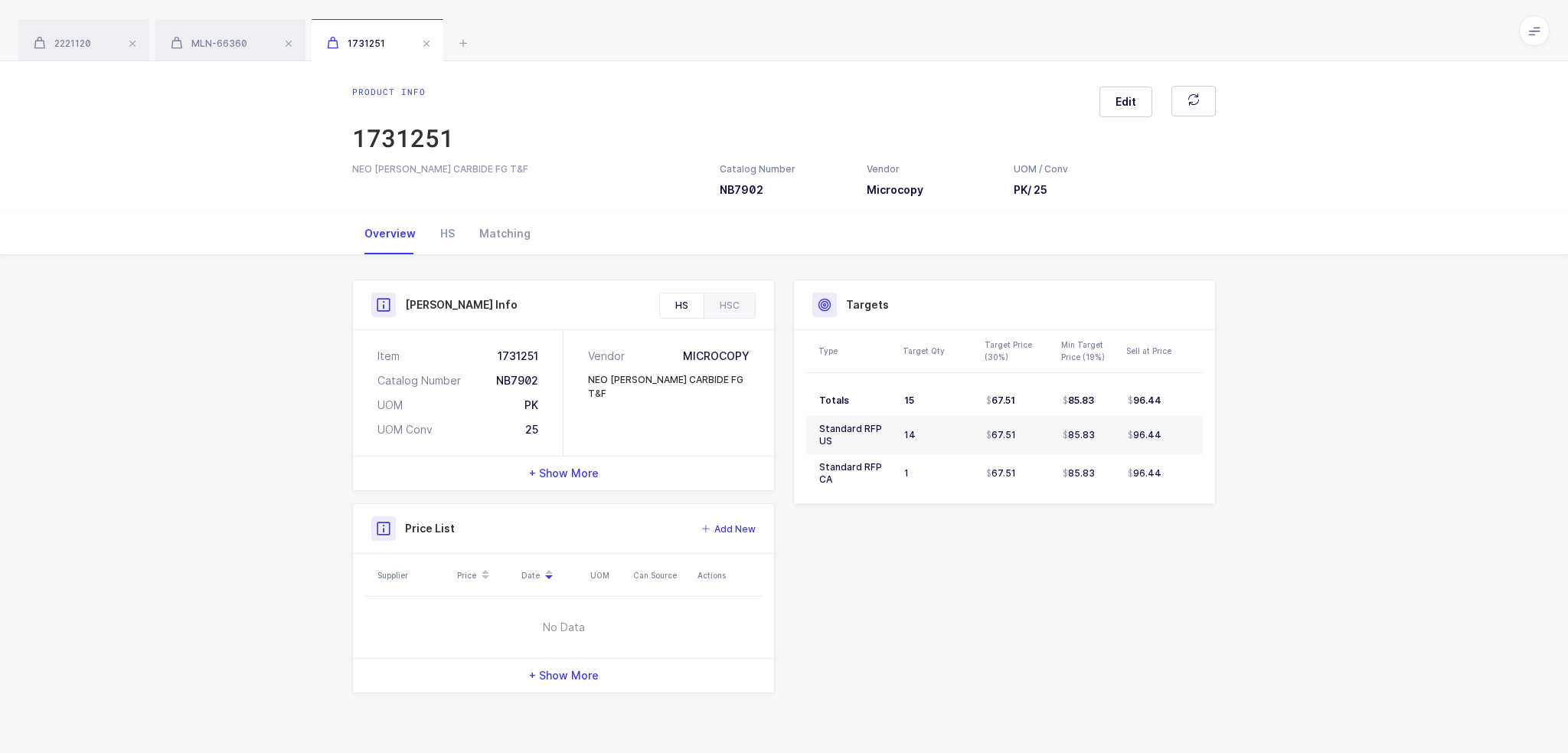
drag, startPoint x: 1259, startPoint y: 495, endPoint x: 1276, endPoint y: 531, distance: 39.8
click at [1276, 531] on div "Product Info Catalog Number NB7902 Vendor Microcopy UOM / Conv PK / 25 Descript…" at bounding box center [784, 492] width 1568 height 475
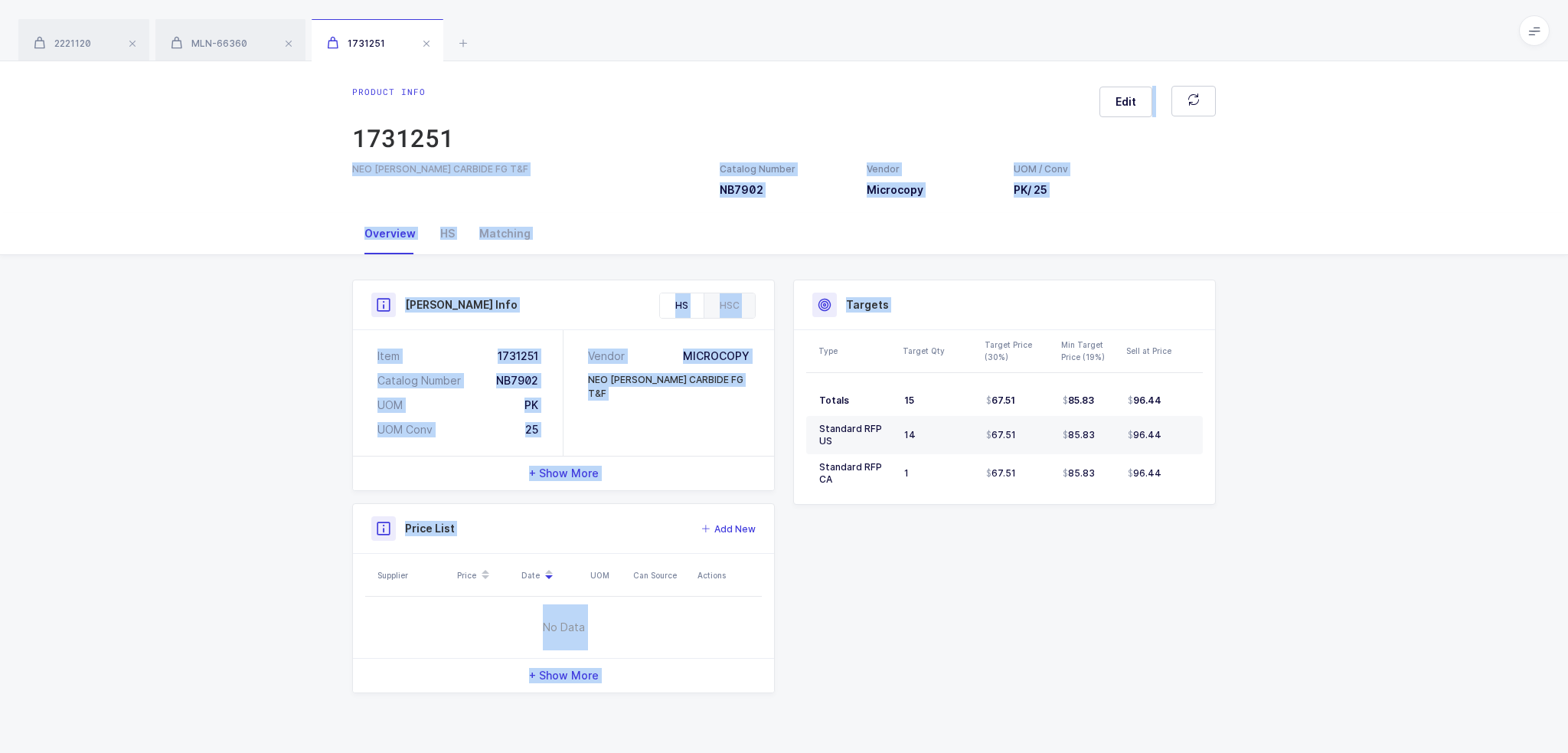
drag, startPoint x: 1167, startPoint y: 565, endPoint x: 1023, endPoint y: 71, distance: 514.6
click at [1023, 71] on div "Product info 1731251 Edit NEO BURR CARBIDE FG T&F Catalog Number NB7902 Vendor …" at bounding box center [784, 407] width 1568 height 692
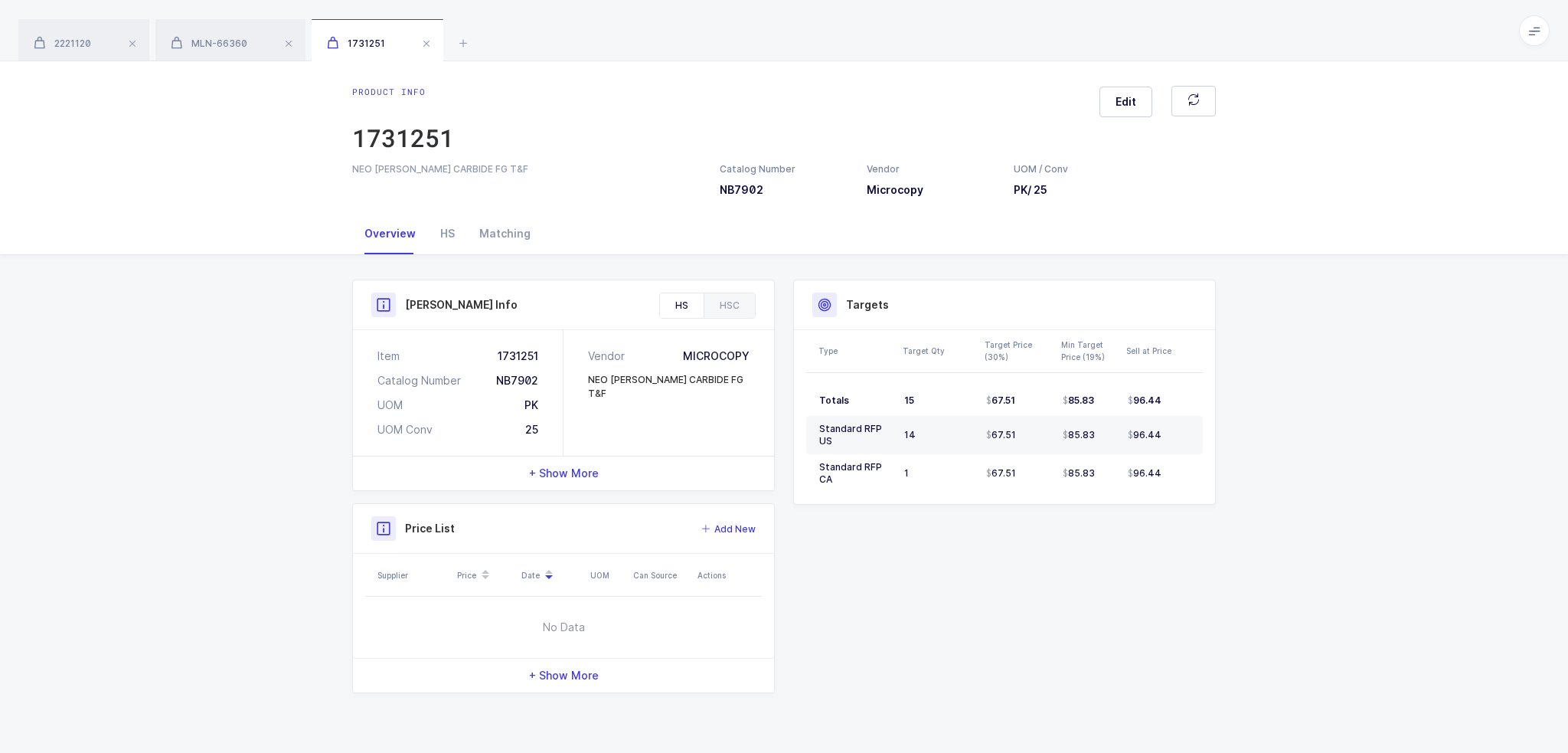
click at [1023, 71] on div "Product info 1731251 Edit NEO BURR CARBIDE FG T&F Catalog Number NB7902 Vendor …" at bounding box center [784, 137] width 1568 height 152
click at [452, 240] on div "HS" at bounding box center [447, 233] width 39 height 42
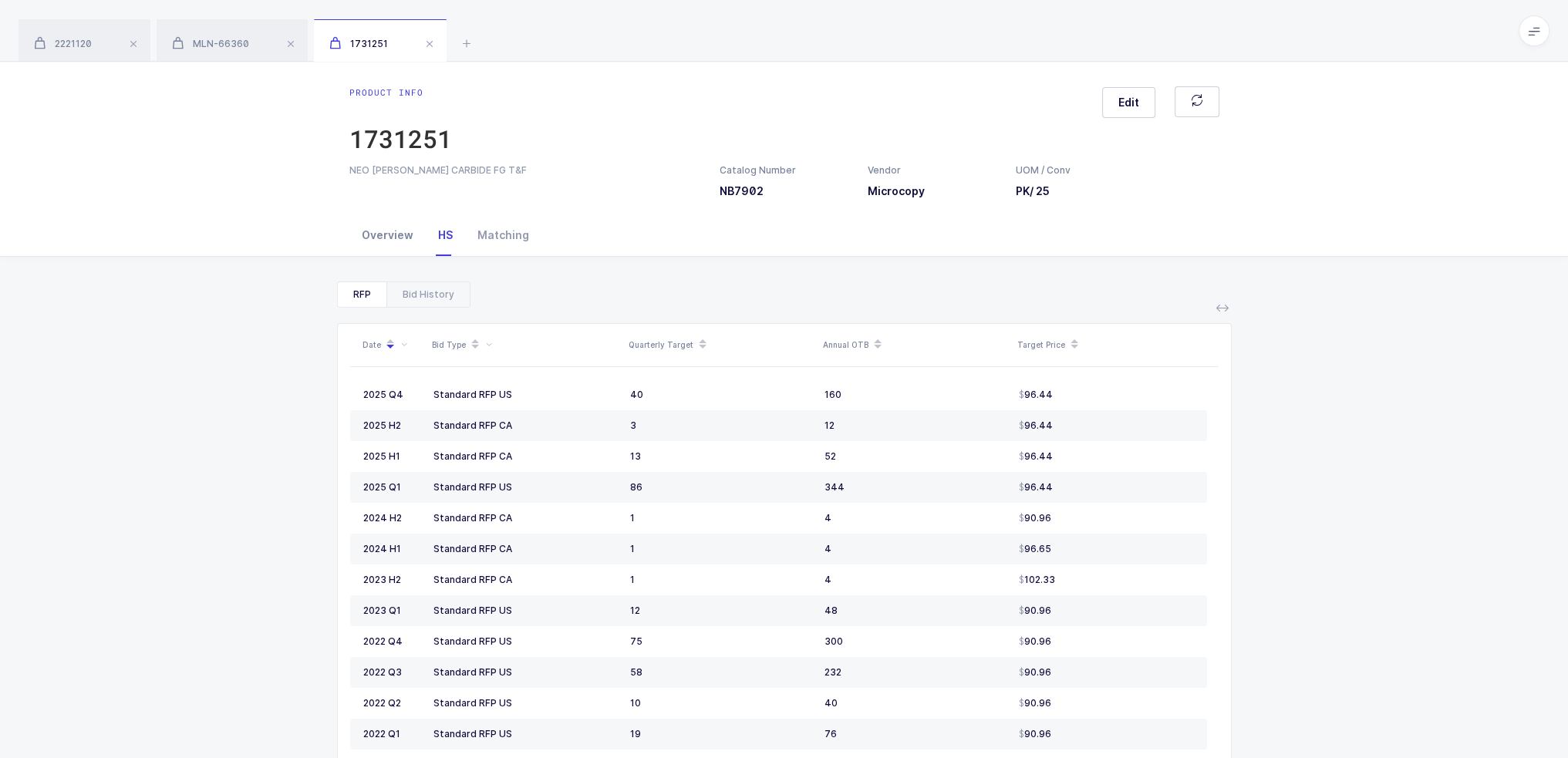
click at [398, 242] on div "Overview" at bounding box center [388, 234] width 76 height 42
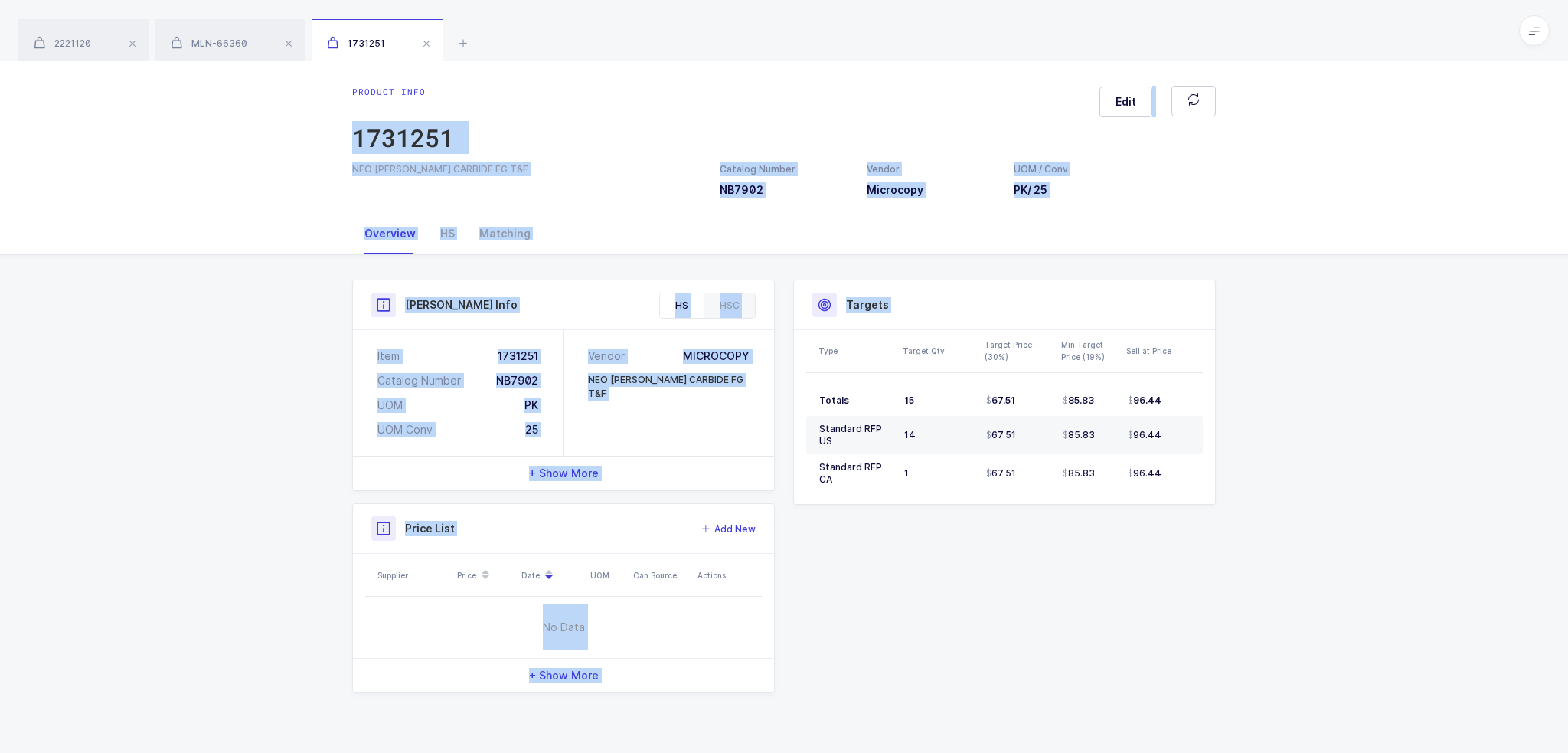
drag, startPoint x: 591, startPoint y: 96, endPoint x: 1027, endPoint y: 625, distance: 685.5
click at [1027, 625] on div "Product info 1731251 Edit NEO BURR CARBIDE FG T&F Catalog Number NB7902 Vendor …" at bounding box center [784, 407] width 1568 height 692
click at [1027, 625] on div "Product Info Catalog Number NB7902 Vendor Microcopy UOM / Conv PK / 25 Descript…" at bounding box center [783, 487] width 882 height 414
drag, startPoint x: 1173, startPoint y: 577, endPoint x: 781, endPoint y: 88, distance: 626.7
click at [1041, 70] on div "Product info 1731251 Edit NEO BURR CARBIDE FG T&F Catalog Number NB7902 Vendor …" at bounding box center [784, 407] width 1568 height 692
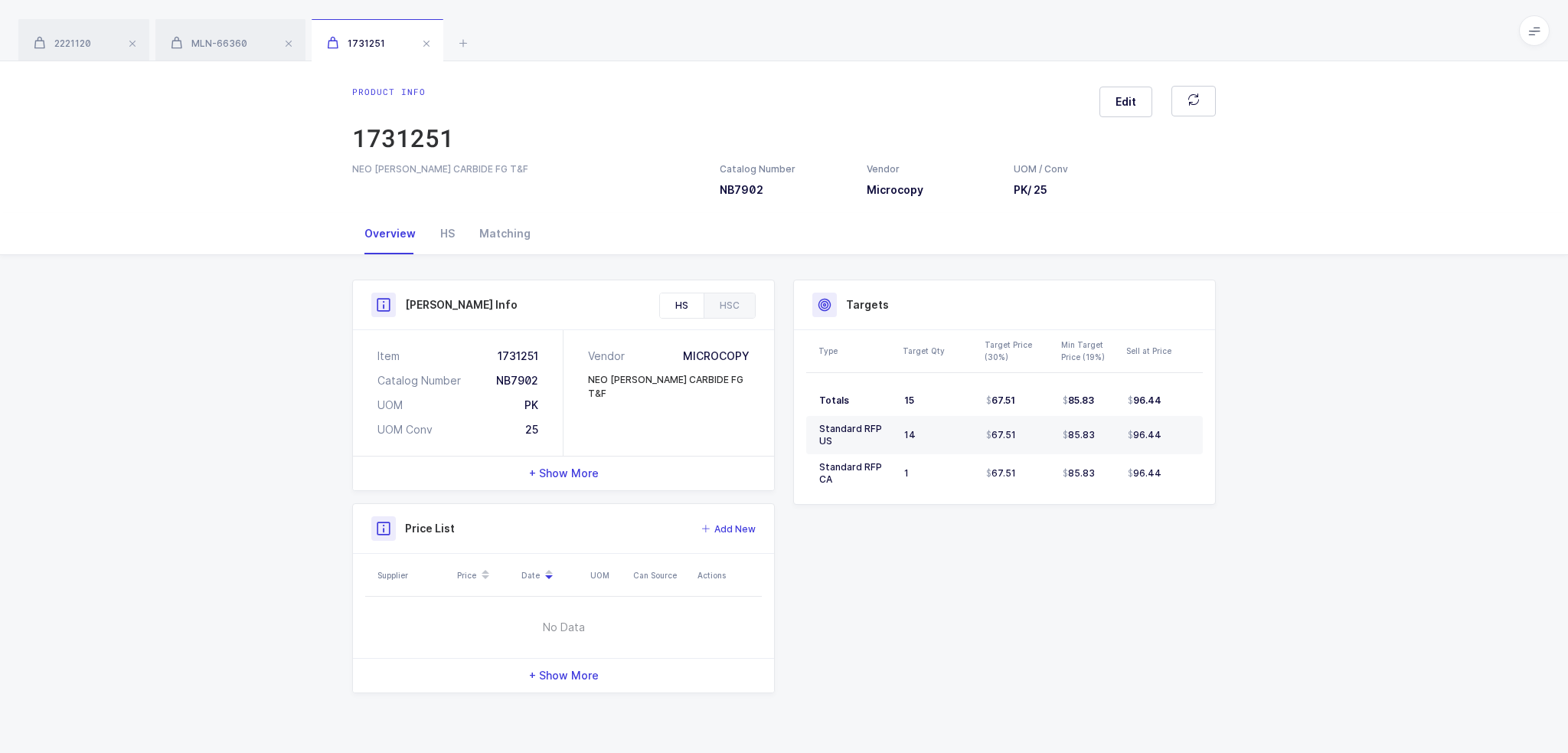
click at [424, 102] on div "Product info 1731251" at bounding box center [403, 124] width 102 height 77
click at [473, 50] on icon at bounding box center [464, 43] width 18 height 18
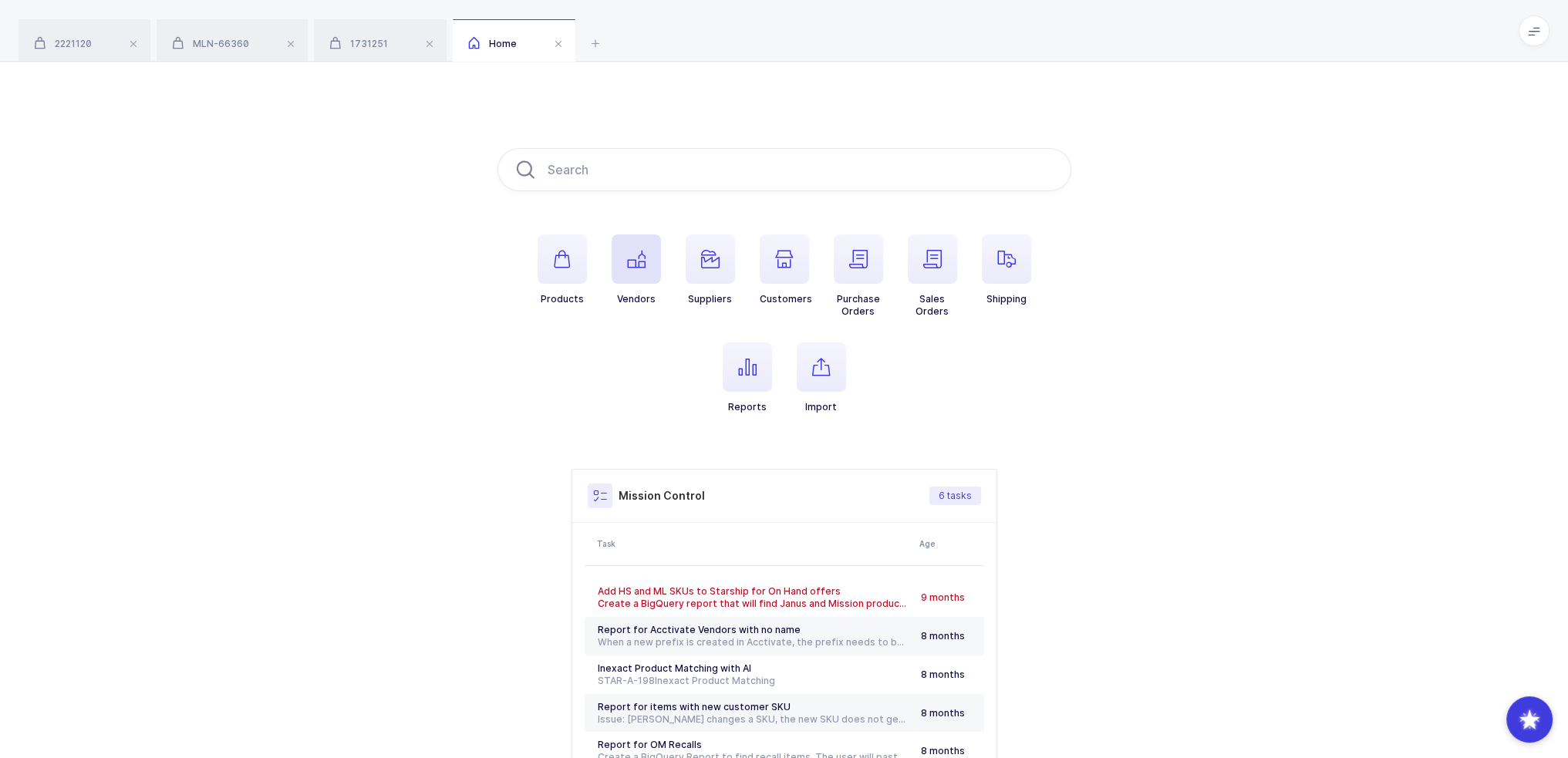
click at [643, 257] on icon "button" at bounding box center [637, 259] width 19 height 19
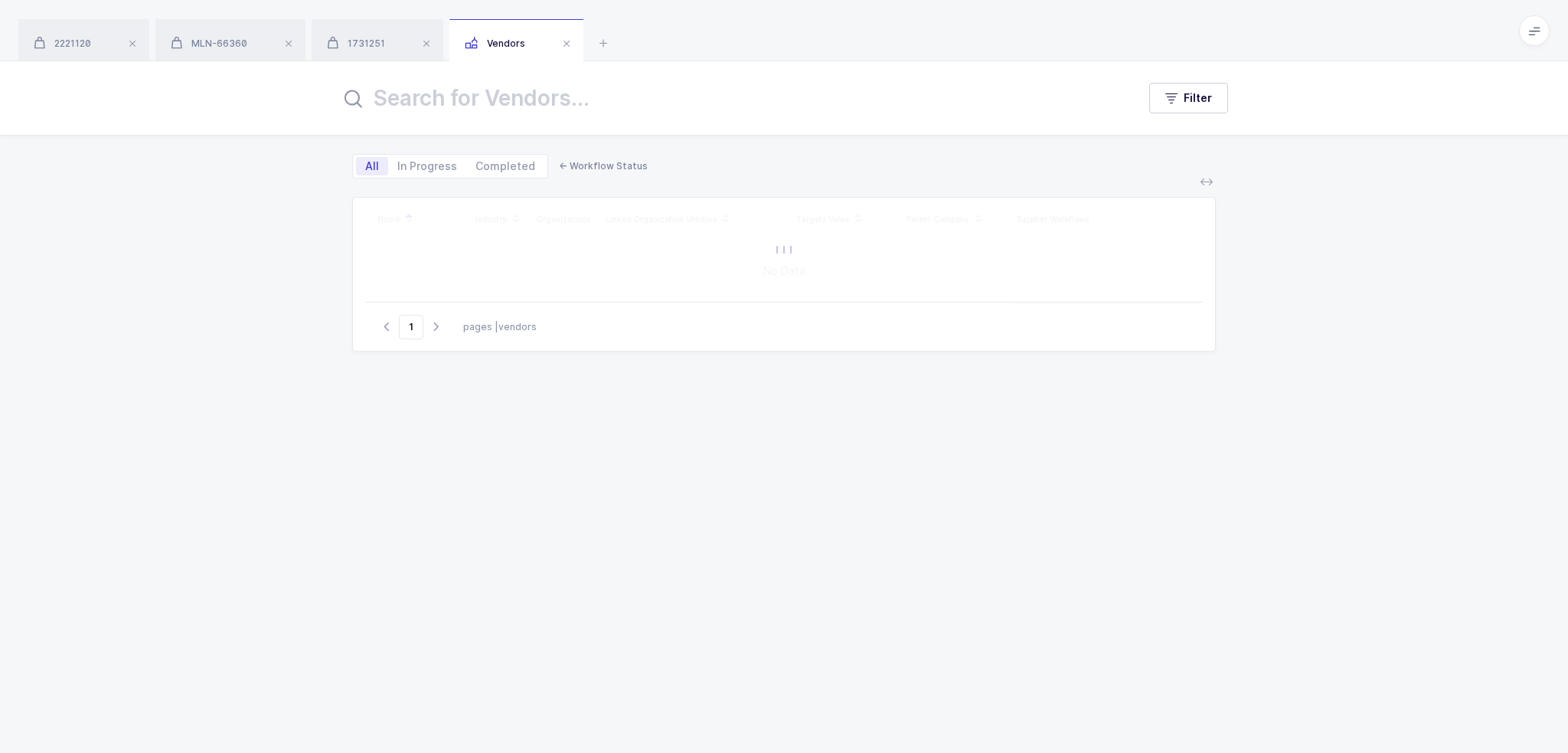
click at [571, 107] on input "text" at bounding box center [729, 98] width 778 height 37
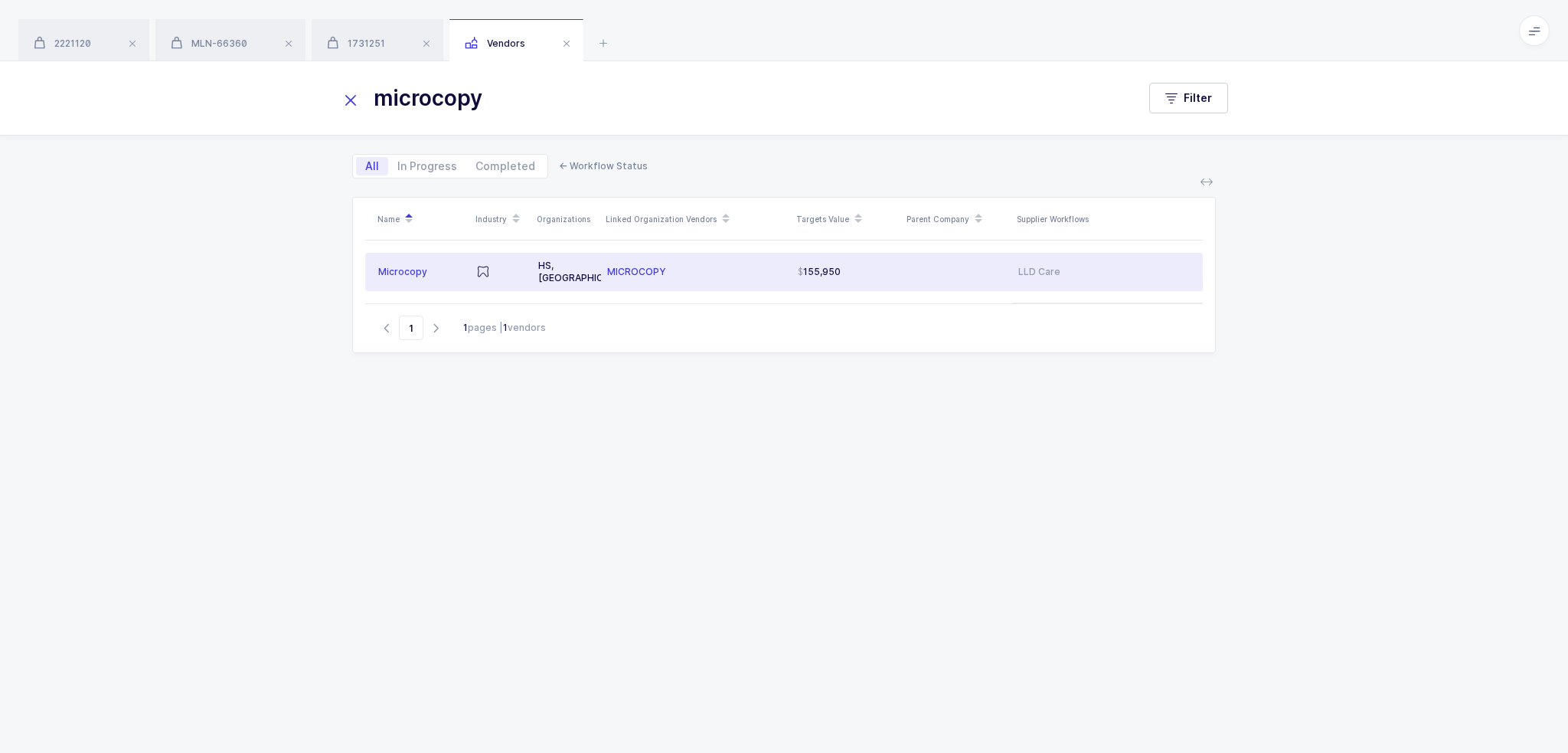
type input "microcopy"
click at [839, 253] on td "155,950" at bounding box center [846, 272] width 110 height 38
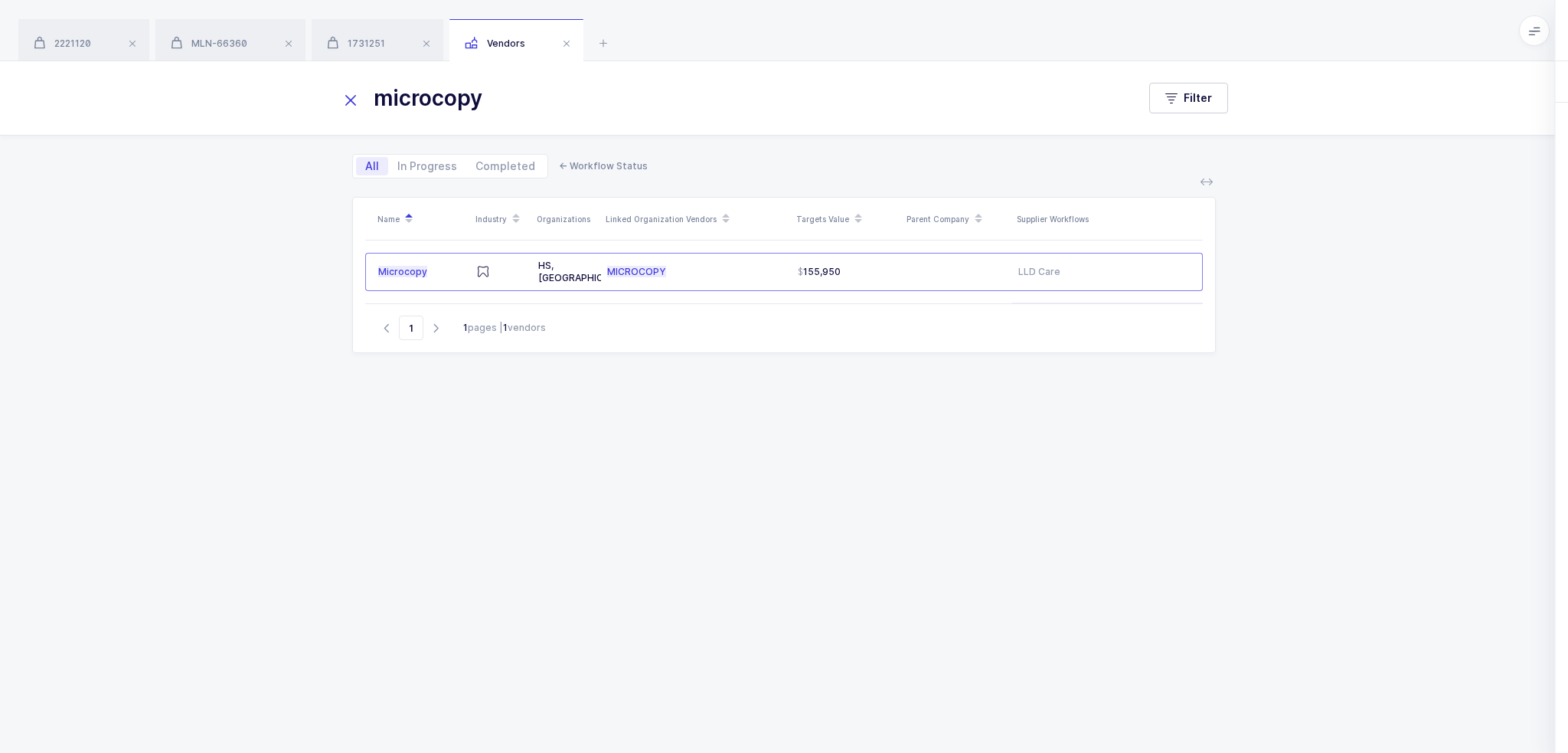
click at [1396, 80] on div "Workflows" at bounding box center [1417, 81] width 83 height 42
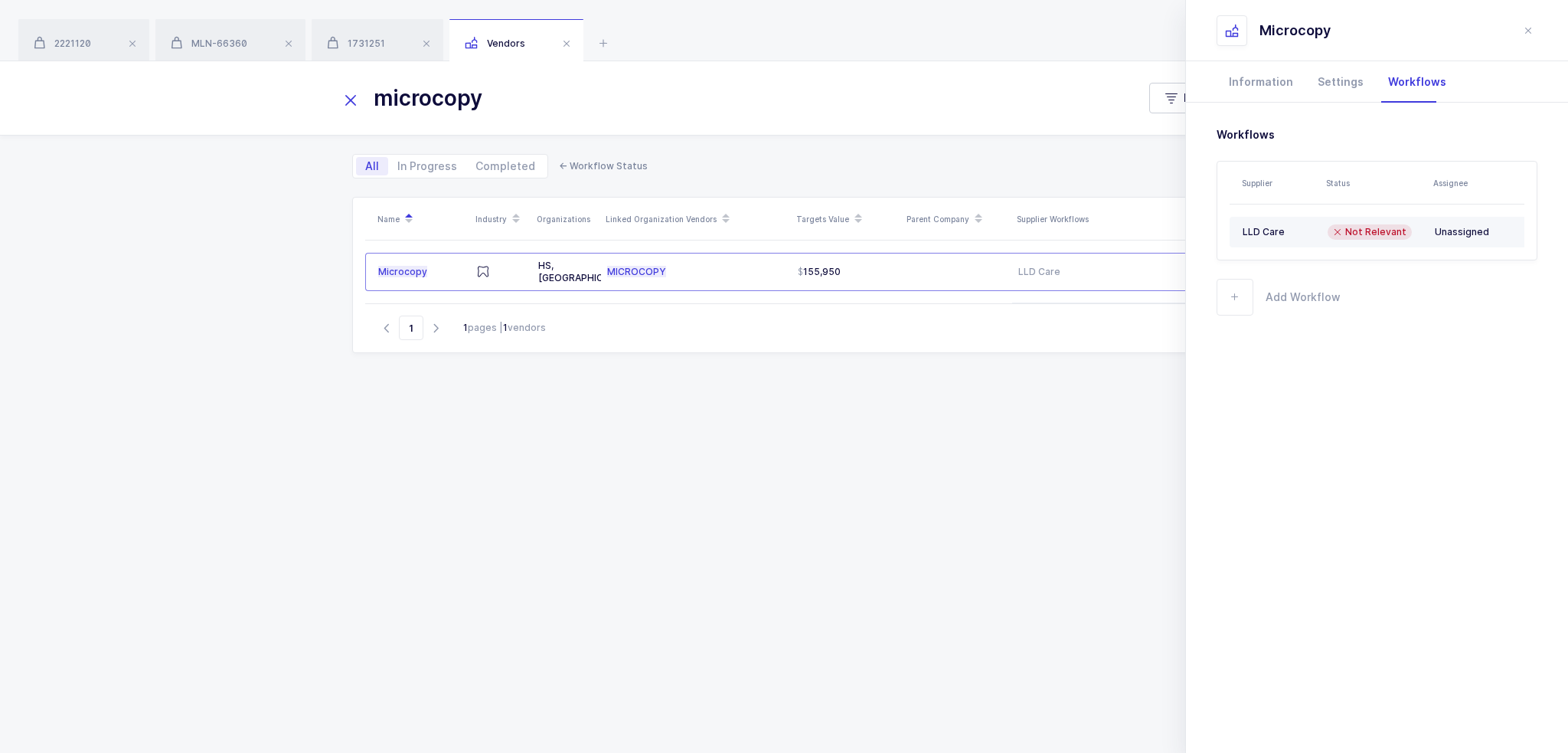
click at [1335, 232] on icon at bounding box center [1337, 232] width 9 height 12
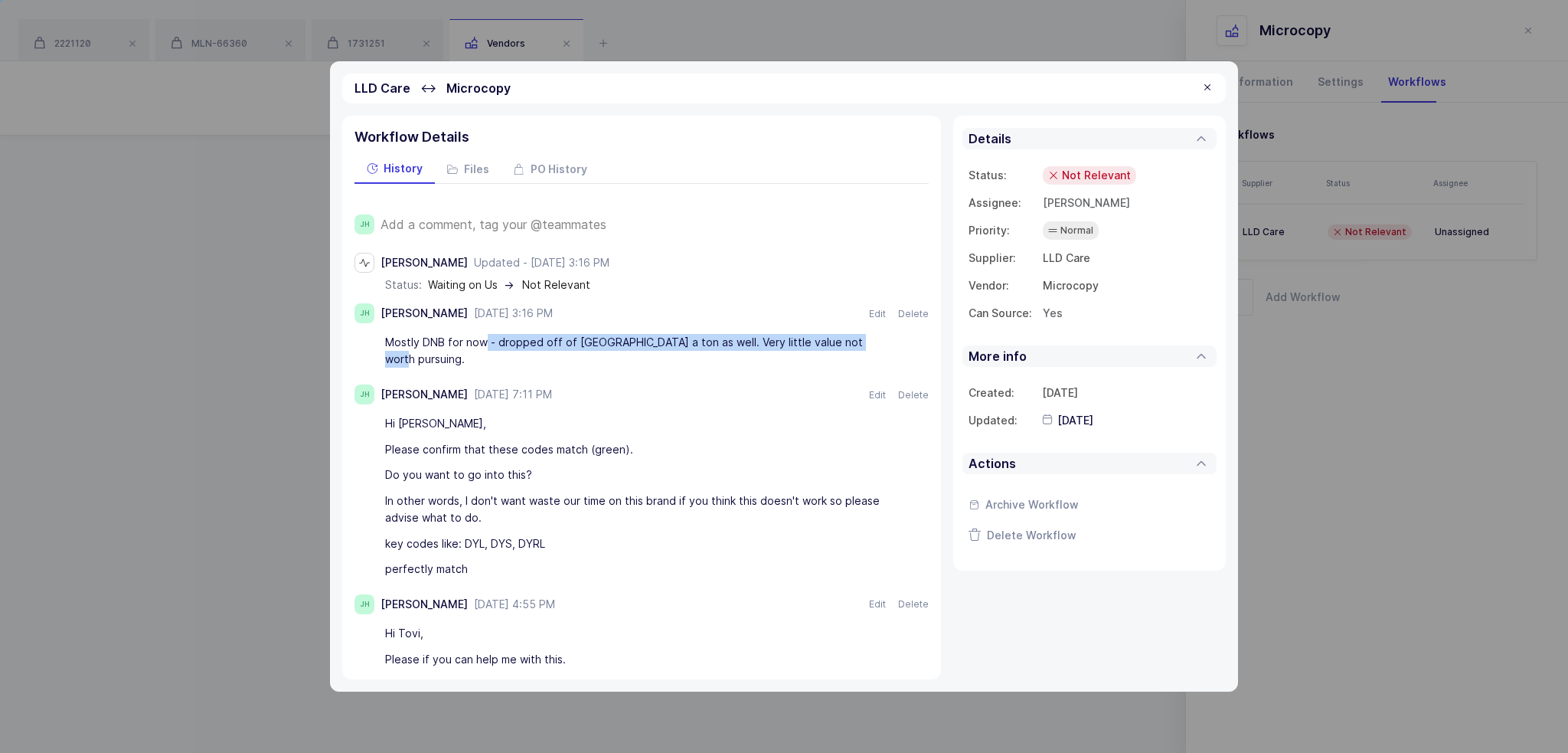
drag, startPoint x: 486, startPoint y: 343, endPoint x: 875, endPoint y: 338, distance: 389.0
click at [875, 338] on div "Mostly DNB for now - dropped off of Canada a ton as well. Very little value not…" at bounding box center [633, 350] width 498 height 43
drag, startPoint x: 876, startPoint y: 338, endPoint x: 573, endPoint y: 330, distance: 303.1
click at [574, 330] on div "Mostly DNB for now - dropped off of Canada a ton as well. Very little value not…" at bounding box center [633, 350] width 498 height 43
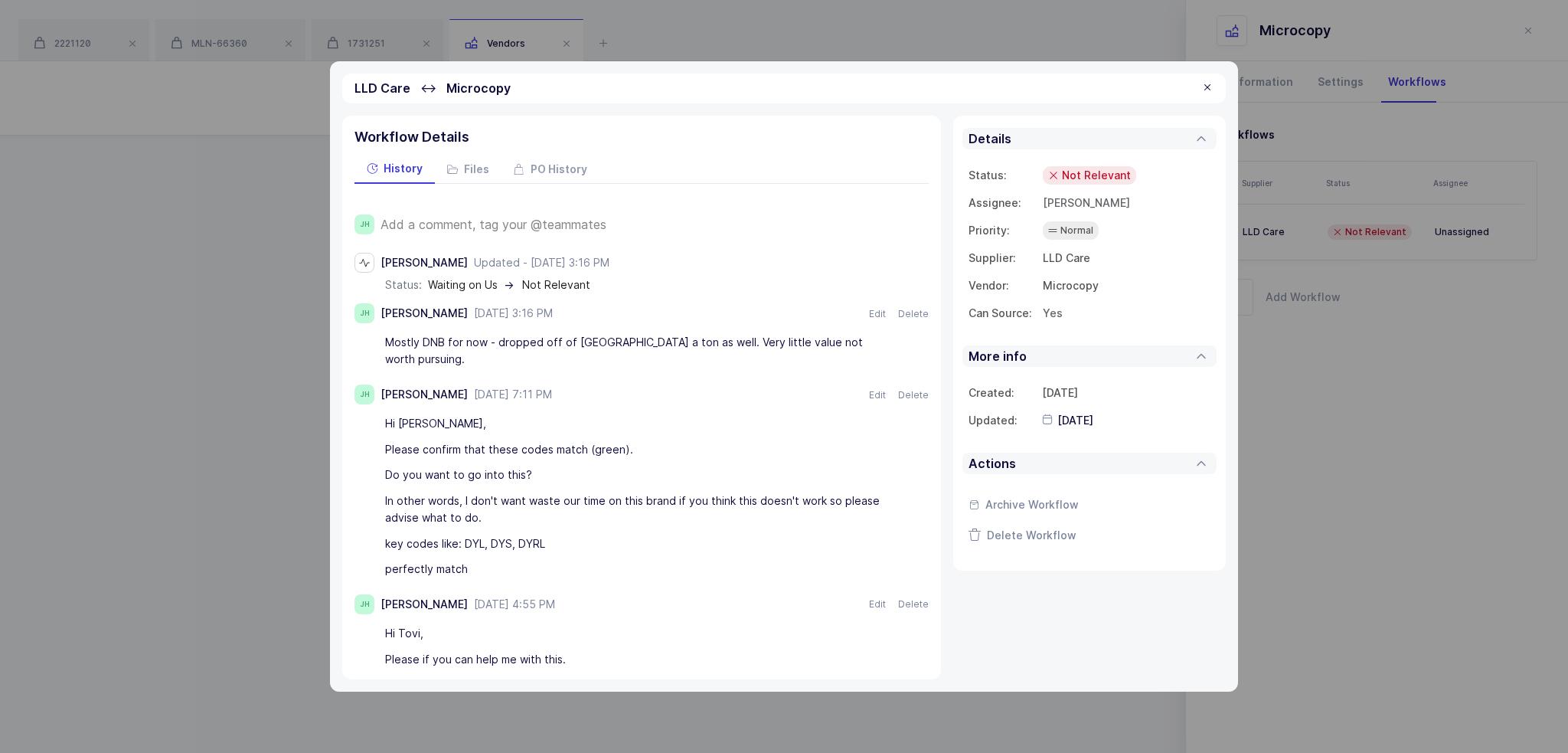
click at [569, 341] on div "Mostly DNB for now - dropped off of Canada a ton as well. Very little value not…" at bounding box center [633, 350] width 498 height 43
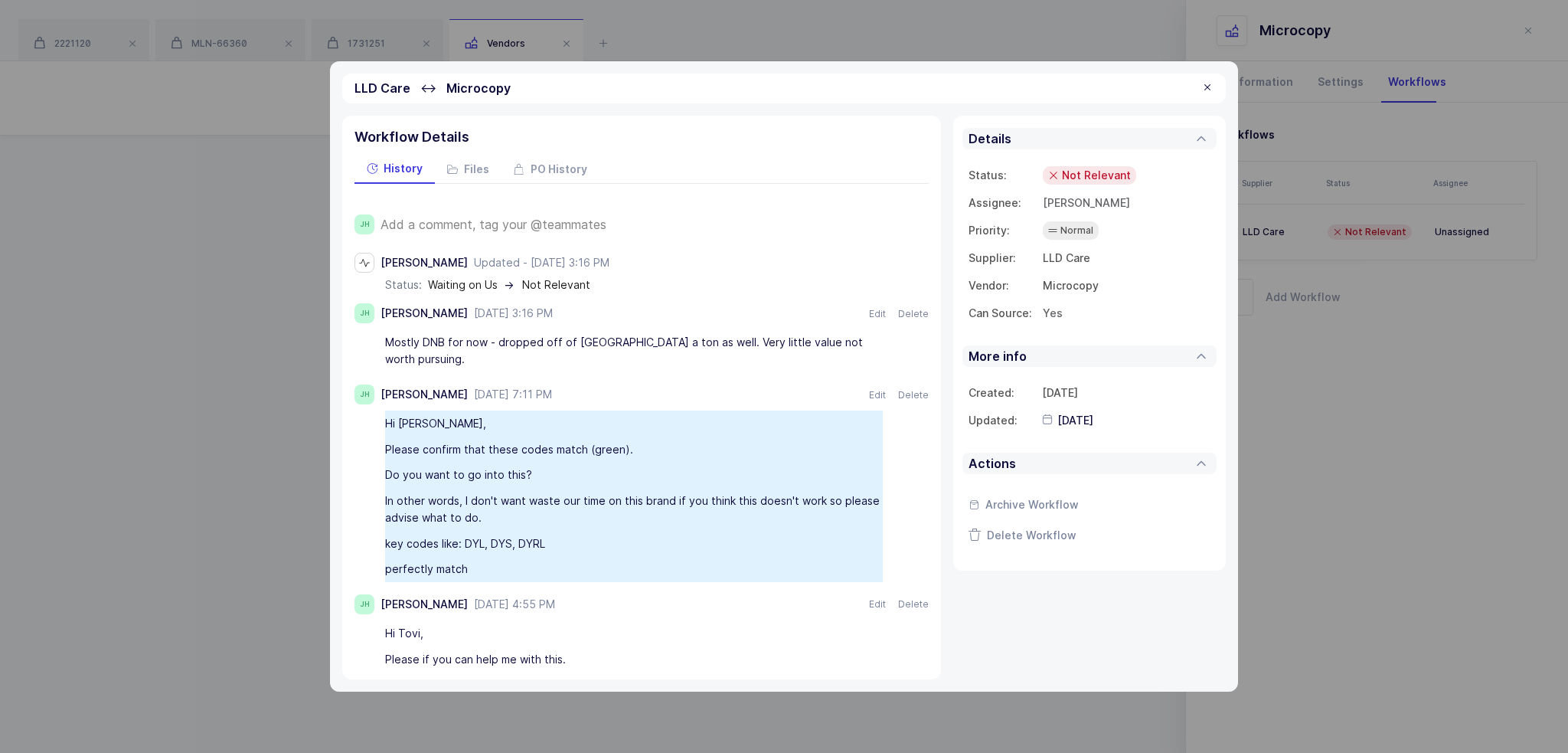
drag, startPoint x: 488, startPoint y: 401, endPoint x: 562, endPoint y: 544, distance: 161.0
click at [562, 544] on div "Hi Joey, Please confirm that these codes match (green). Do you want to go into …" at bounding box center [642, 496] width 574 height 172
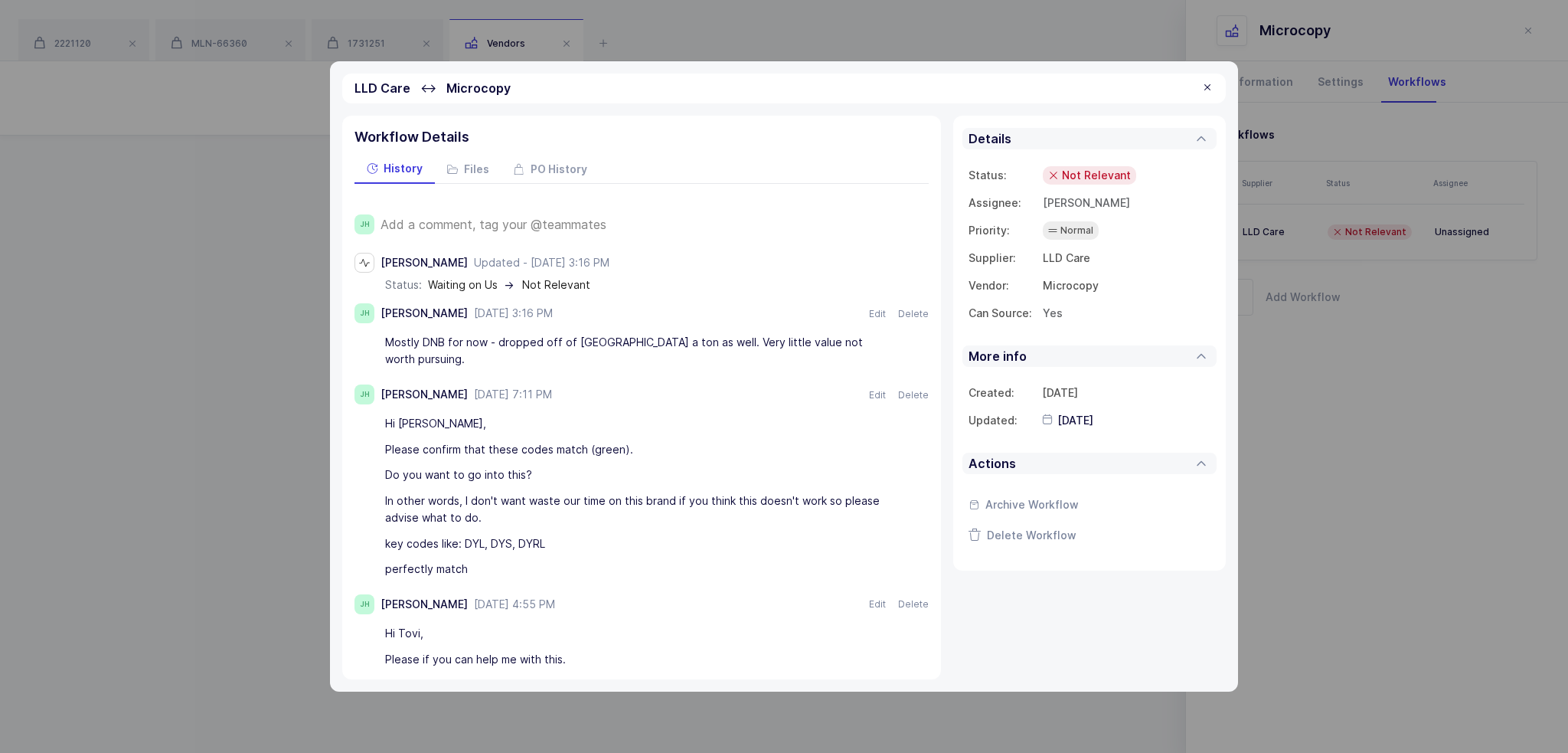
click at [562, 557] on div "perfectly match" at bounding box center [633, 570] width 498 height 26
drag, startPoint x: 538, startPoint y: 553, endPoint x: 502, endPoint y: 541, distance: 37.9
click at [502, 557] on div "perfectly match" at bounding box center [633, 570] width 498 height 26
click at [1112, 171] on span "Not Relevant" at bounding box center [1096, 176] width 69 height 16
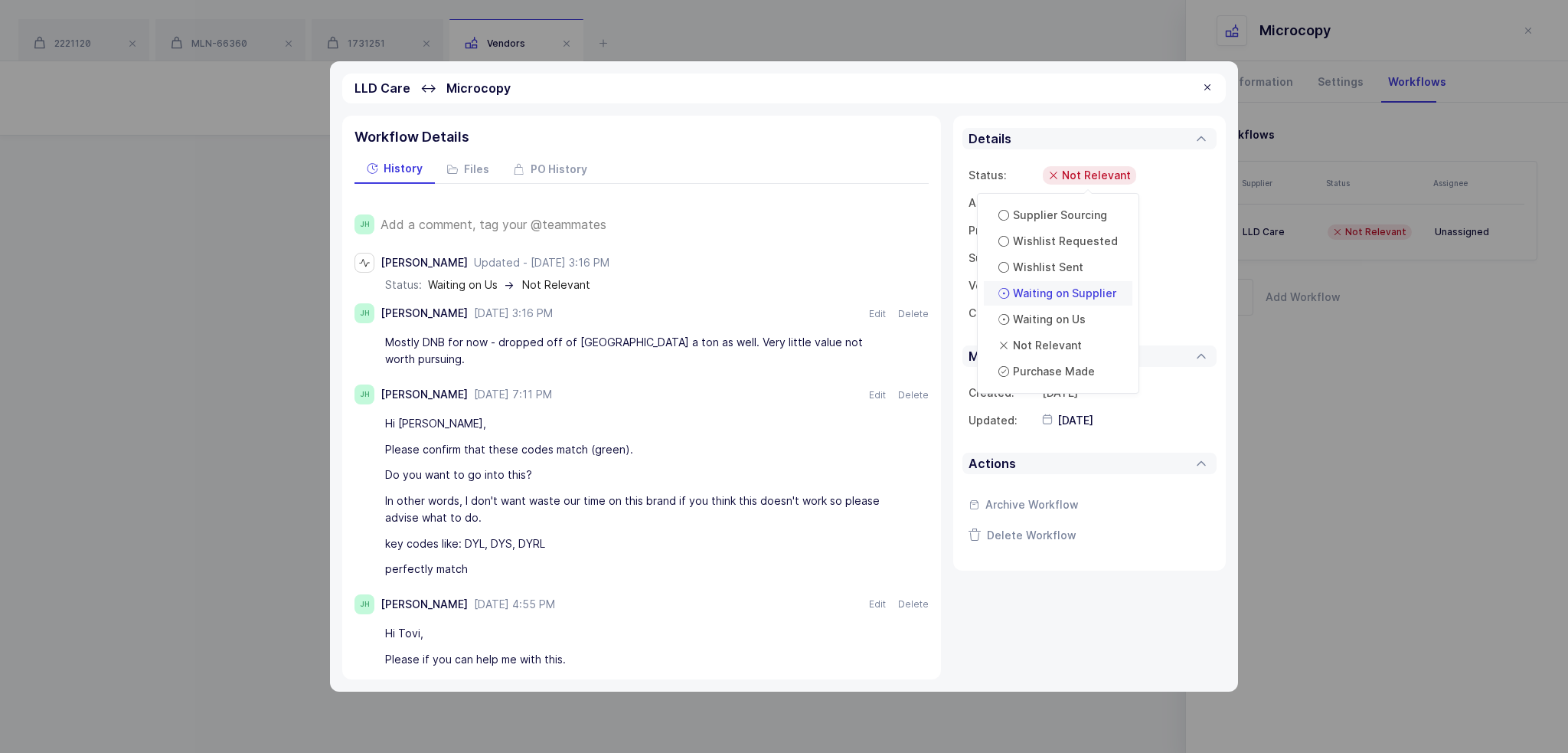
click at [1083, 295] on span "Waiting on Supplier" at bounding box center [1065, 293] width 103 height 16
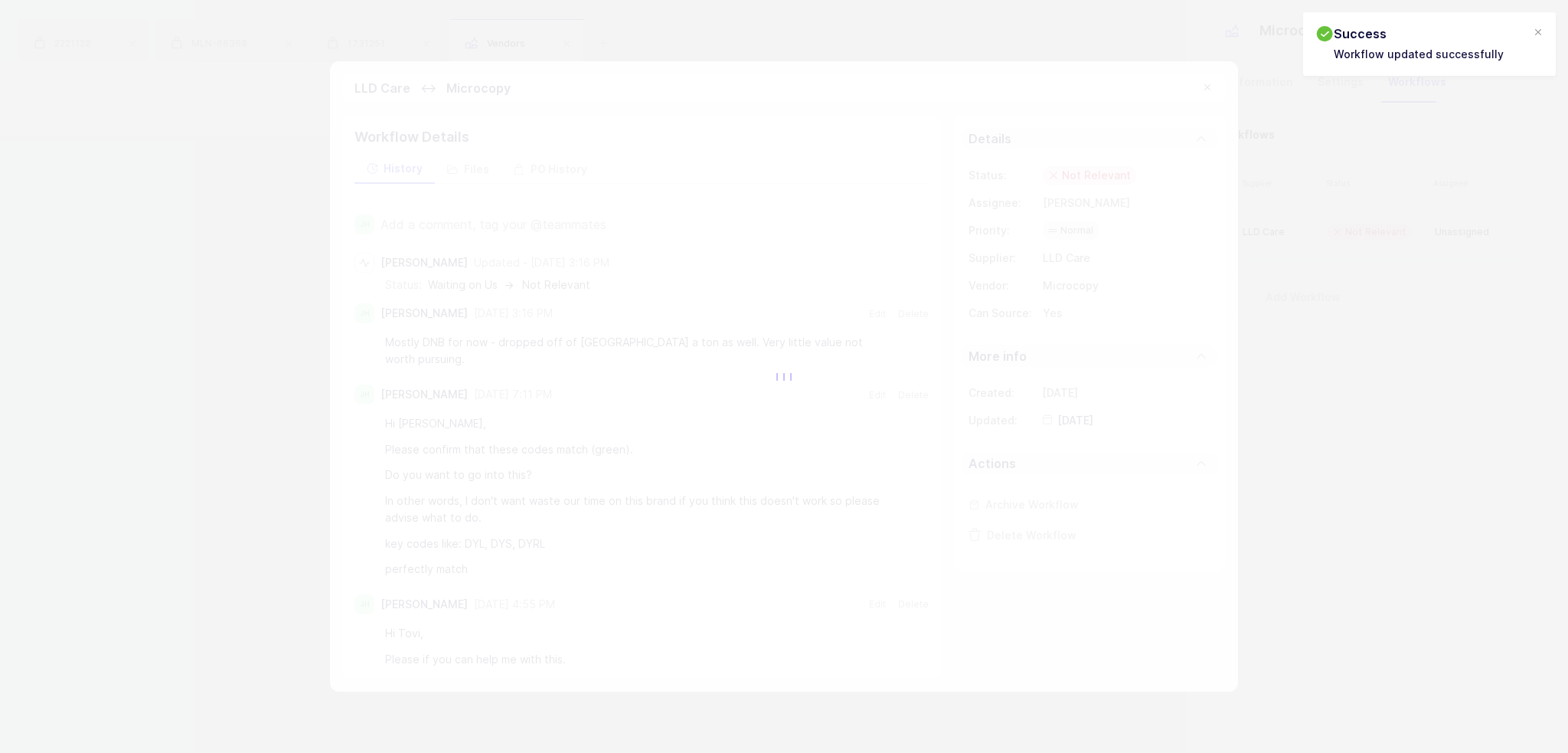
type input "2025-09-11"
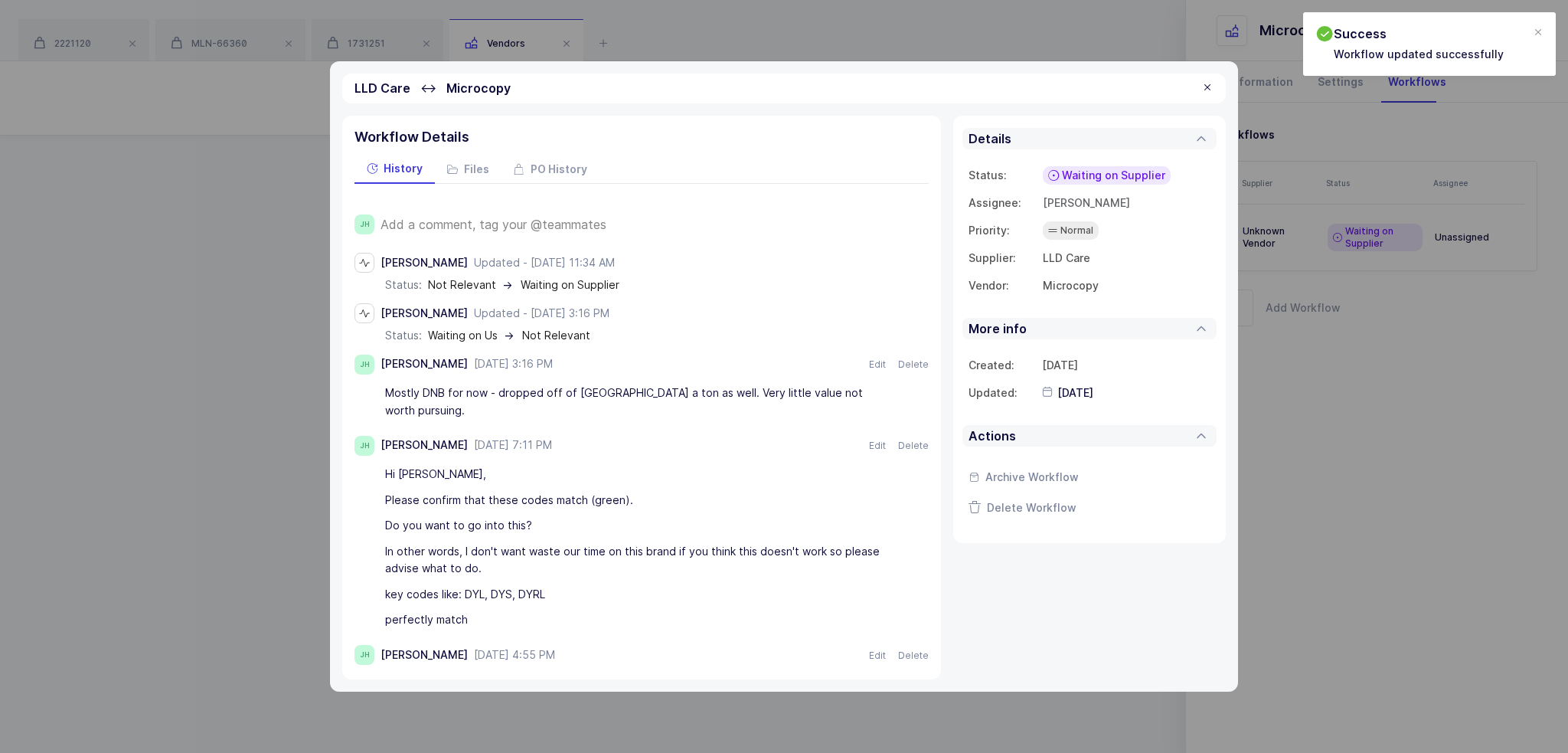
click at [444, 223] on span "Add a comment, tag your @teammates" at bounding box center [493, 224] width 226 height 14
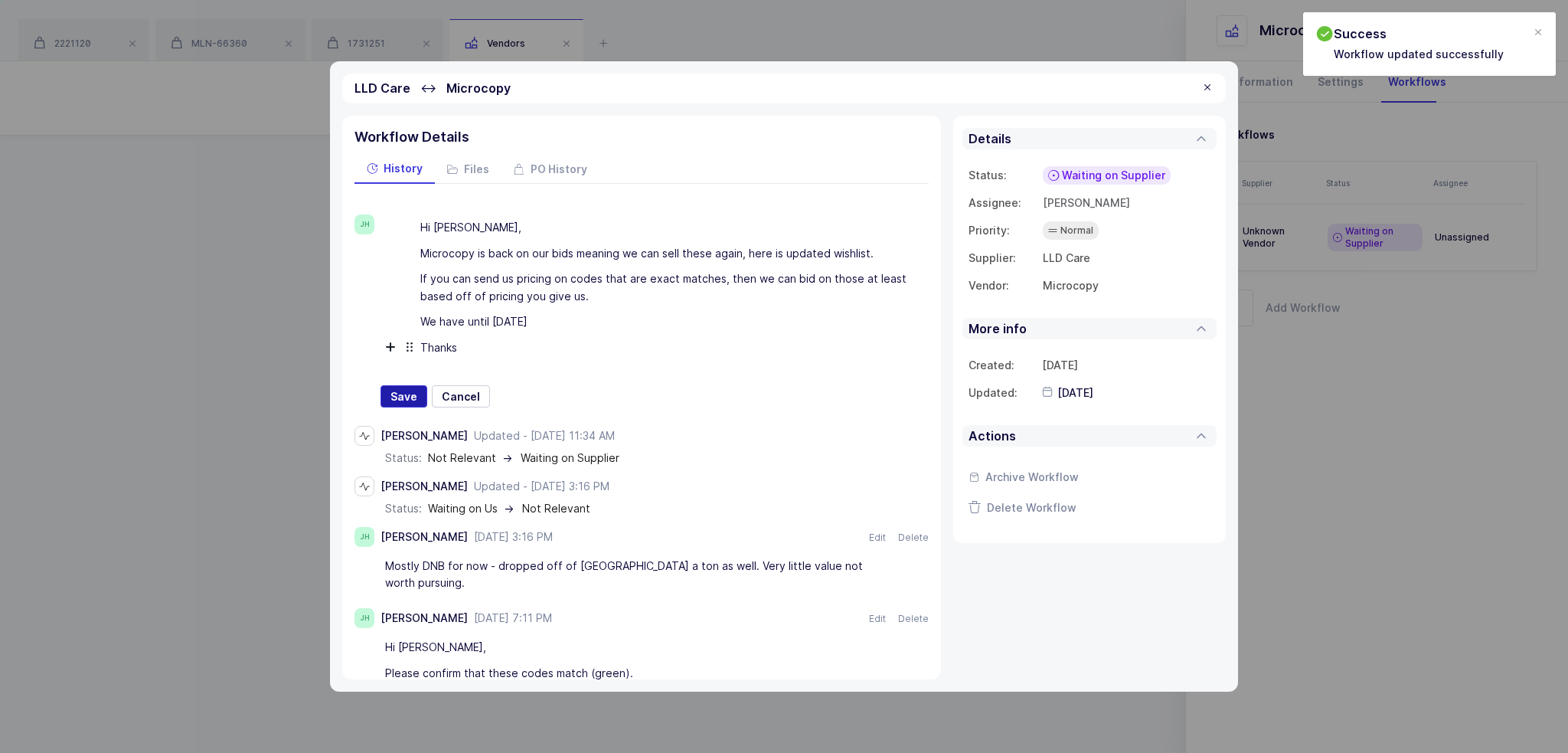
click at [414, 391] on span "Save" at bounding box center [404, 396] width 27 height 16
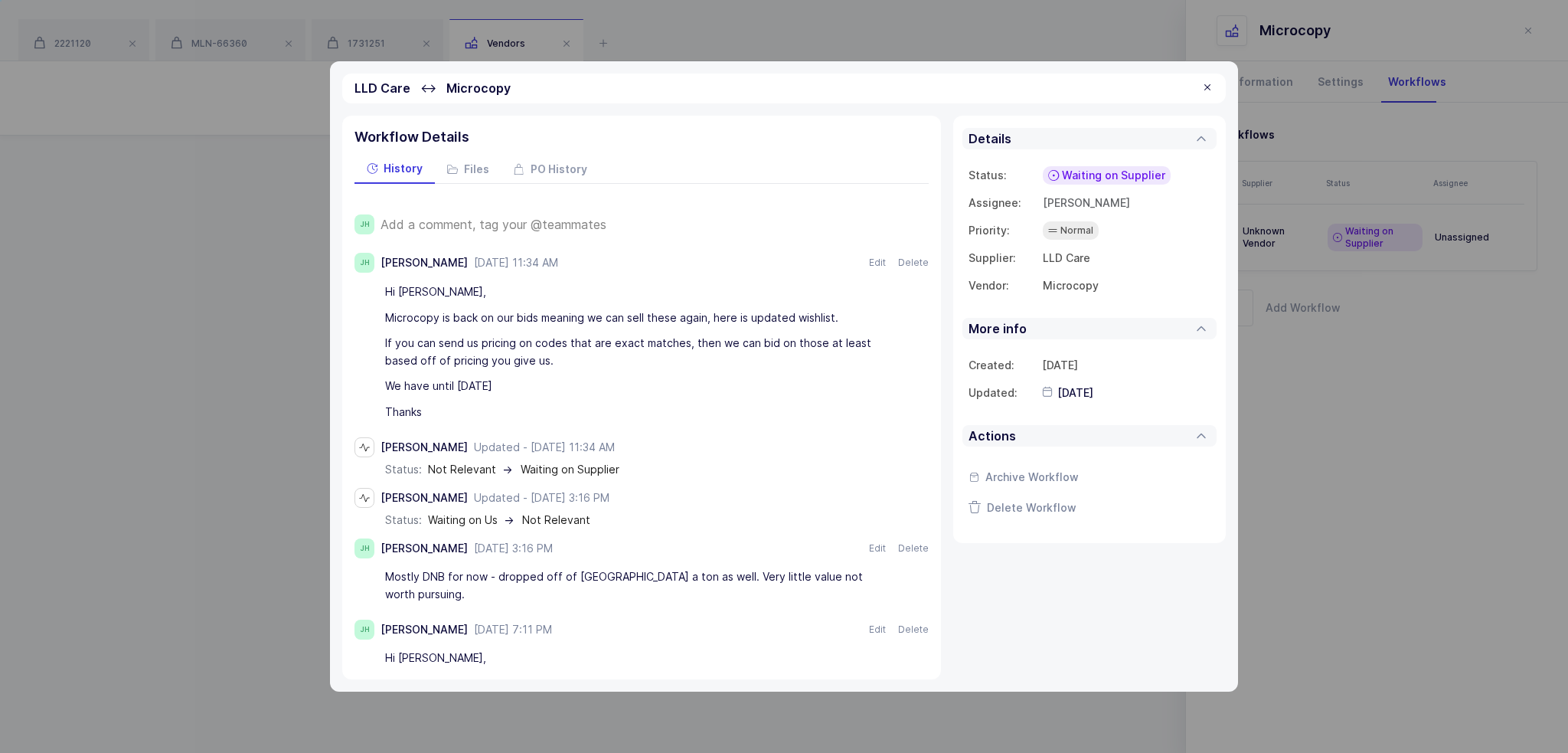
scroll to position [461, 0]
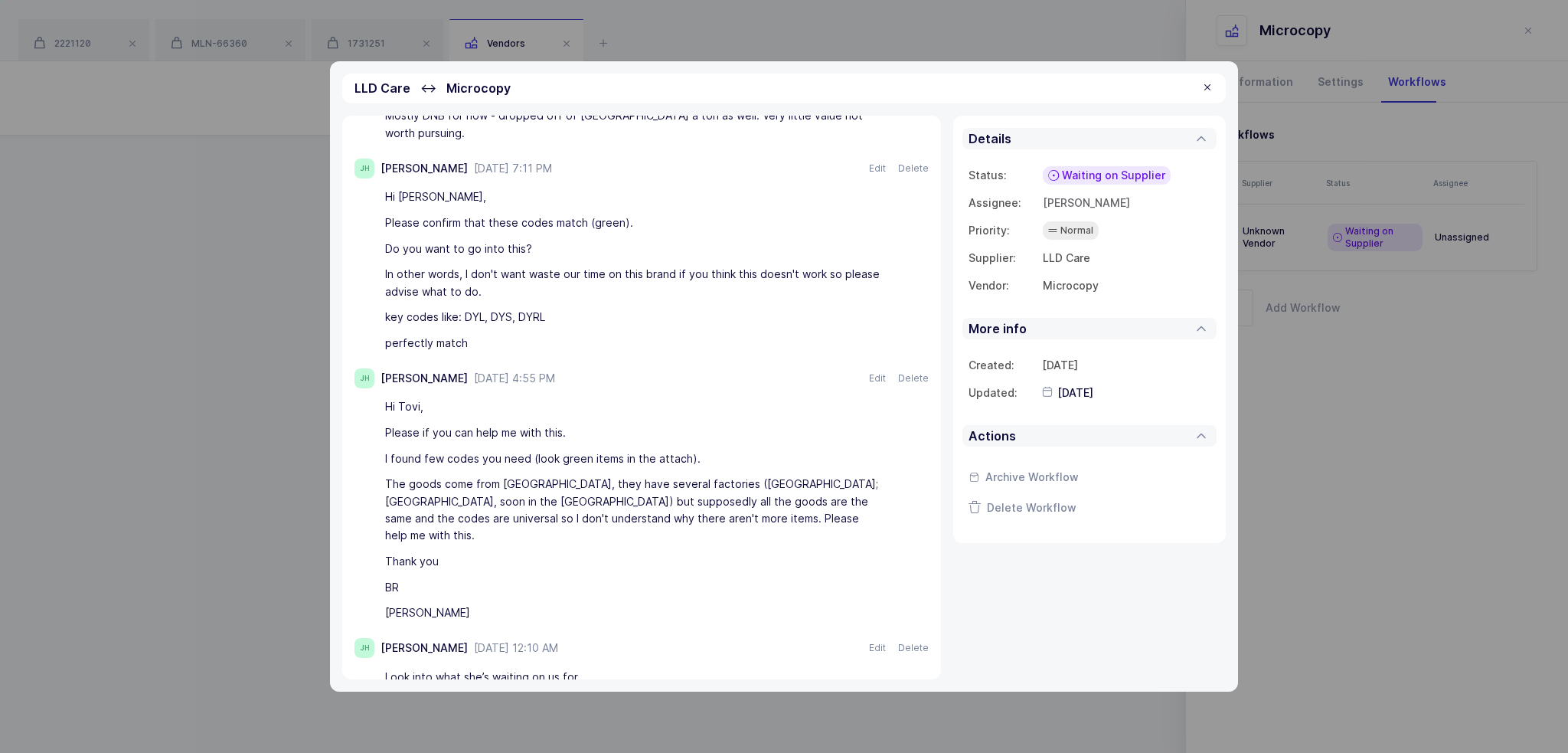
drag, startPoint x: 684, startPoint y: 480, endPoint x: 669, endPoint y: 532, distance: 54.1
click at [669, 549] on div "Thank you" at bounding box center [633, 562] width 498 height 26
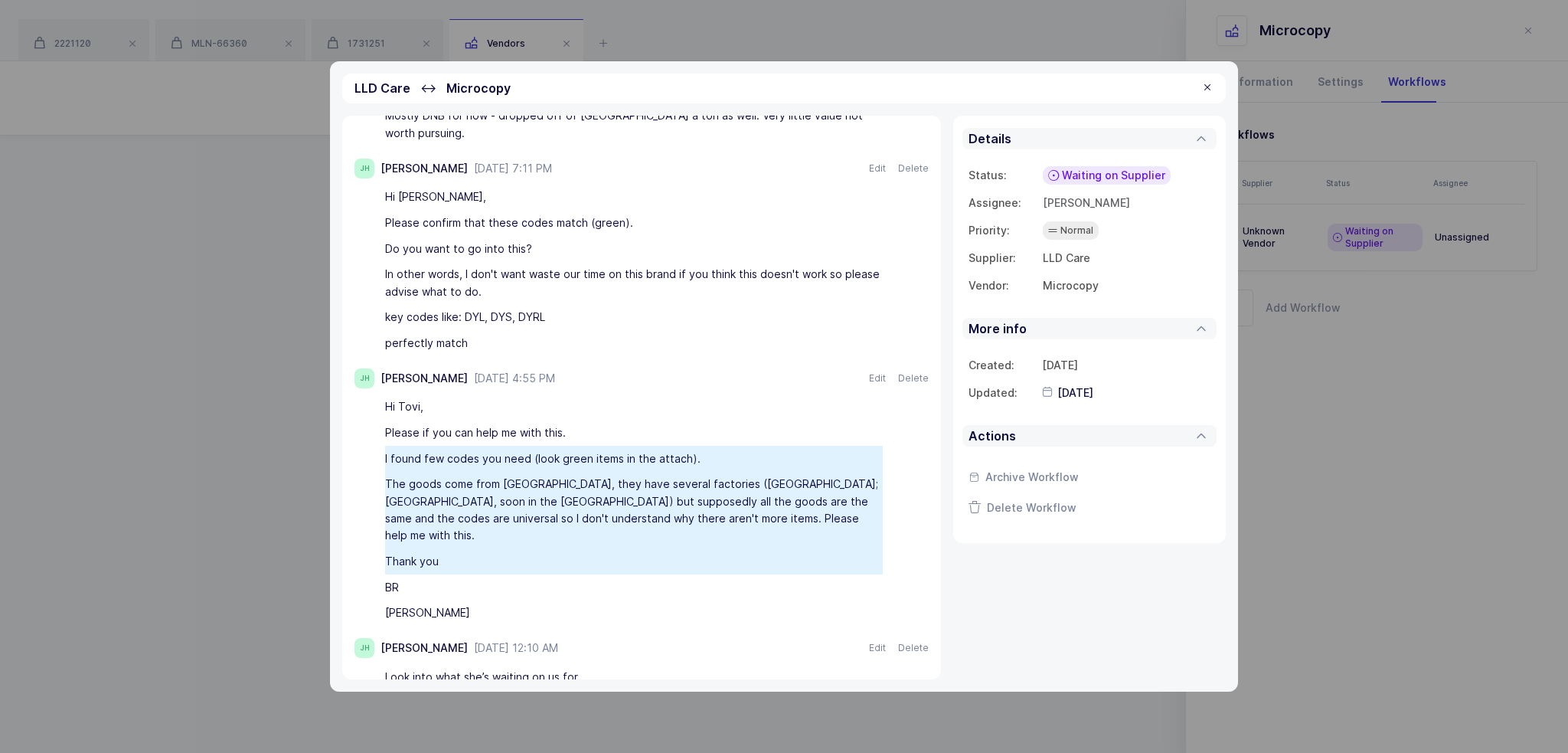
drag, startPoint x: 669, startPoint y: 523, endPoint x: 692, endPoint y: 549, distance: 34.7
click at [692, 549] on div "Hi Tovi, Please if you can help me with this. I found few codes you need (look …" at bounding box center [642, 510] width 574 height 231
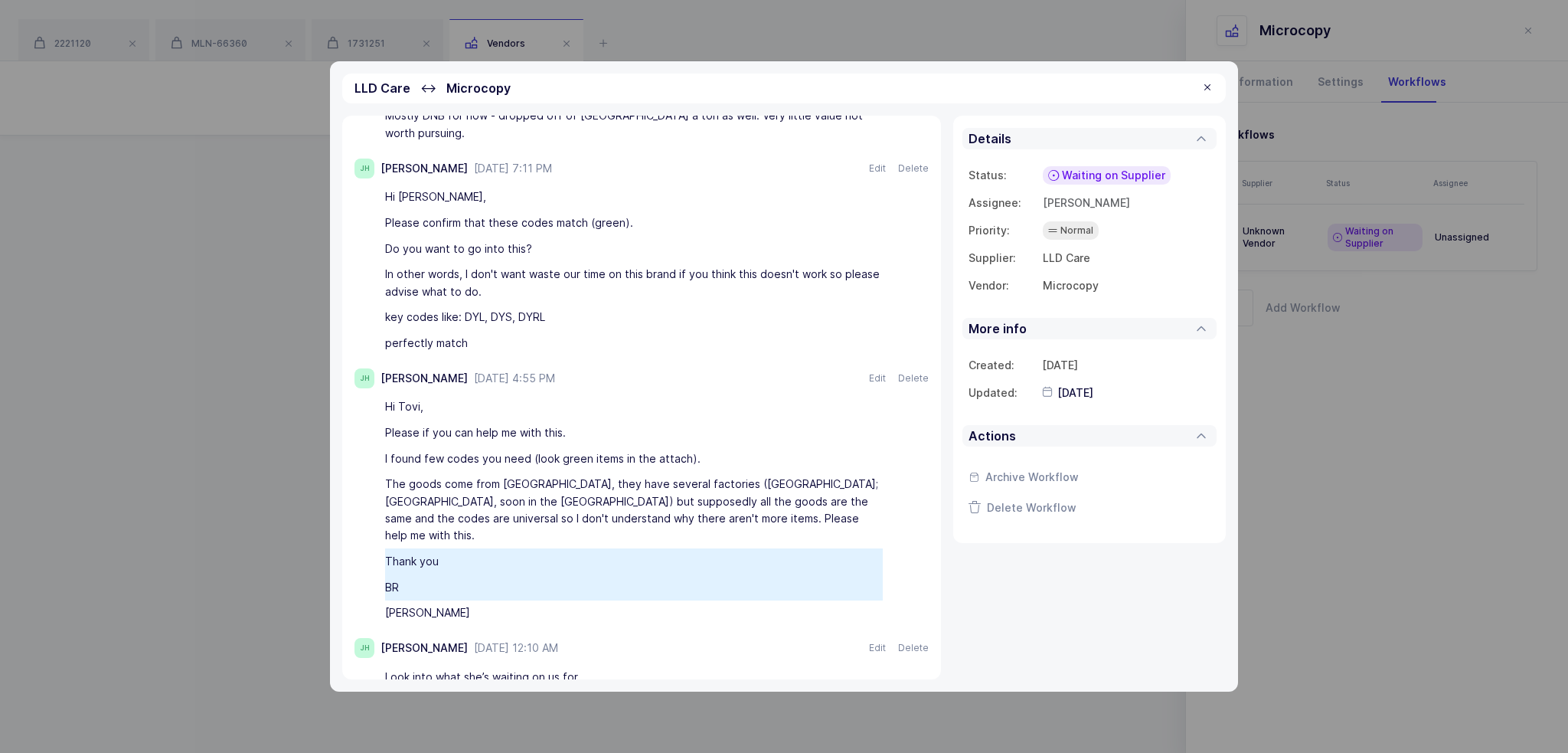
click at [692, 575] on div "BR" at bounding box center [633, 588] width 498 height 26
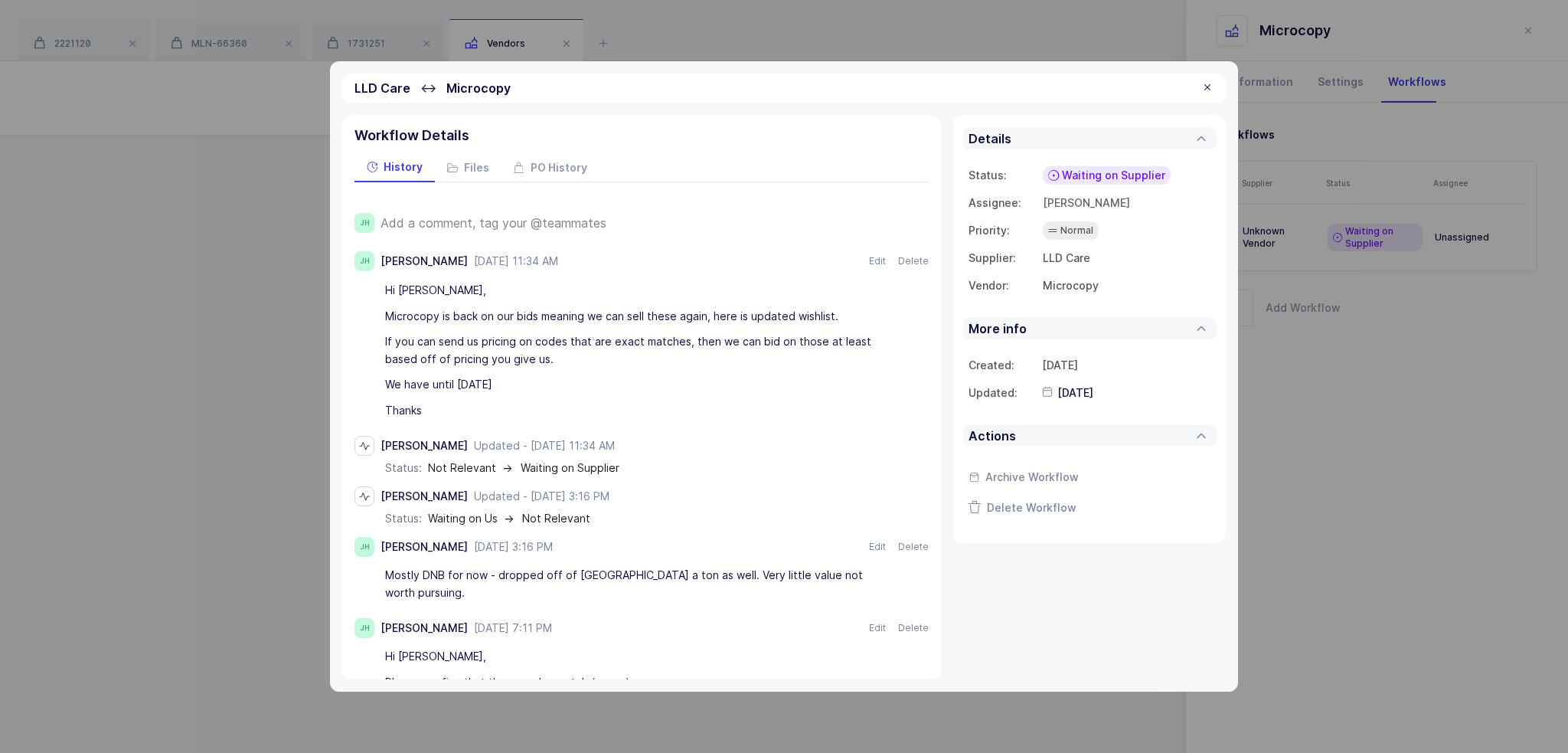
scroll to position [0, 0]
click at [564, 173] on span "PO History" at bounding box center [559, 169] width 56 height 11
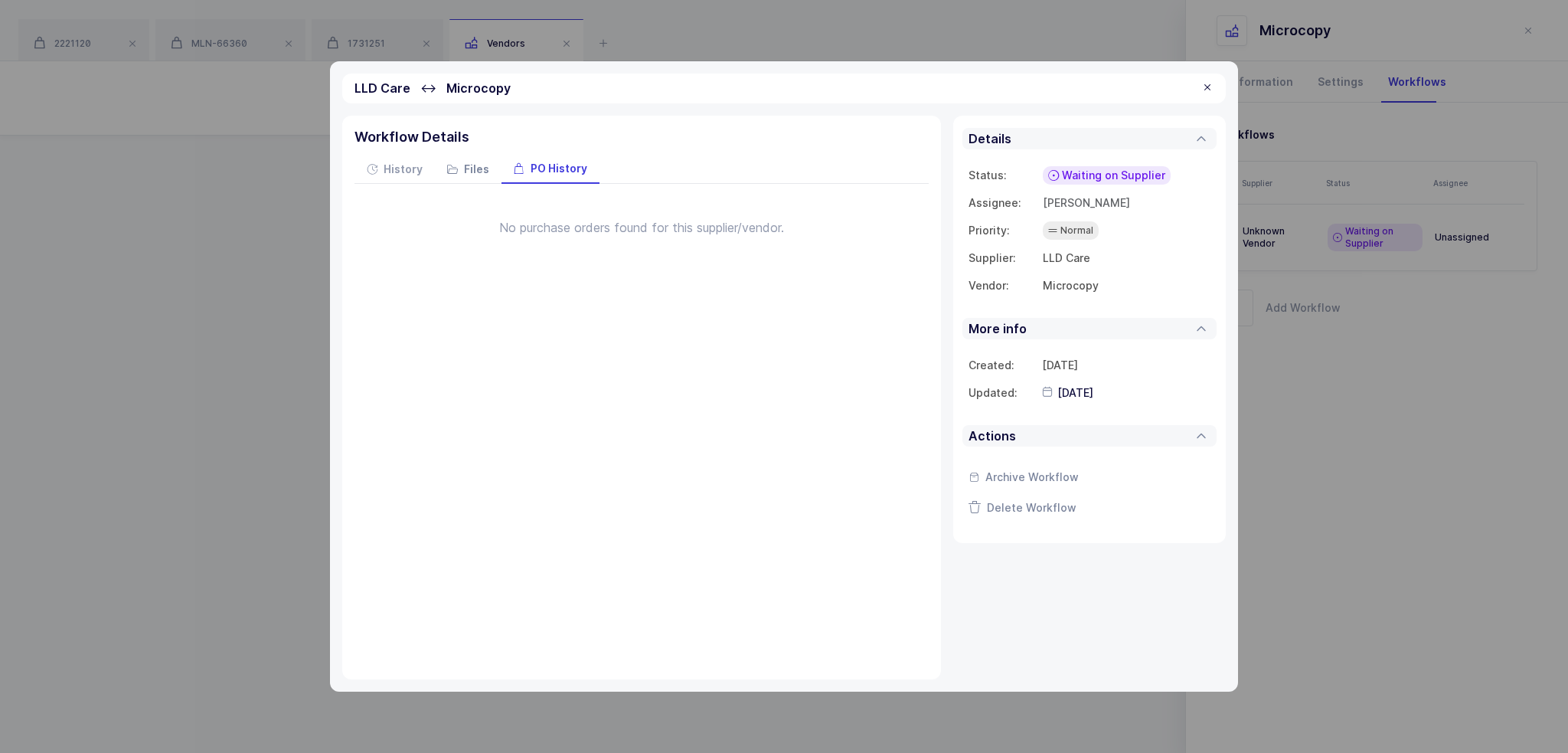
click at [464, 164] on span "Files" at bounding box center [476, 169] width 25 height 11
click at [376, 164] on icon at bounding box center [372, 169] width 11 height 11
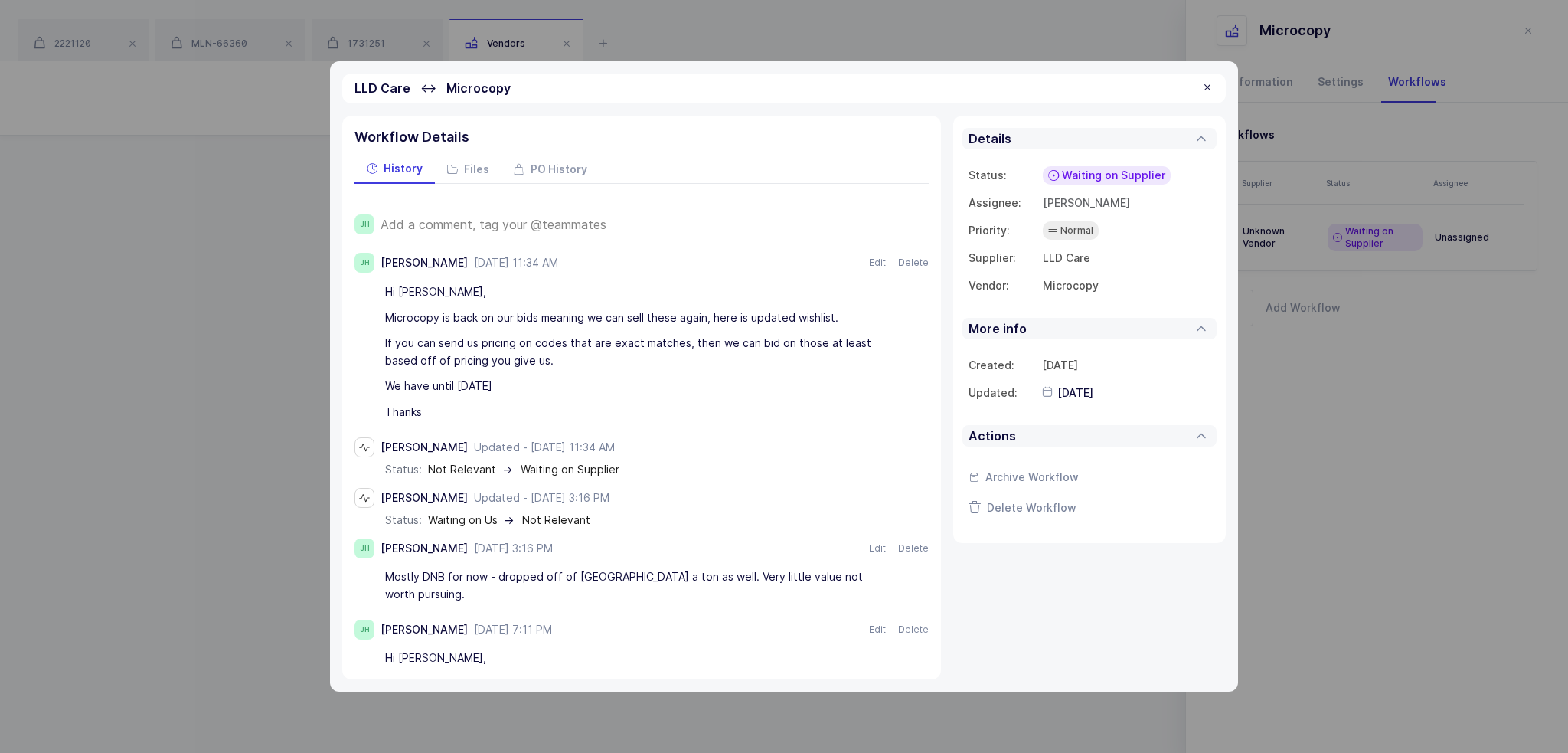
click at [1193, 86] on div "LLD Care ↔ Microcopy" at bounding box center [784, 89] width 884 height 30
click at [1197, 86] on div "LLD Care ↔ Microcopy" at bounding box center [784, 89] width 884 height 30
click at [1213, 88] on div "LLD Care ↔ Microcopy" at bounding box center [784, 89] width 884 height 30
click at [1212, 88] on div at bounding box center [1207, 88] width 12 height 14
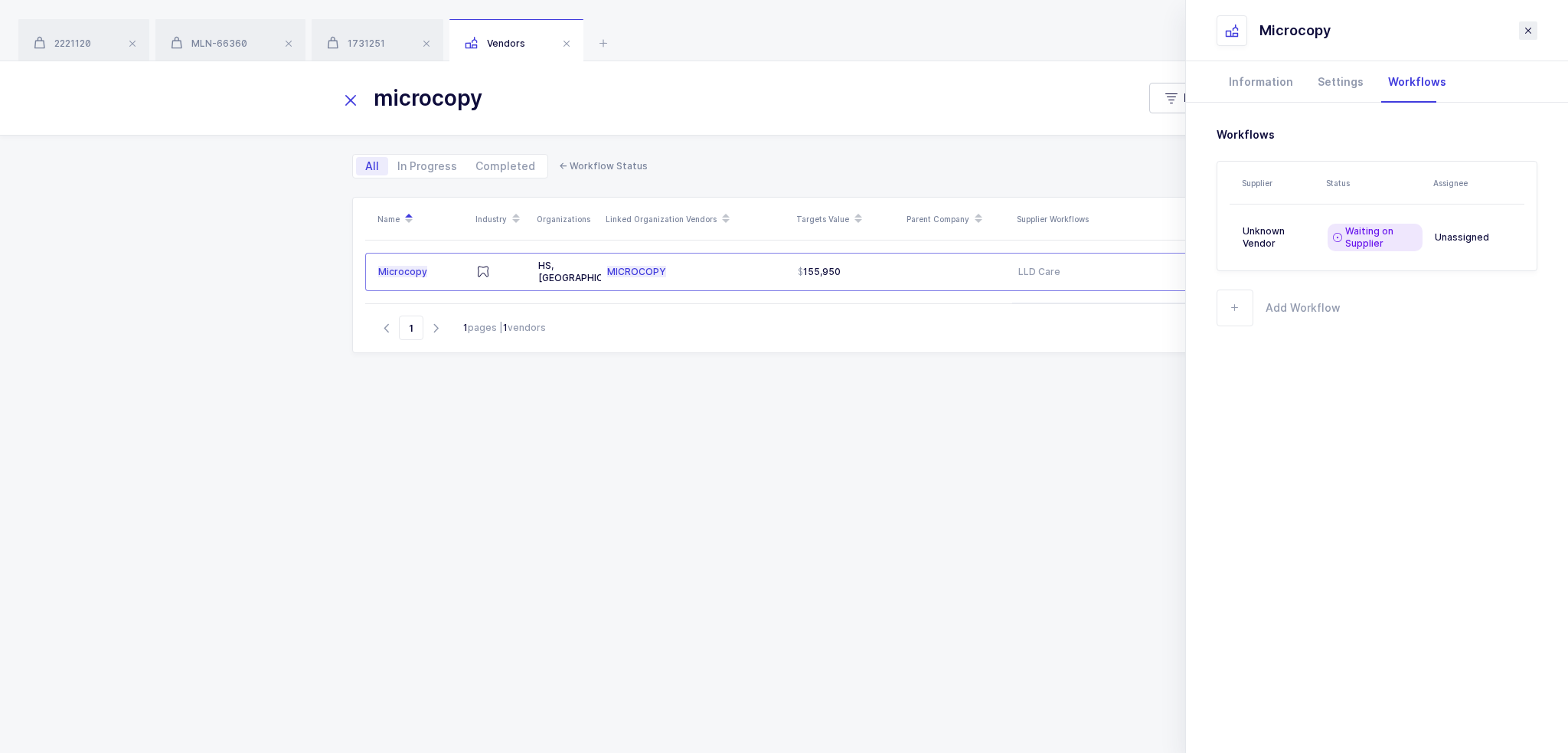
click at [1526, 28] on icon "close drawer" at bounding box center [1527, 30] width 12 height 12
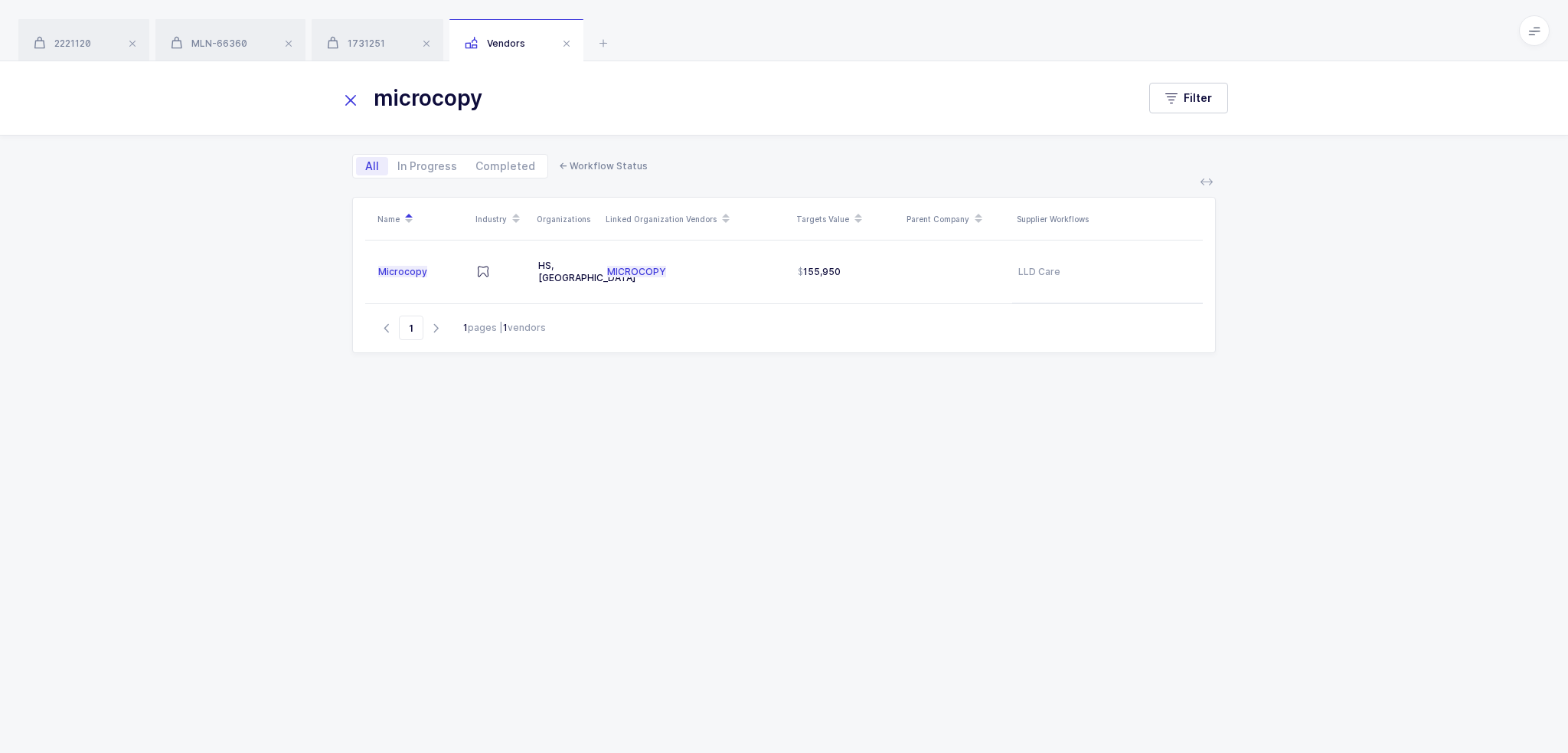
drag, startPoint x: 1103, startPoint y: 273, endPoint x: 1101, endPoint y: 289, distance: 16.1
click at [1101, 289] on table "Microcopy HS, DC MICROCOPY 155,950 LLD Care" at bounding box center [783, 272] width 838 height 63
click at [1040, 403] on div "Name Industry Organizations Linked Organization Vendors Targets Value Parent Co…" at bounding box center [783, 456] width 863 height 519
click at [338, 105] on div "microcopy Filter" at bounding box center [784, 98] width 1568 height 74
click at [344, 101] on icon at bounding box center [350, 100] width 21 height 21
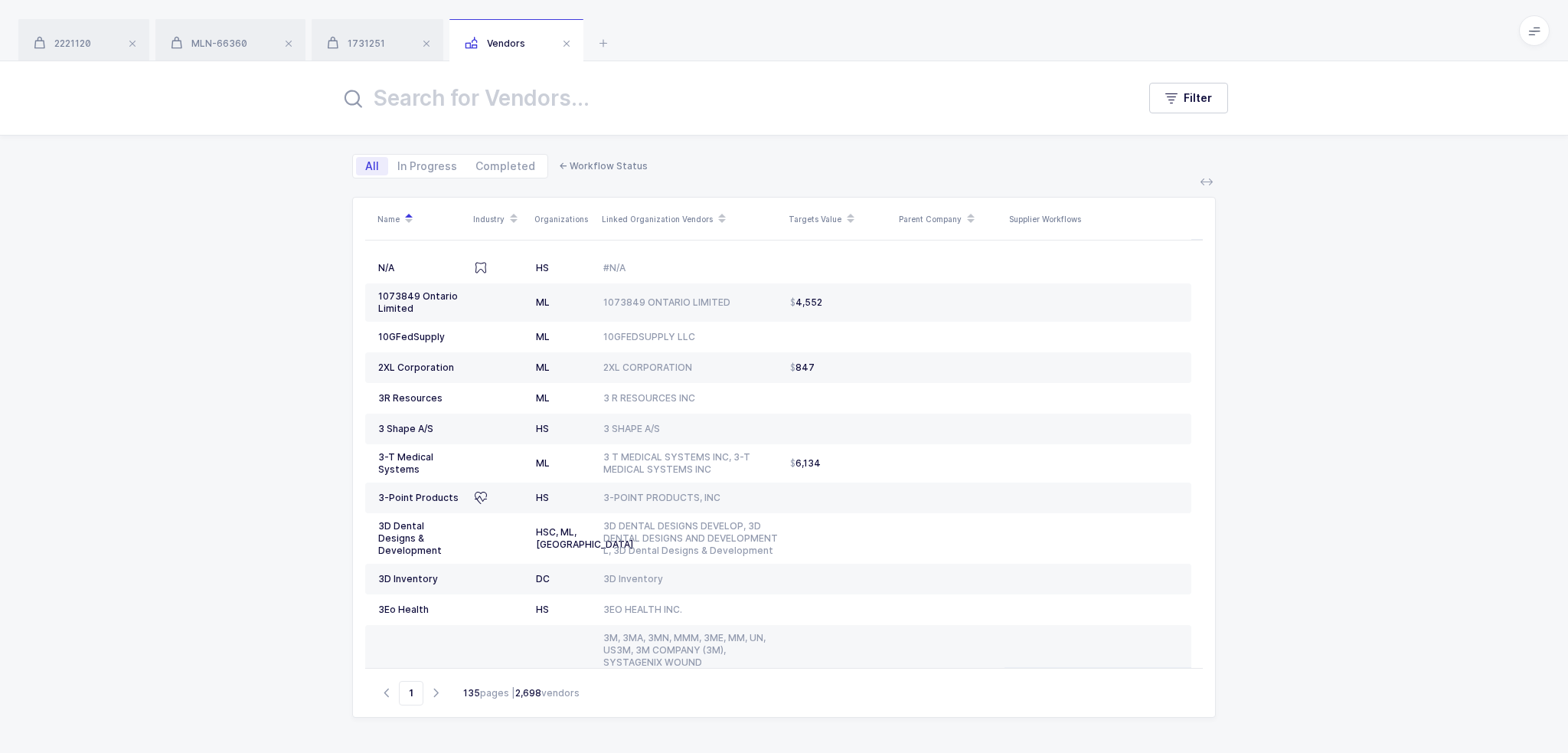
click at [549, 96] on input "text" at bounding box center [729, 98] width 778 height 37
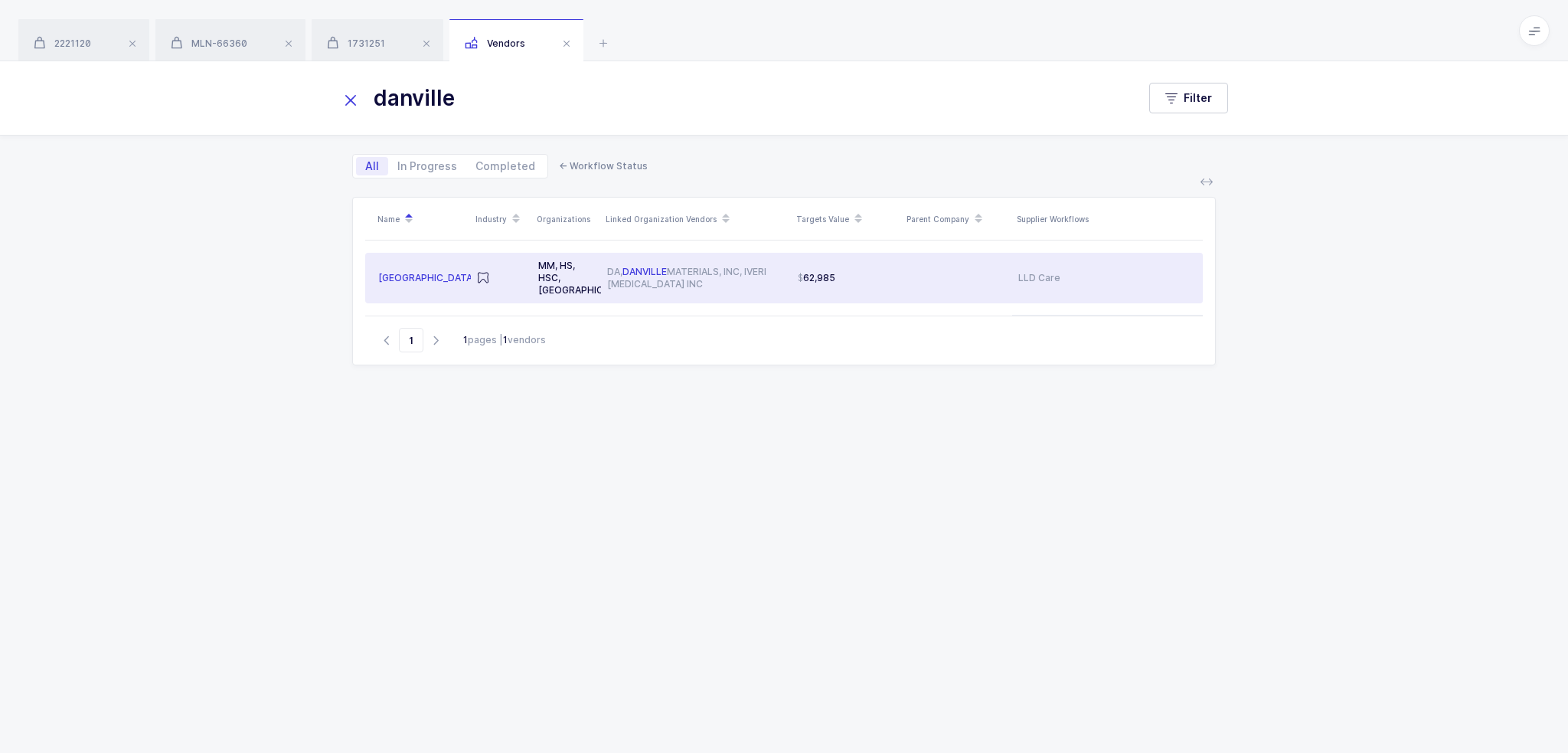
type input "danville"
click at [858, 274] on div "62,985" at bounding box center [847, 277] width 98 height 12
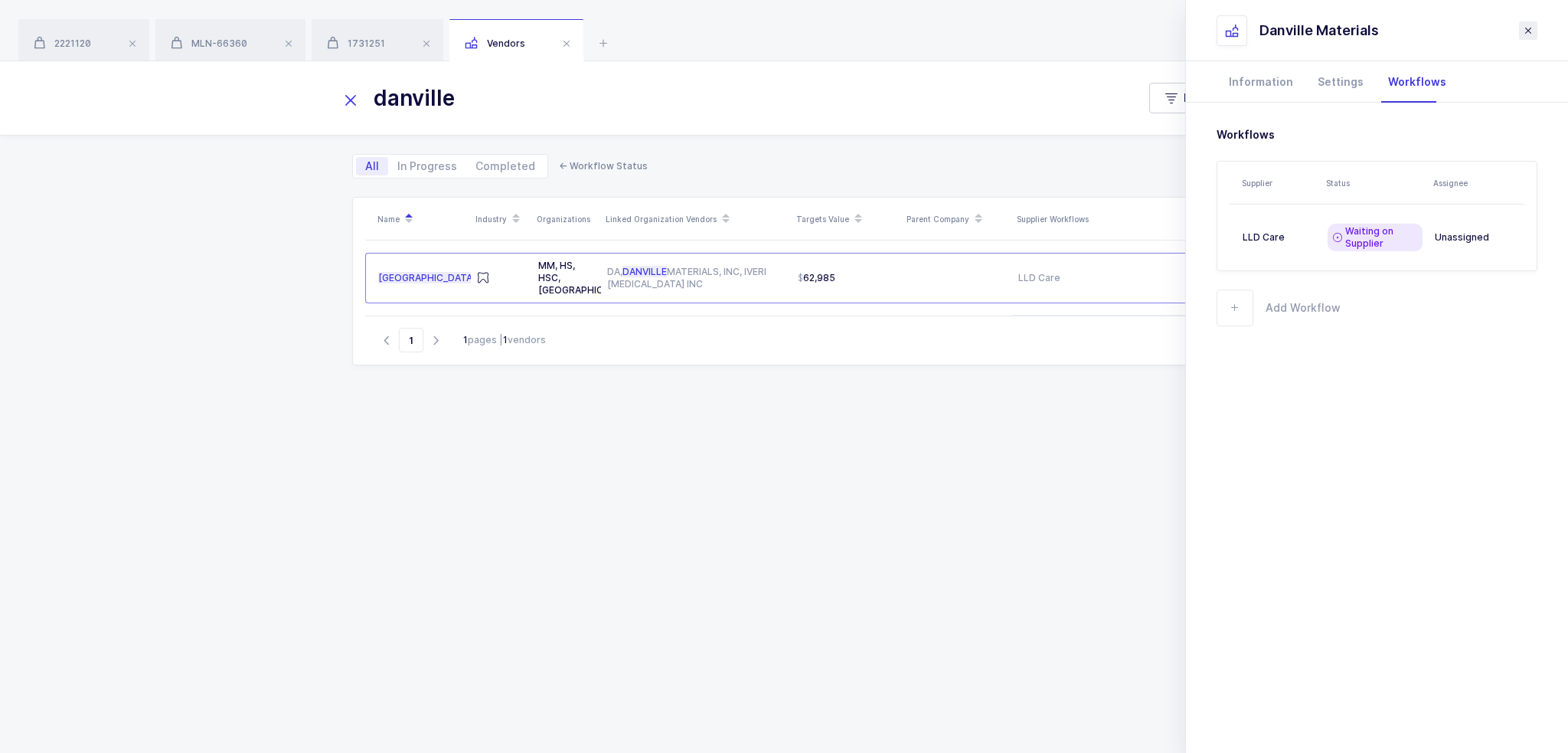
click at [1531, 31] on icon "close drawer" at bounding box center [1527, 30] width 12 height 12
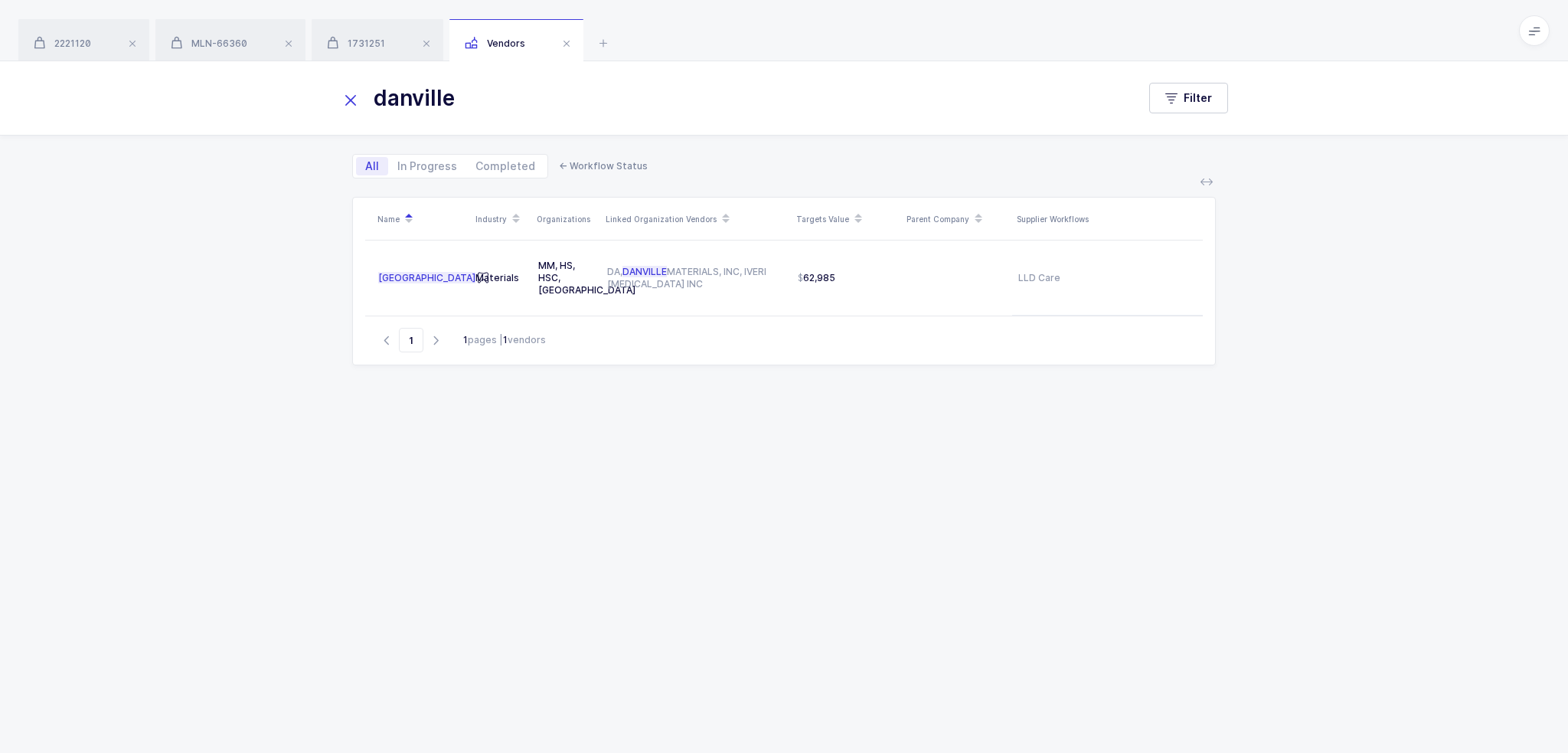
click at [585, 648] on div "Name Industry Organizations Linked Organization Vendors Targets Value Parent Co…" at bounding box center [783, 456] width 863 height 519
click at [428, 710] on div "Name Industry Organizations Linked Organization Vendors Targets Value Parent Co…" at bounding box center [783, 456] width 863 height 519
click at [446, 512] on div "Name Industry Organizations Linked Organization Vendors Targets Value Parent Co…" at bounding box center [783, 456] width 863 height 519
click at [260, 468] on div "danville Filter All In Progress Completed ← Workflow Status Name Industry Organ…" at bounding box center [784, 407] width 1568 height 692
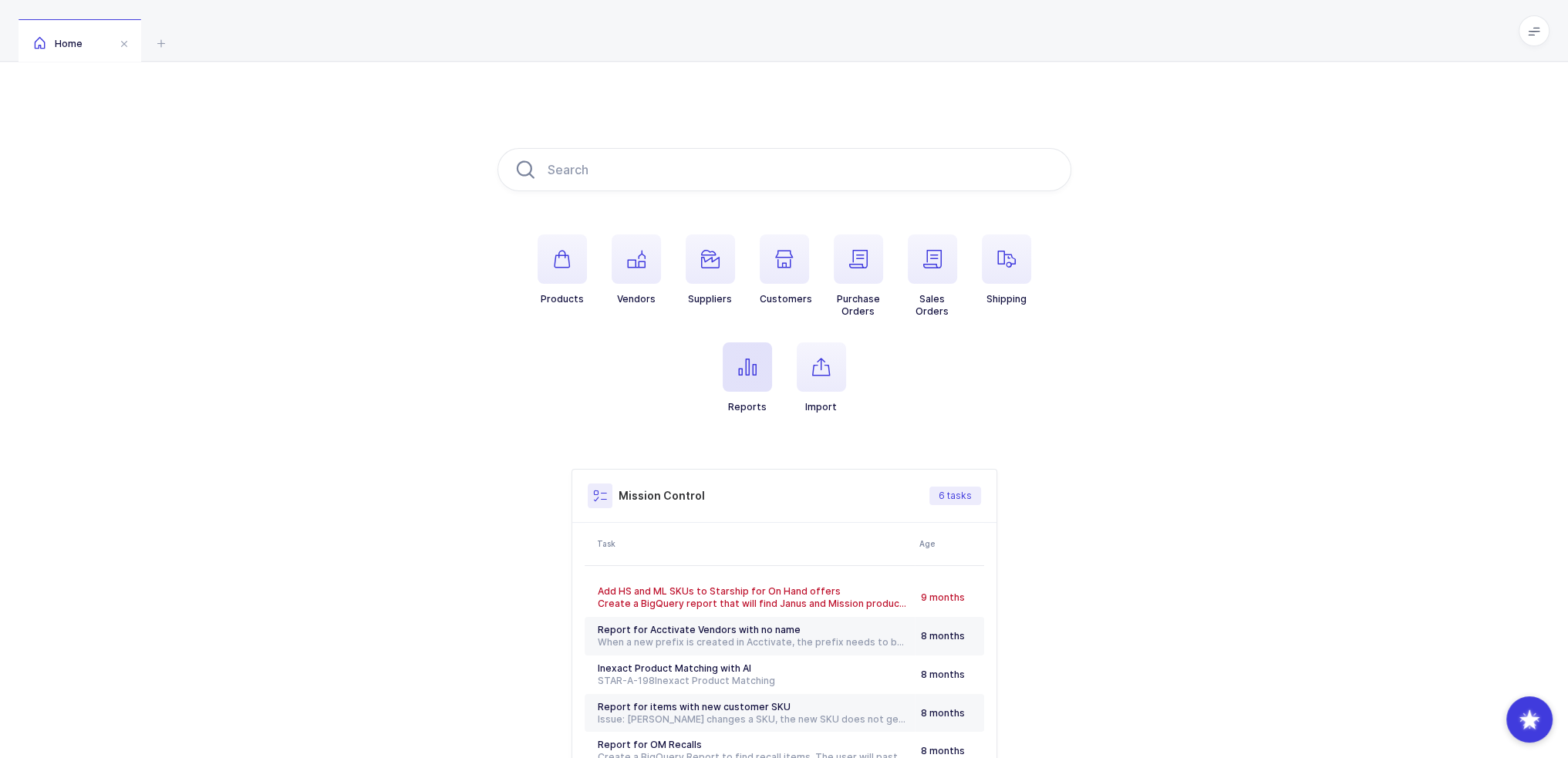
click at [744, 385] on span "button" at bounding box center [747, 366] width 49 height 49
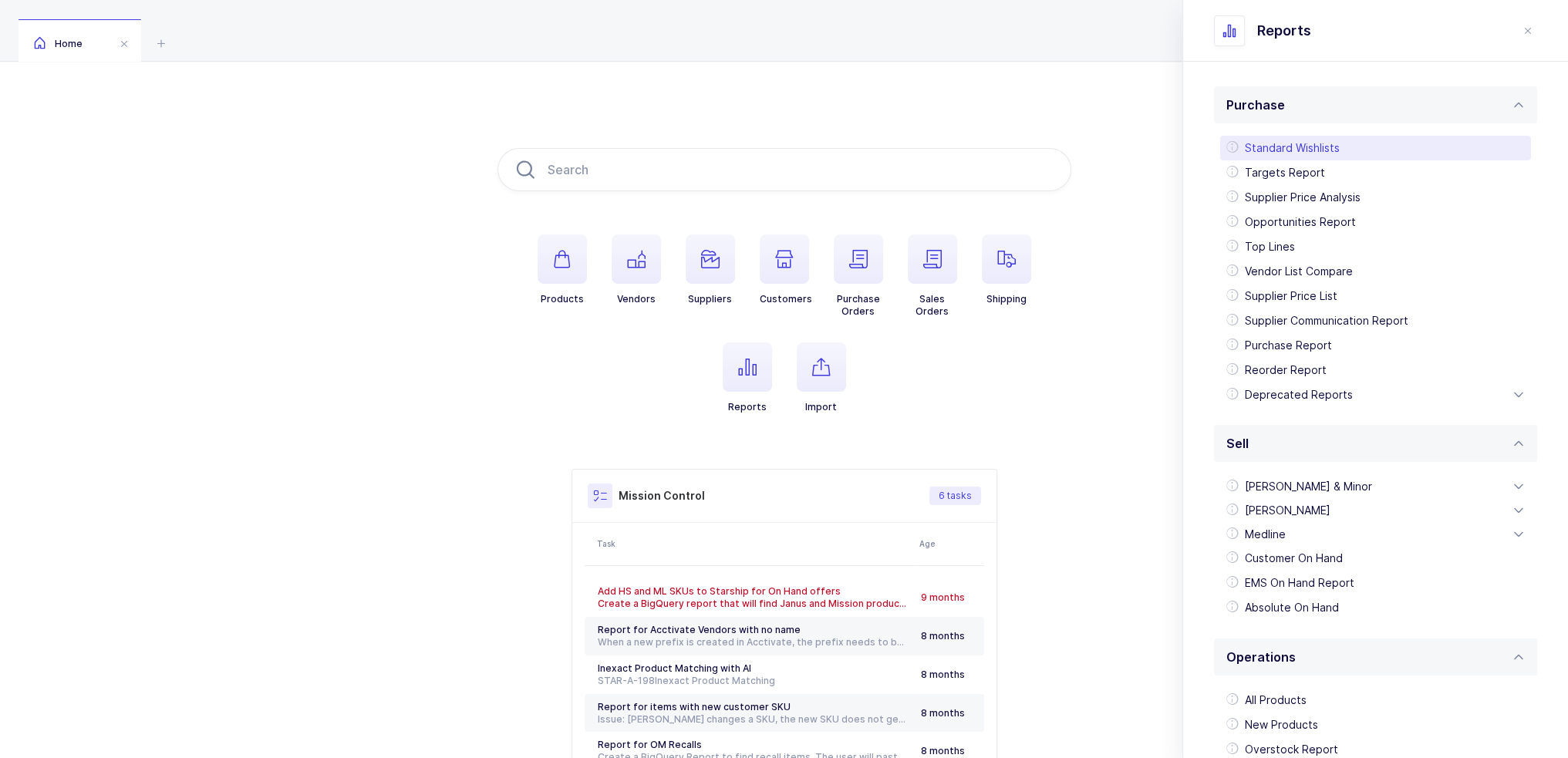
click at [1294, 143] on div "Standard Wishlists" at bounding box center [1376, 148] width 311 height 25
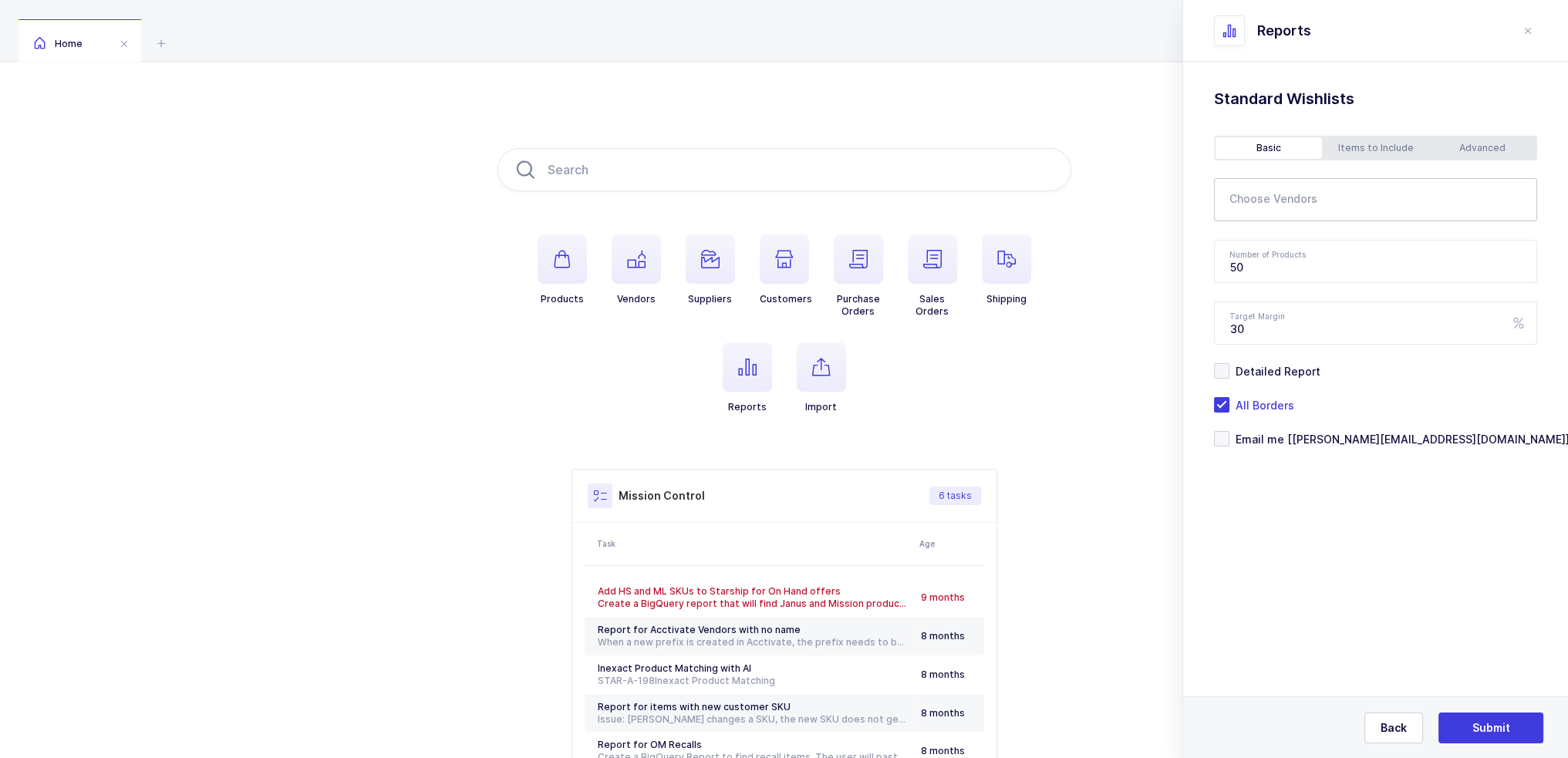
click at [1300, 206] on input "text" at bounding box center [1365, 205] width 273 height 20
type input "microcopy"
click at [1280, 255] on span "Microcopy" at bounding box center [1277, 252] width 57 height 13
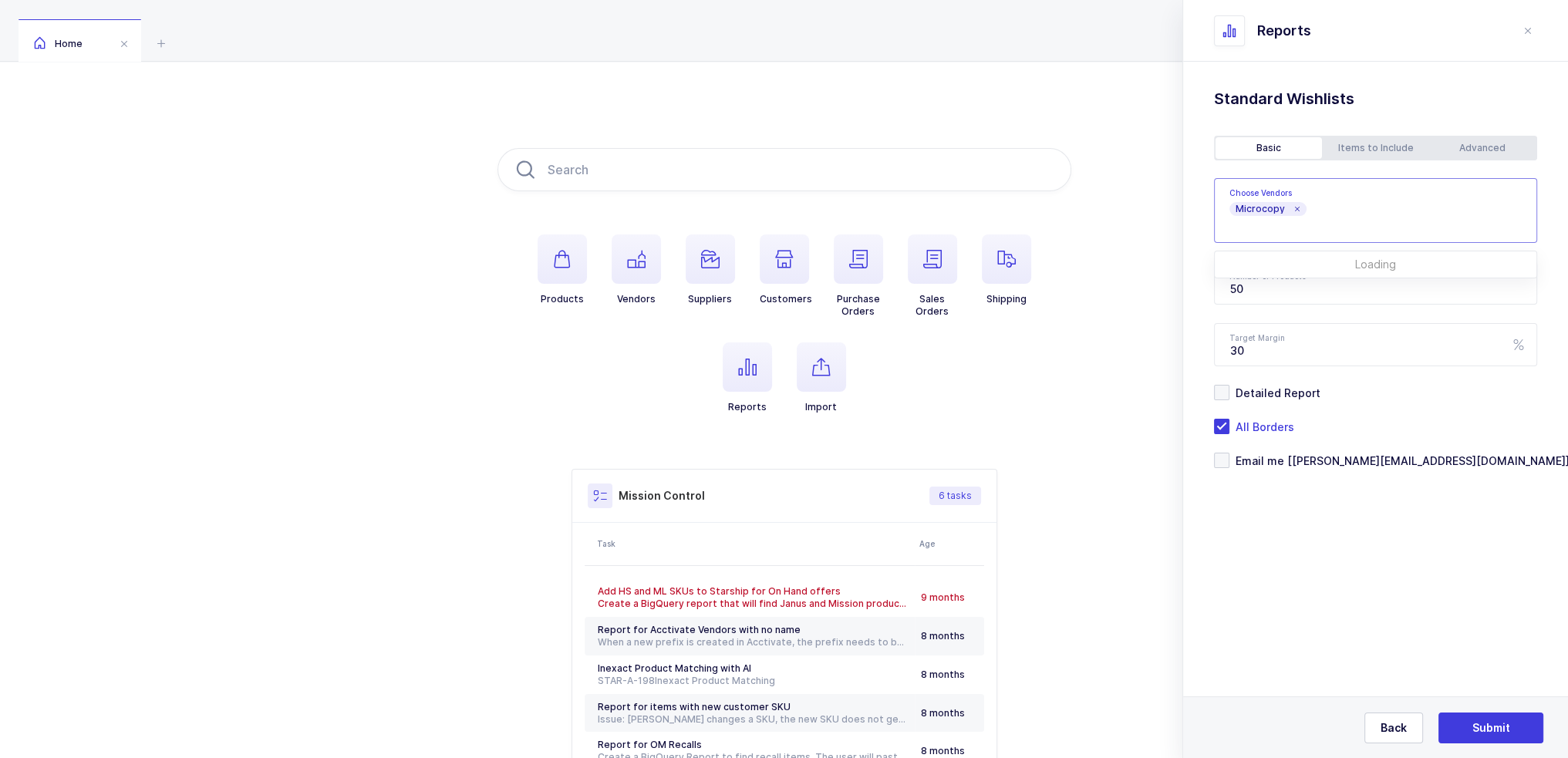
click at [1339, 565] on div "Standard Wishlists Targets Report Supplier Price Analysis Opportunities Report …" at bounding box center [1376, 317] width 385 height 512
drag, startPoint x: 1324, startPoint y: 299, endPoint x: 1216, endPoint y: 289, distance: 108.5
click at [1216, 289] on input "50" at bounding box center [1375, 283] width 323 height 43
type input "500"
click at [1472, 157] on div "Advanced" at bounding box center [1482, 148] width 106 height 21
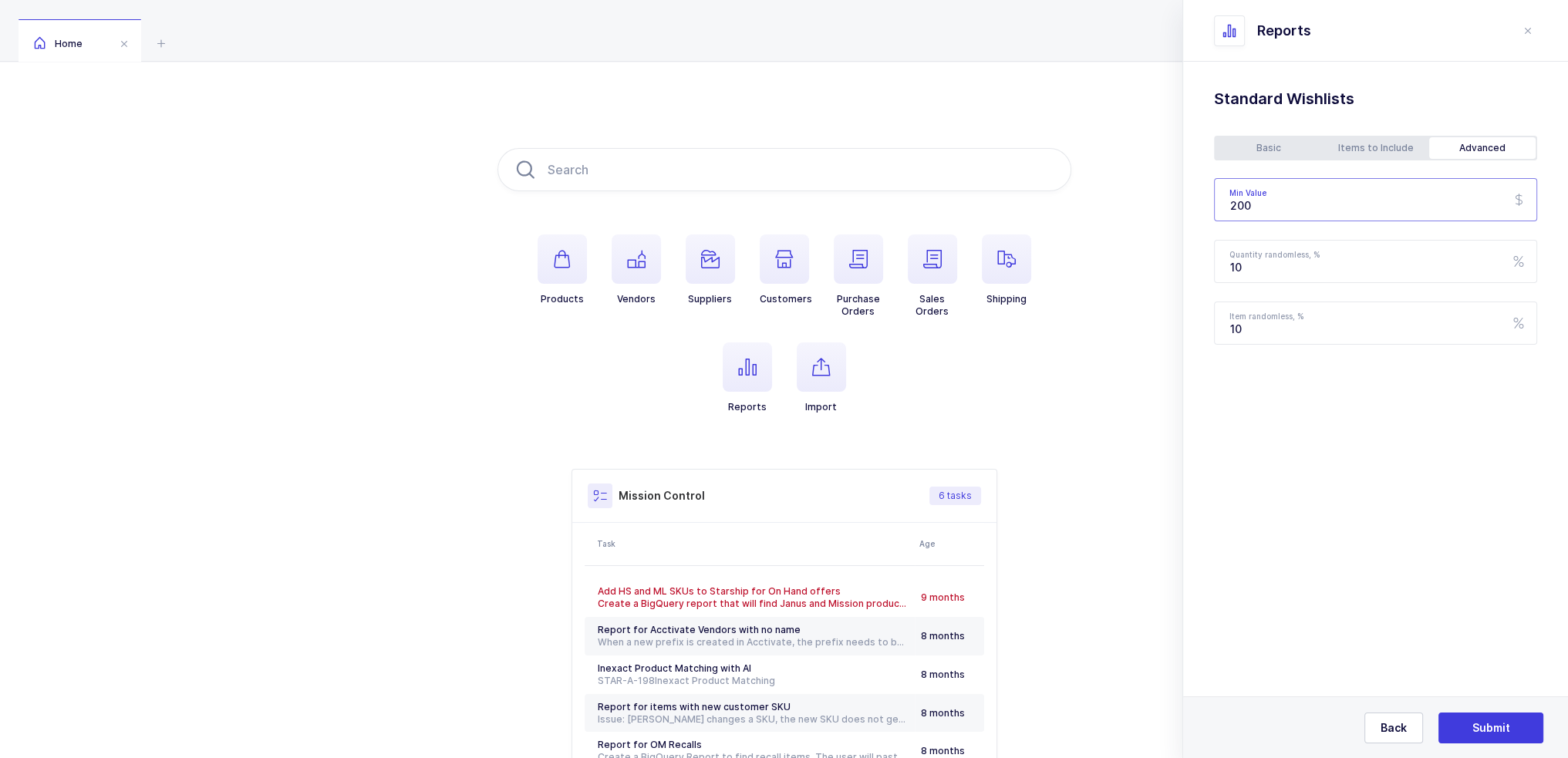
drag, startPoint x: 1268, startPoint y: 212, endPoint x: 1228, endPoint y: 184, distance: 48.8
click at [1176, 209] on div "Products Vendors Suppliers Customers Purchase Orders Sales Orders Shipping Repo…" at bounding box center [784, 485] width 1568 height 846
click at [1267, 151] on div "Basic" at bounding box center [1269, 148] width 106 height 21
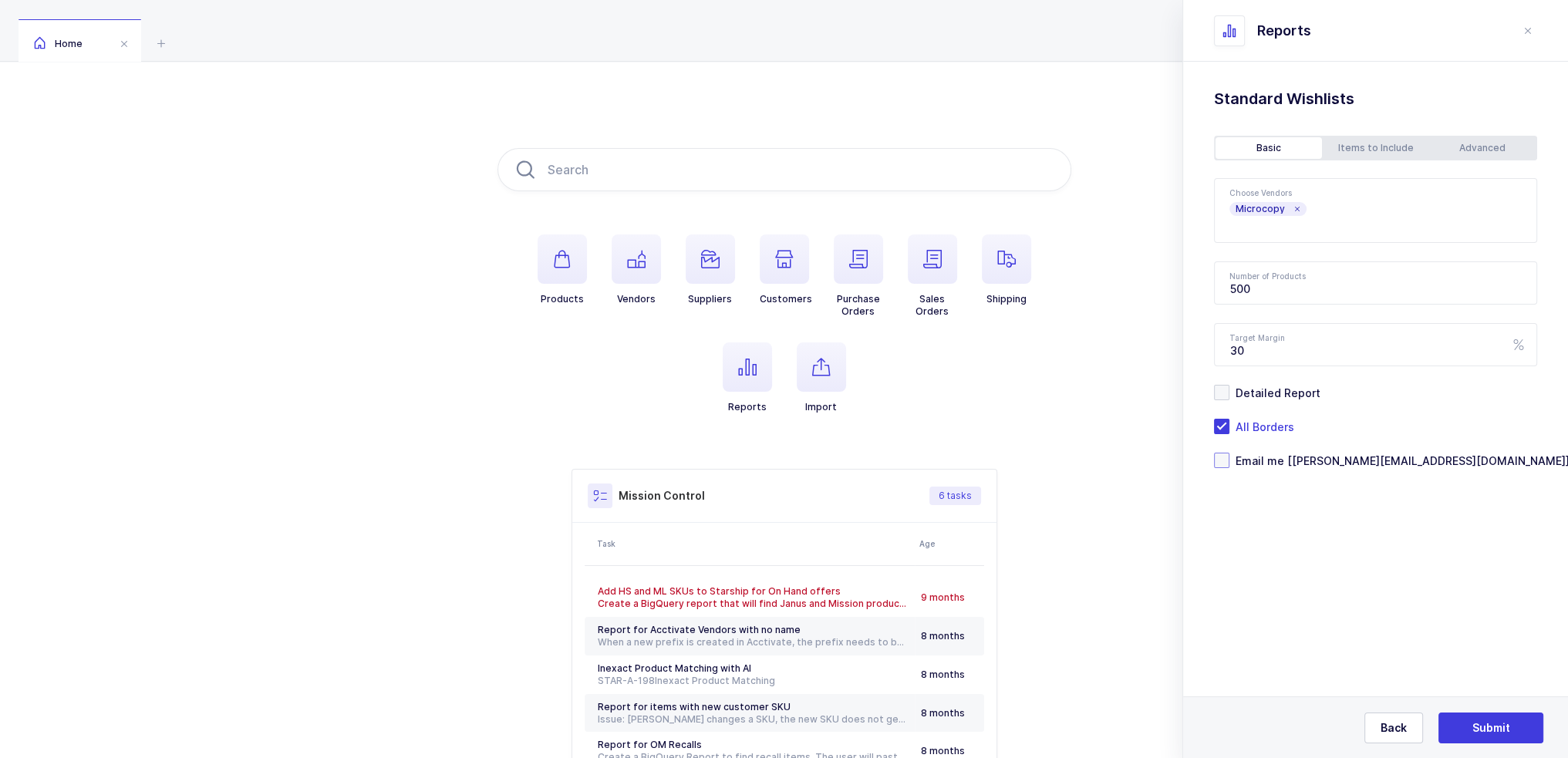
click at [1307, 462] on span "Email me [[PERSON_NAME][EMAIL_ADDRESS][DOMAIN_NAME]]" at bounding box center [1400, 460] width 341 height 15
click at [1229, 453] on input "Email me [[PERSON_NAME][EMAIL_ADDRESS][DOMAIN_NAME]]" at bounding box center [1229, 453] width 0 height 0
click at [1487, 729] on span "Submit" at bounding box center [1492, 727] width 38 height 16
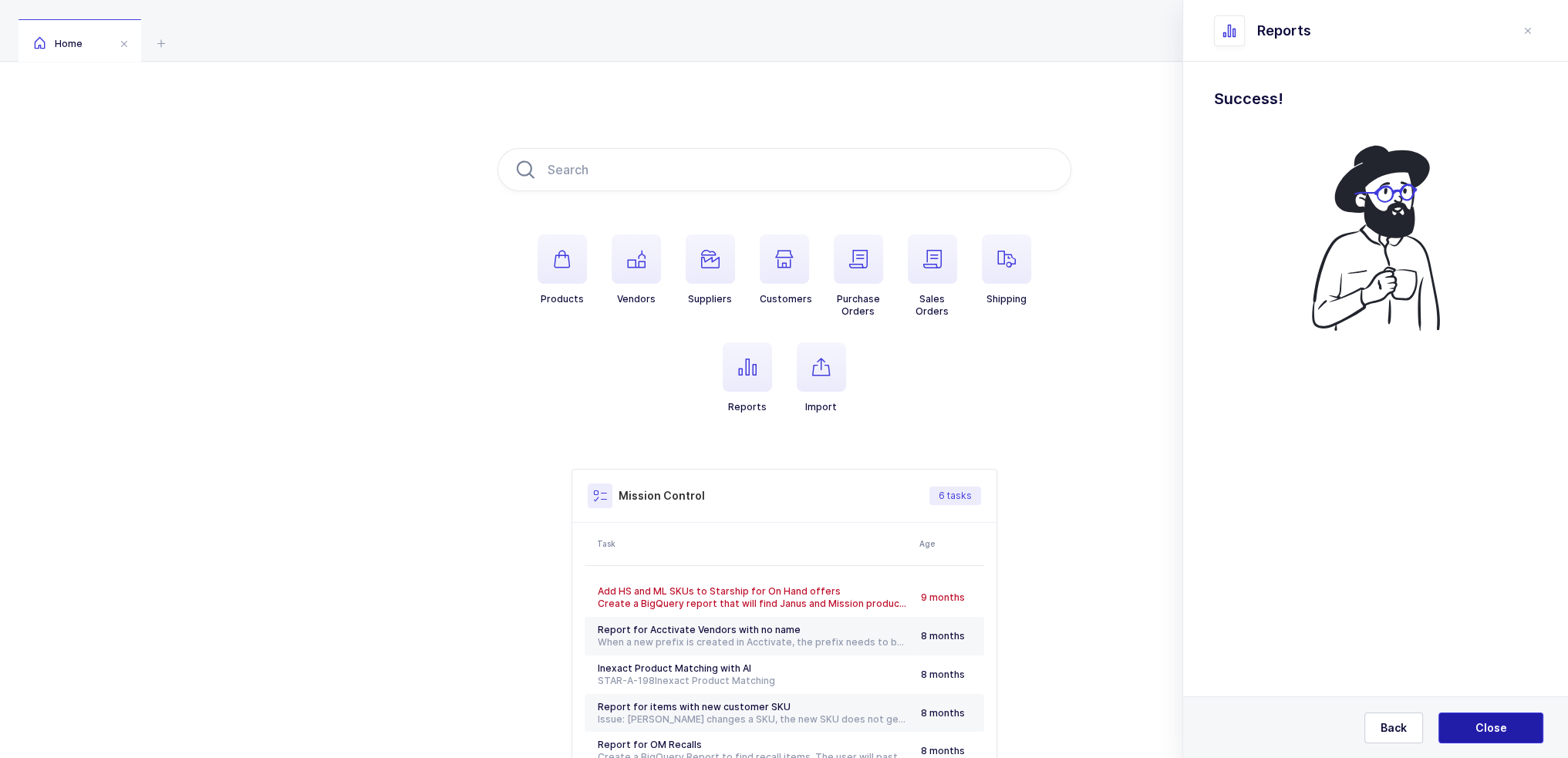
click at [1482, 732] on span "Close" at bounding box center [1492, 727] width 32 height 16
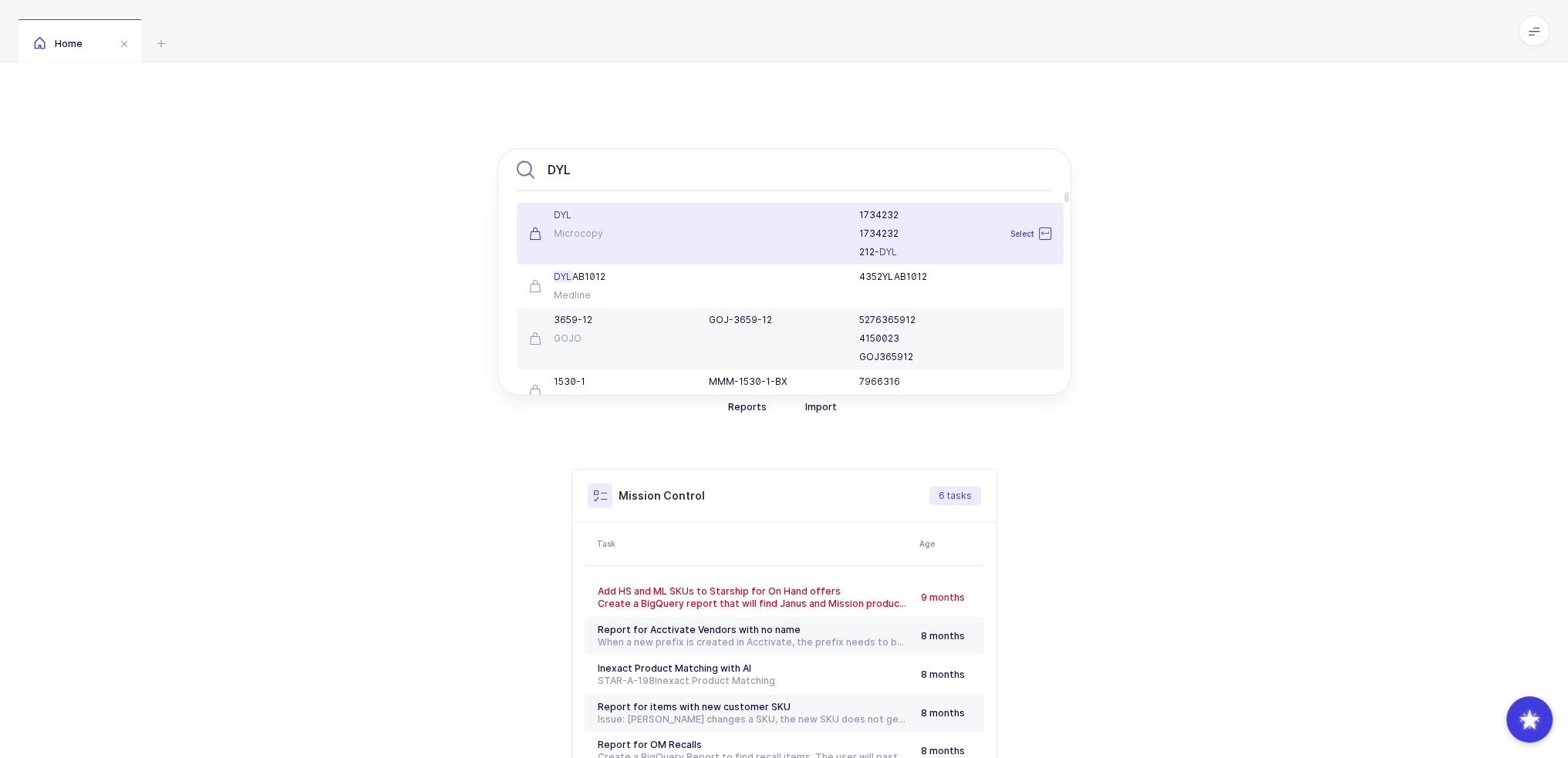
type input "DYL"
click at [623, 229] on div "Microcopy" at bounding box center [610, 233] width 162 height 12
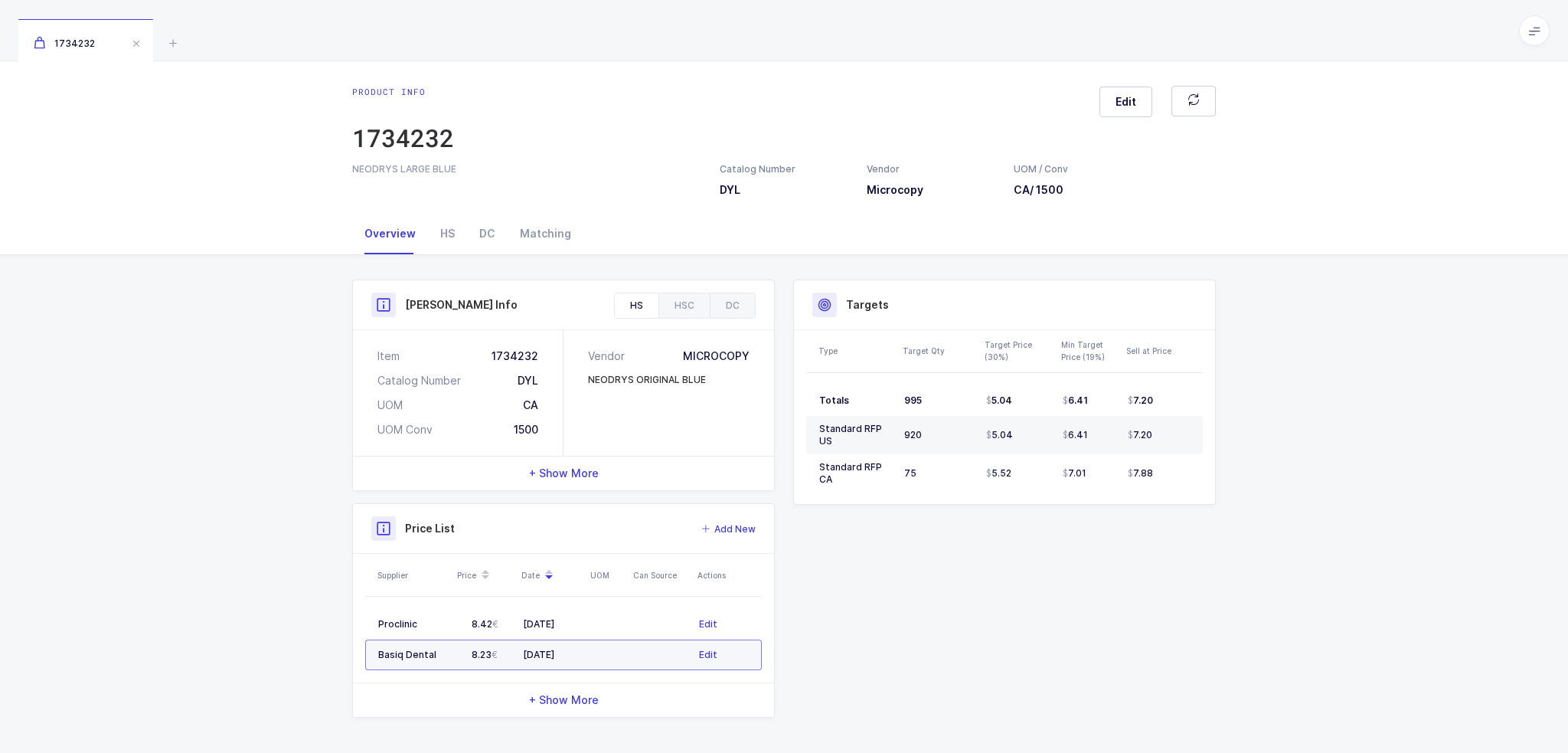
drag, startPoint x: 602, startPoint y: 649, endPoint x: 625, endPoint y: 665, distance: 28.0
click at [625, 665] on td at bounding box center [607, 654] width 42 height 30
click at [445, 244] on div "HS" at bounding box center [442, 233] width 39 height 42
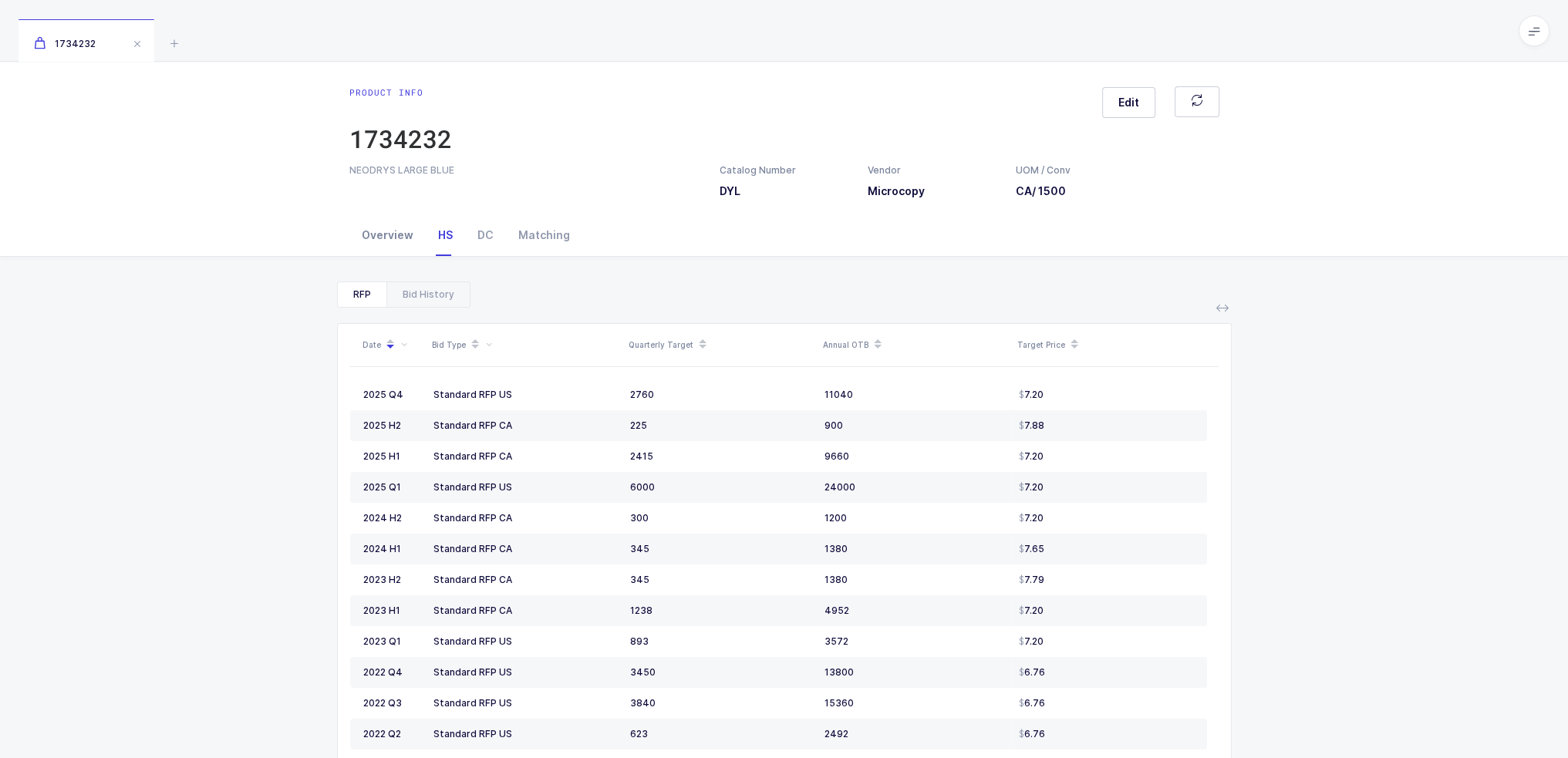
click at [380, 228] on div "Overview" at bounding box center [388, 234] width 76 height 42
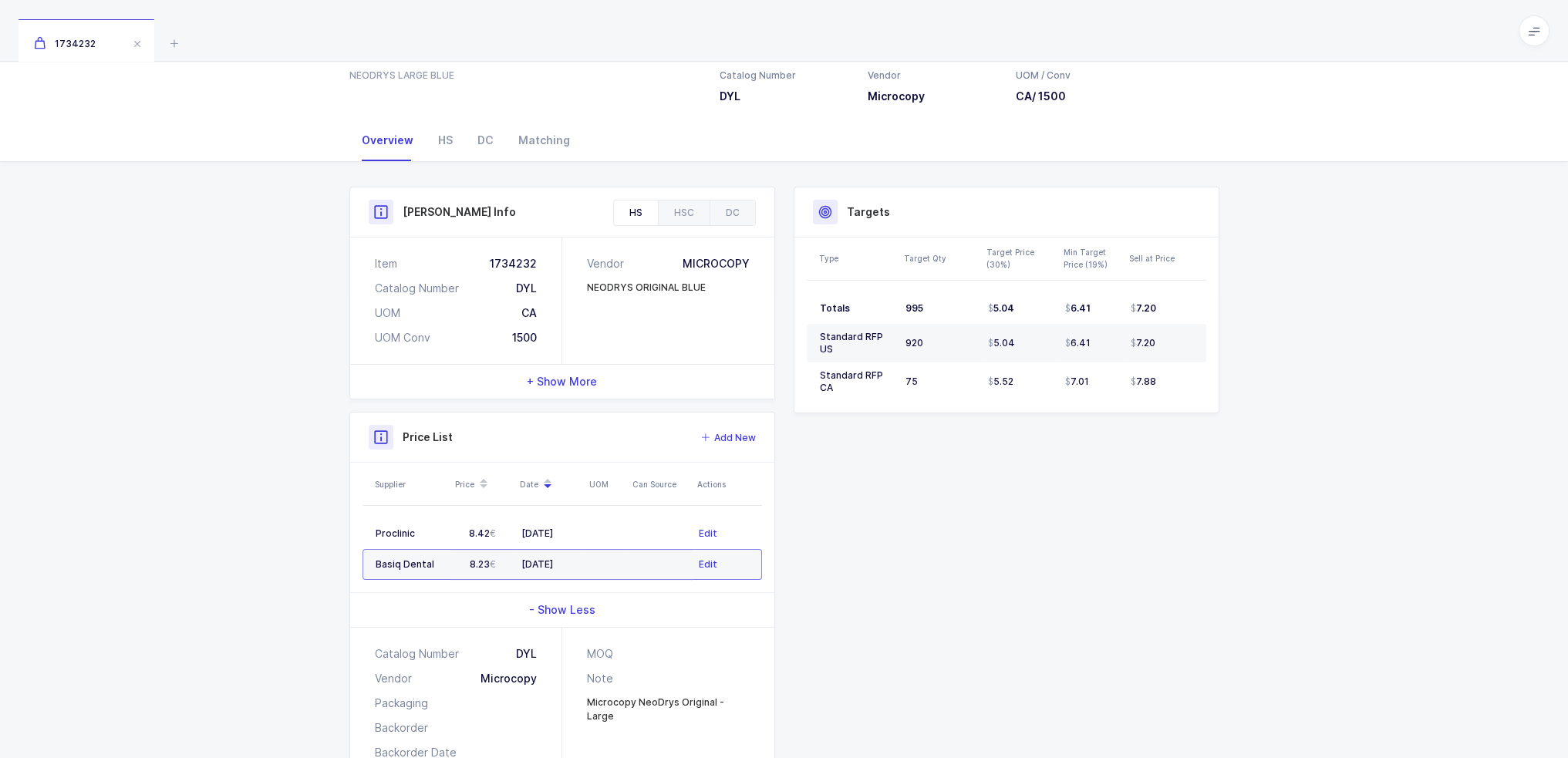
scroll to position [151, 0]
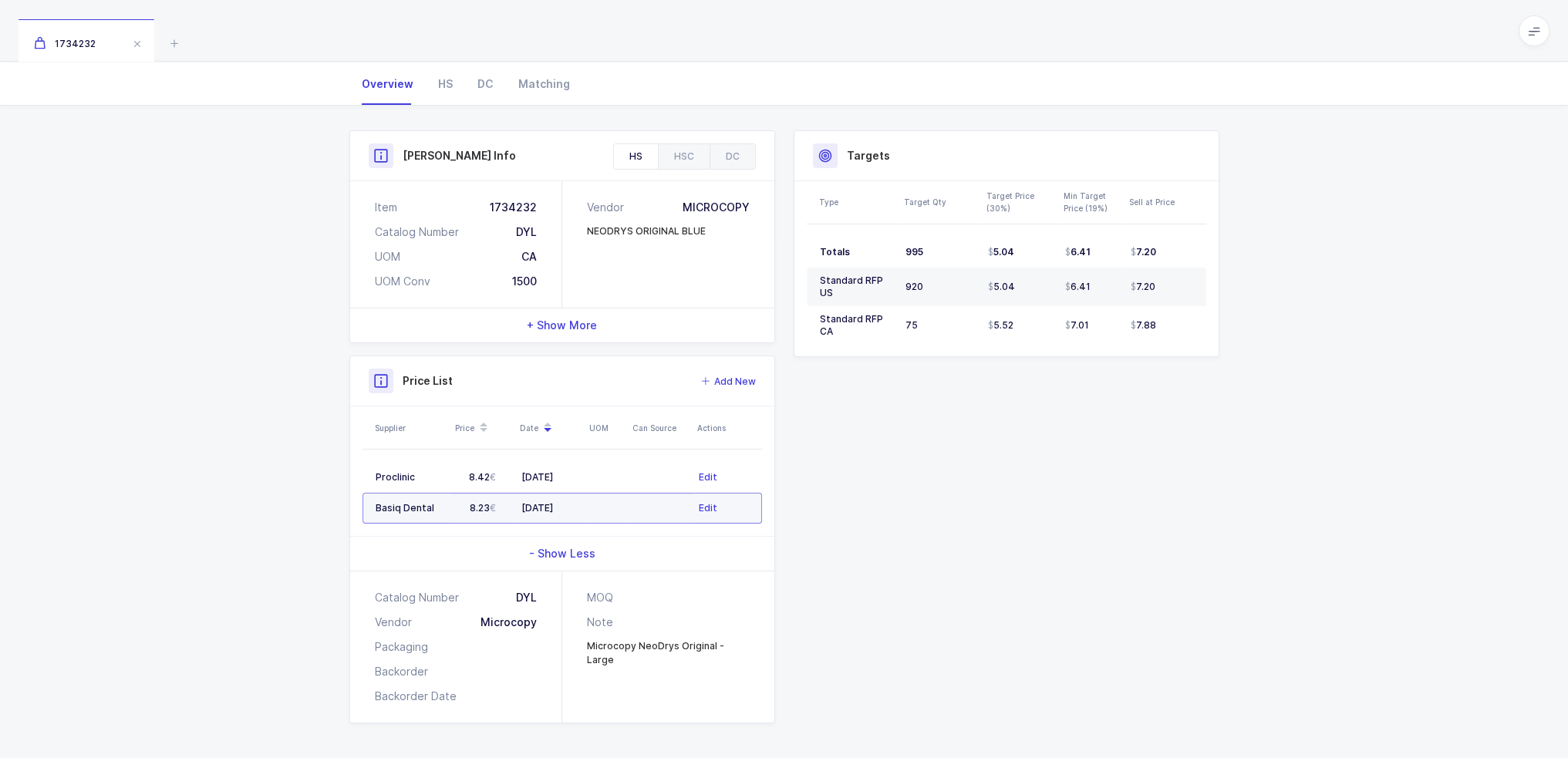
drag, startPoint x: 604, startPoint y: 501, endPoint x: 588, endPoint y: 495, distance: 17.1
click at [588, 495] on td at bounding box center [606, 508] width 43 height 31
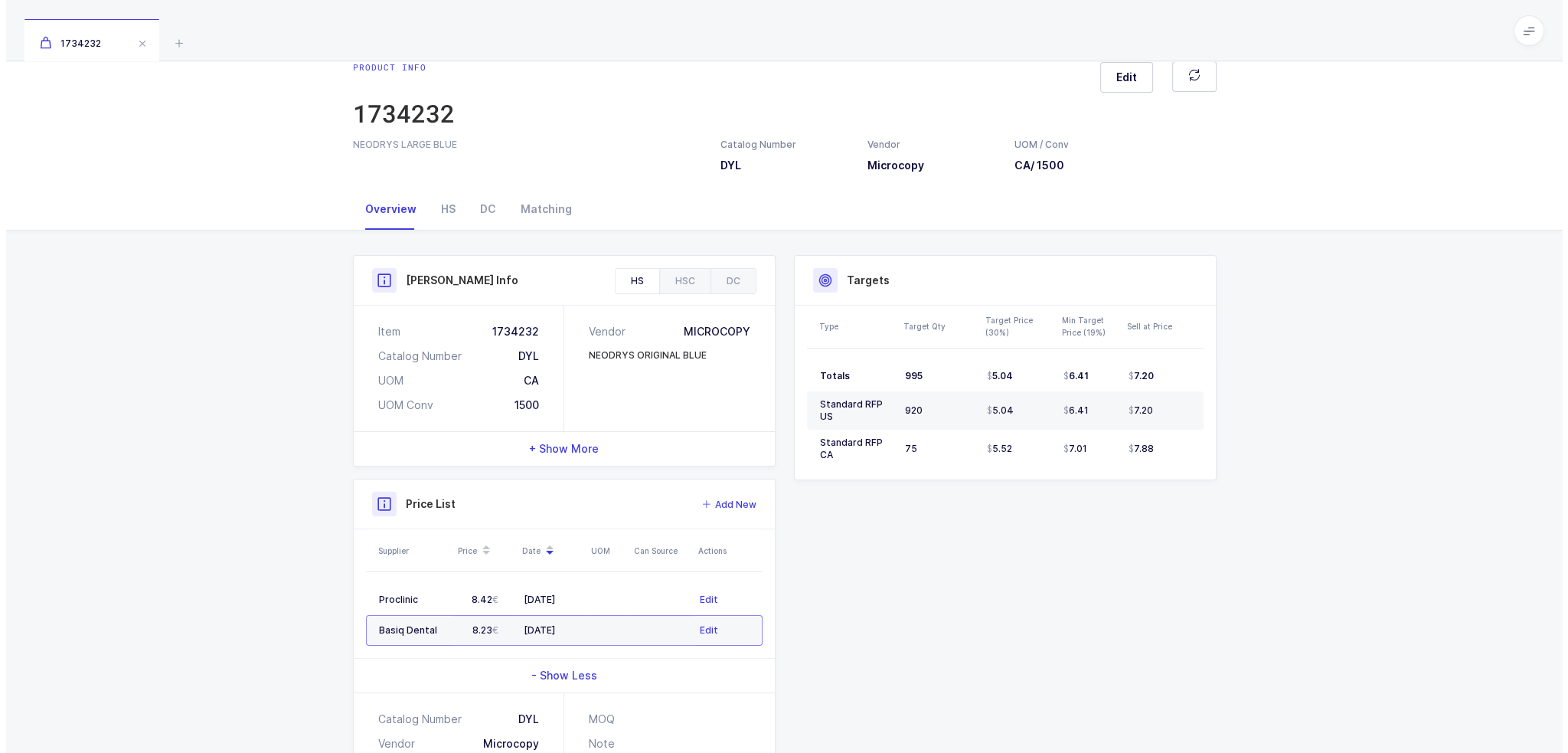
scroll to position [0, 0]
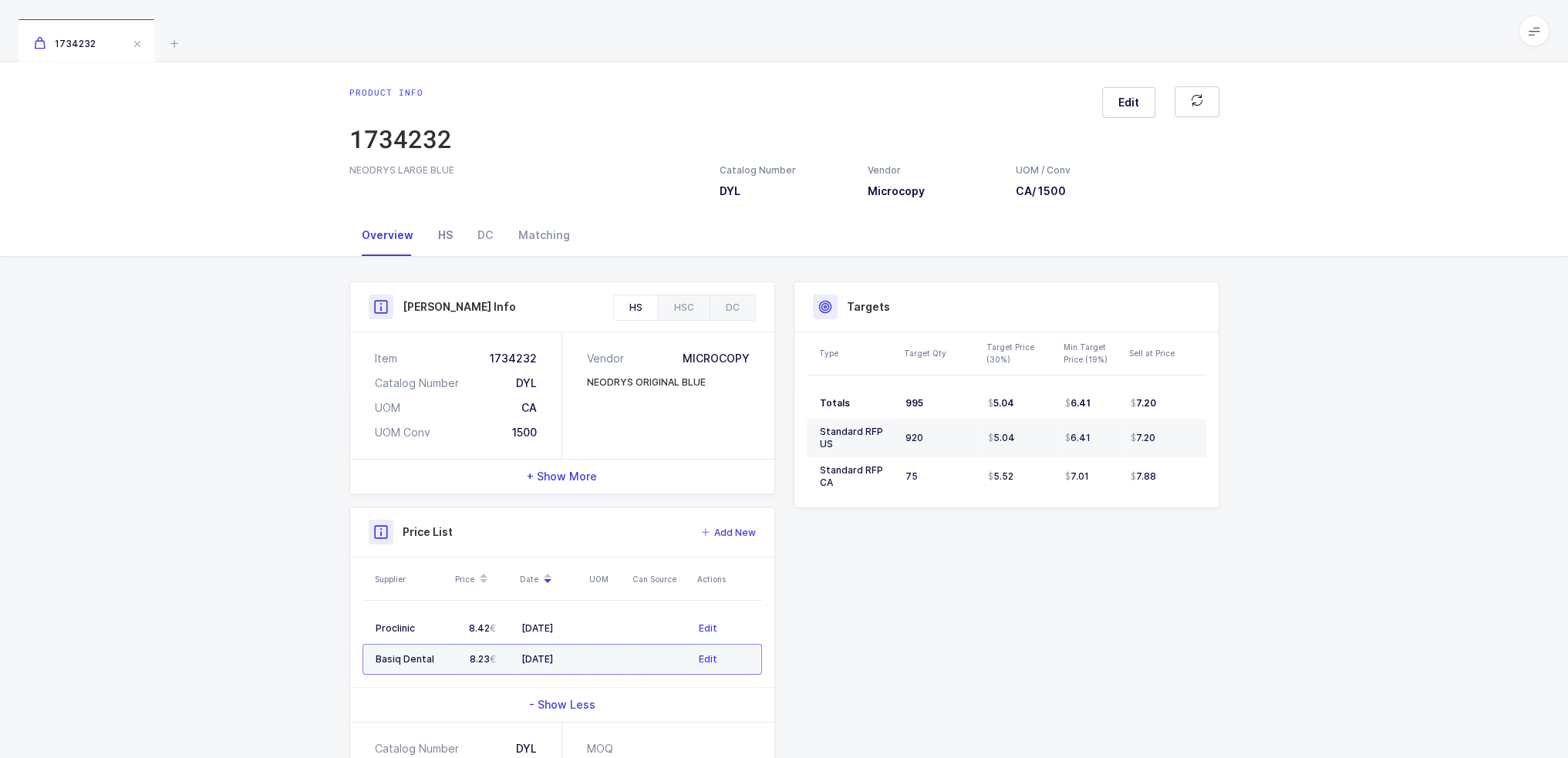
click at [445, 235] on div "HS" at bounding box center [446, 234] width 39 height 42
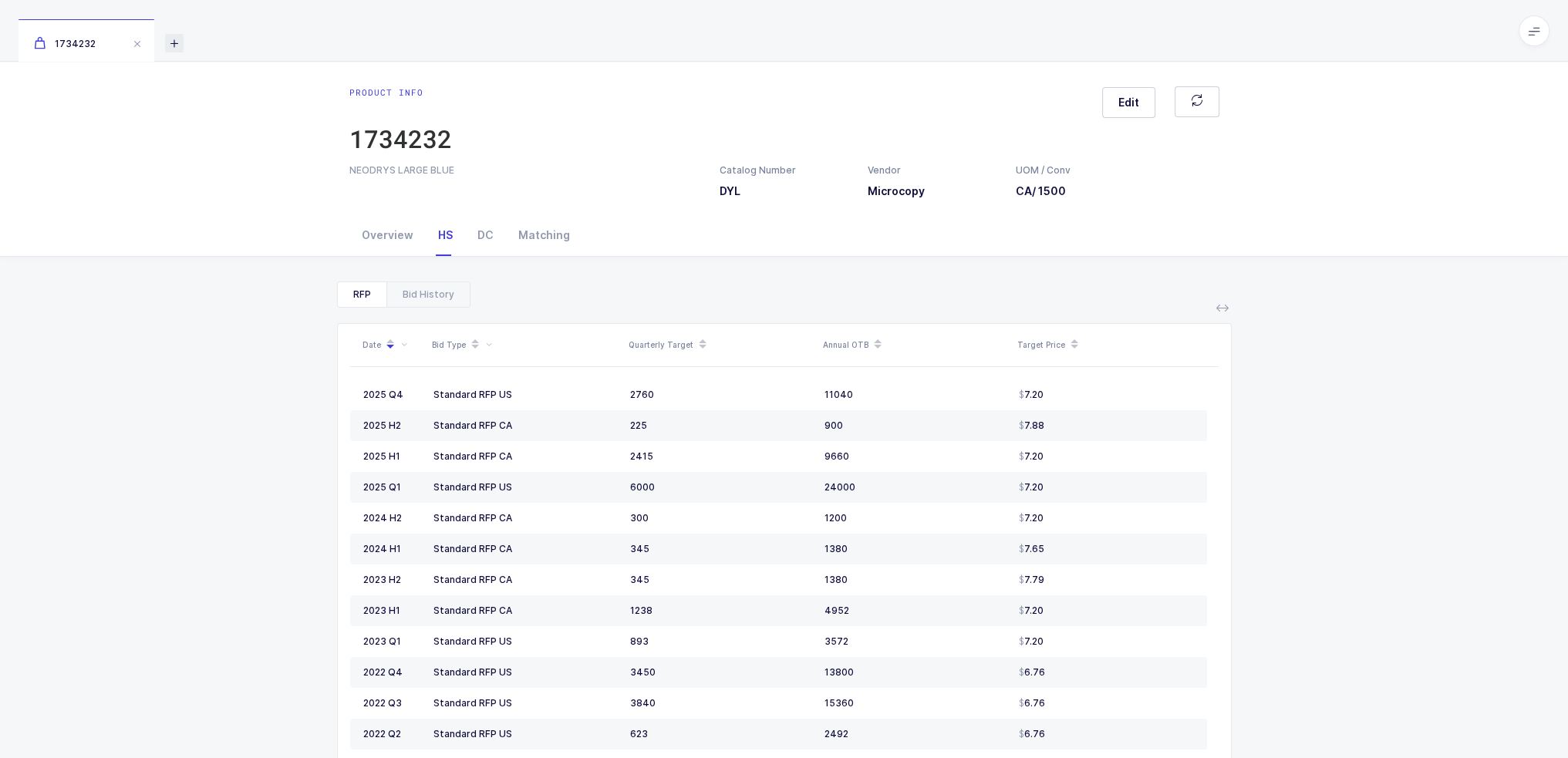
click at [176, 38] on icon at bounding box center [174, 43] width 19 height 19
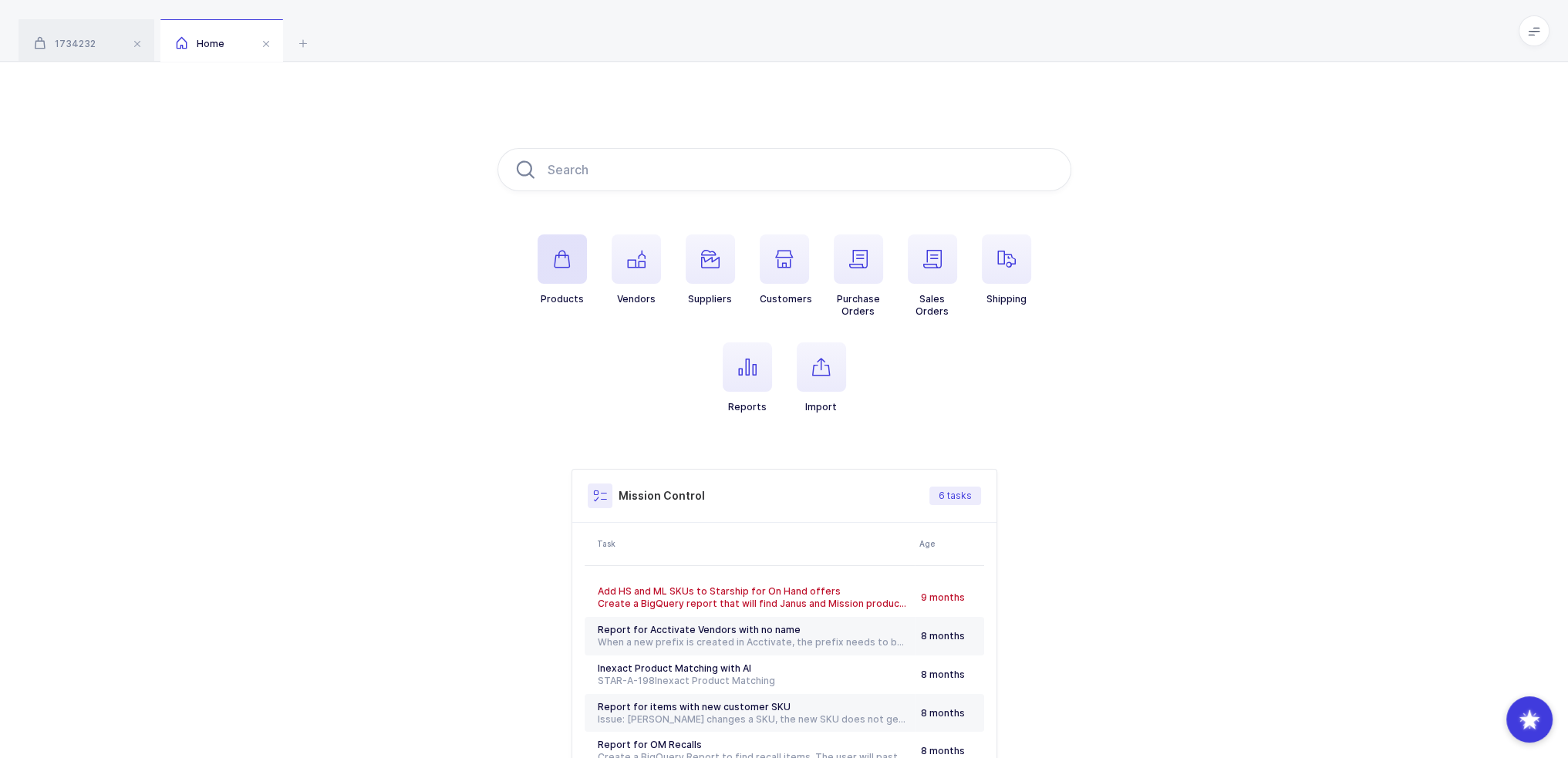
click at [558, 259] on icon "button" at bounding box center [562, 259] width 19 height 19
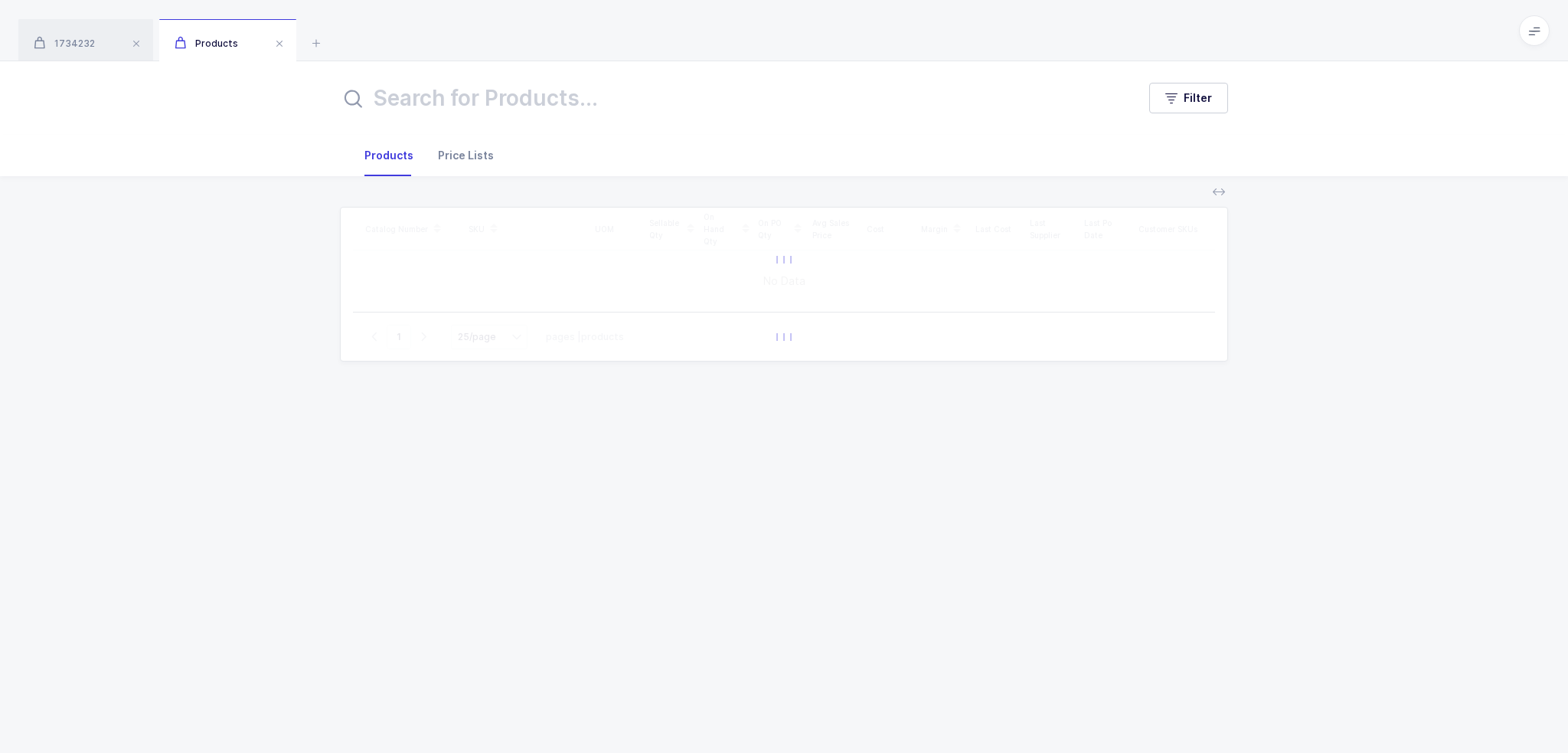
click at [480, 159] on div "Price Lists" at bounding box center [465, 155] width 80 height 42
click at [415, 158] on div "Products" at bounding box center [389, 155] width 74 height 42
